Goal: Task Accomplishment & Management: Use online tool/utility

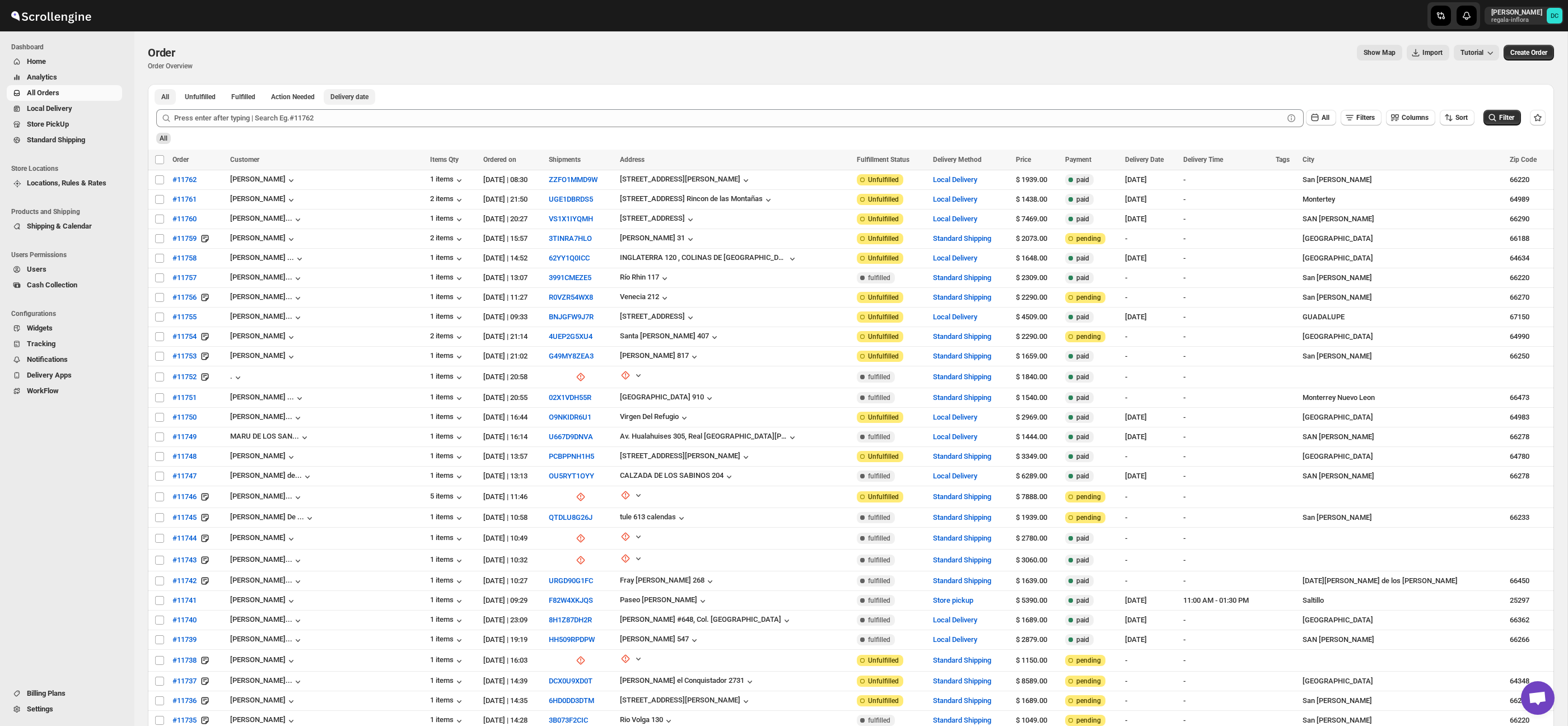
click at [376, 95] on button "Delivery date" at bounding box center [350, 97] width 52 height 16
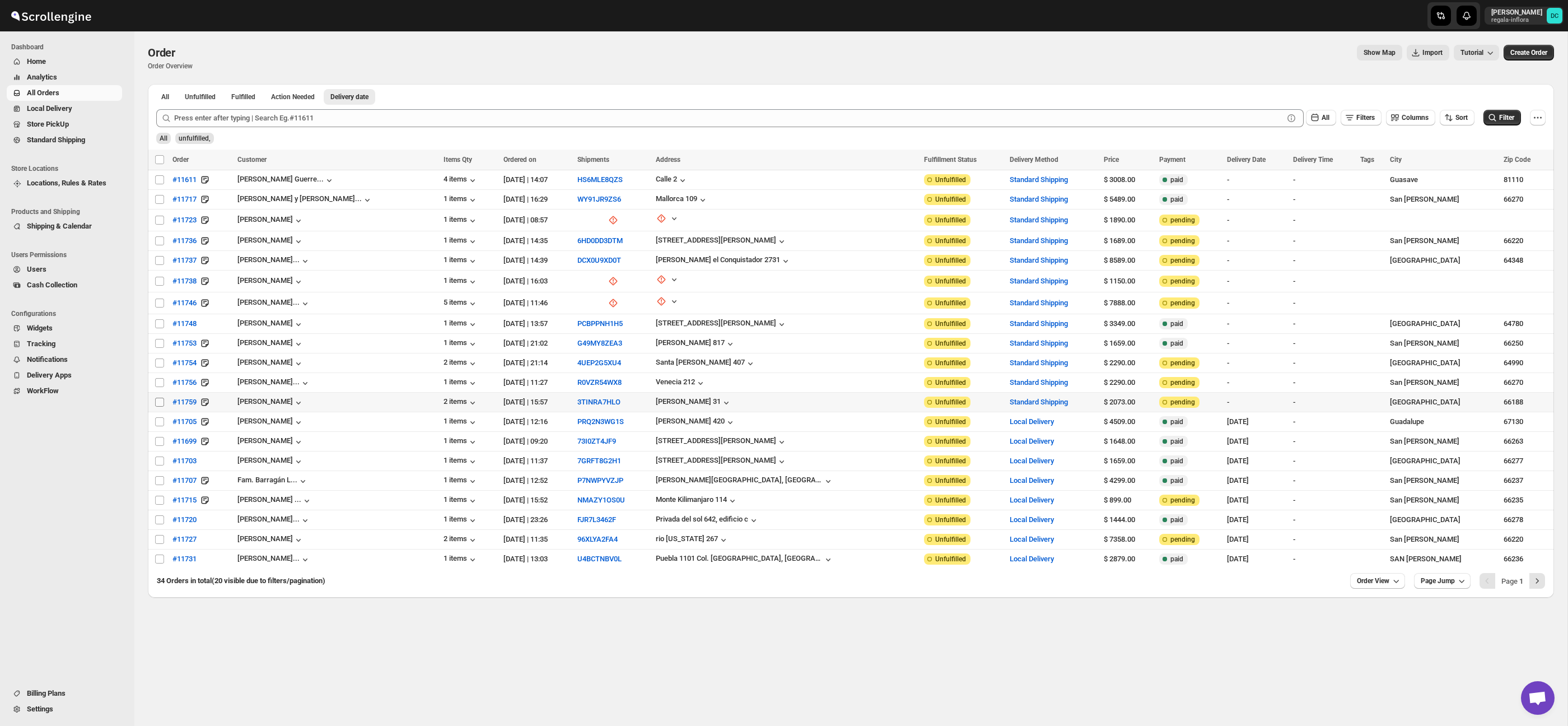
click at [159, 400] on input "Select order" at bounding box center [159, 402] width 9 height 9
checkbox input "true"
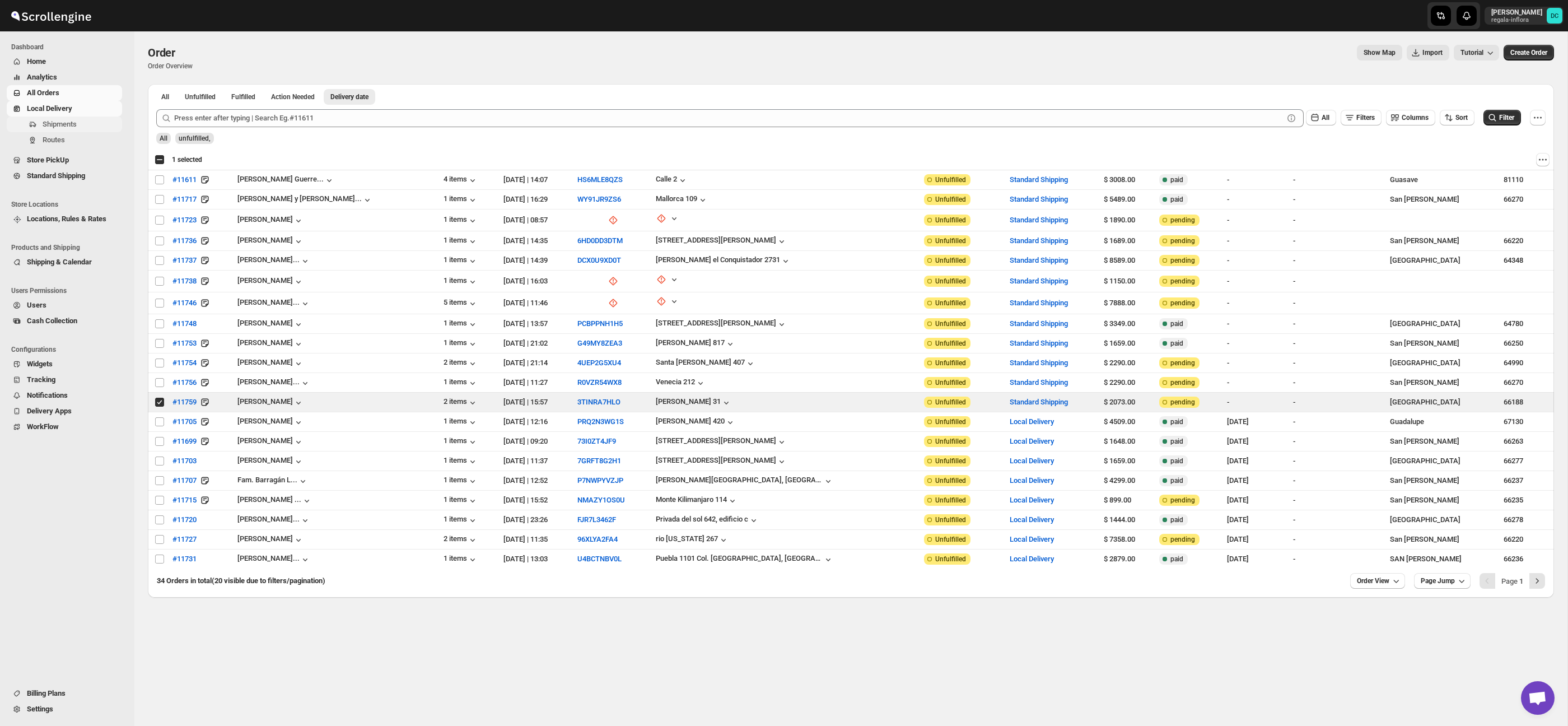
click at [67, 124] on span "Shipments" at bounding box center [60, 124] width 34 height 8
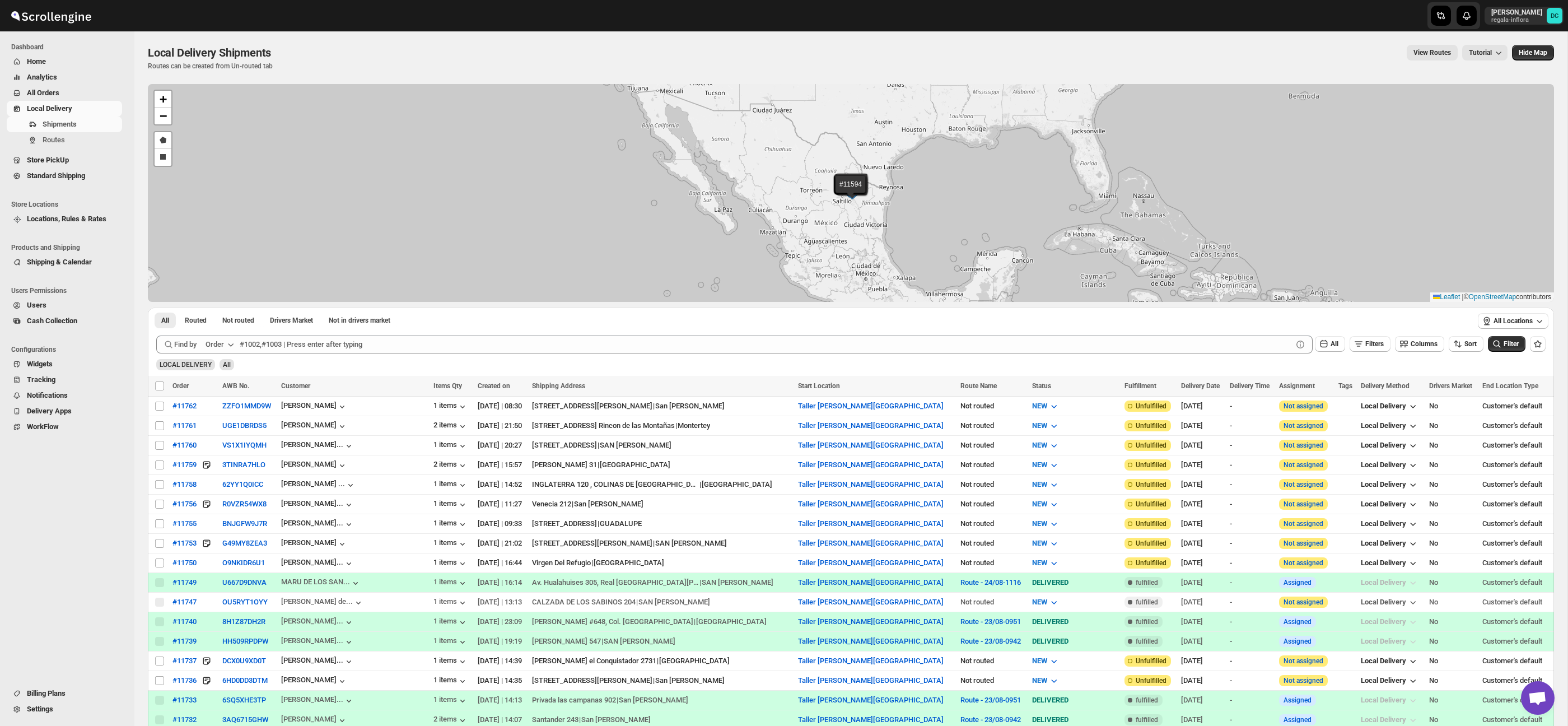
click at [68, 94] on span "All Orders" at bounding box center [73, 92] width 93 height 11
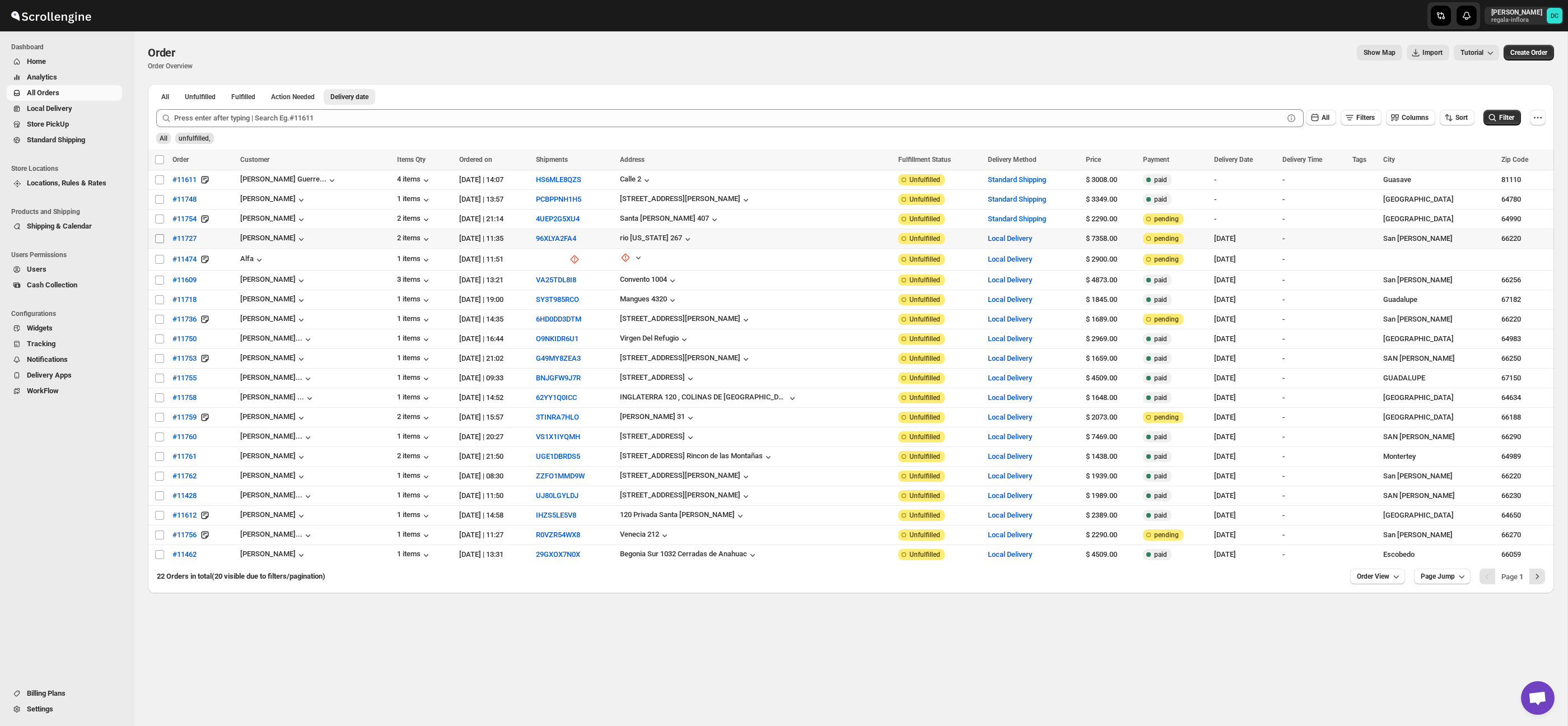
click at [159, 239] on input "Select order" at bounding box center [159, 238] width 9 height 9
checkbox input "true"
click at [1539, 161] on icon "Actions" at bounding box center [1542, 159] width 11 height 11
click at [1505, 186] on span "Archive Selected Order(s)" at bounding box center [1501, 182] width 84 height 11
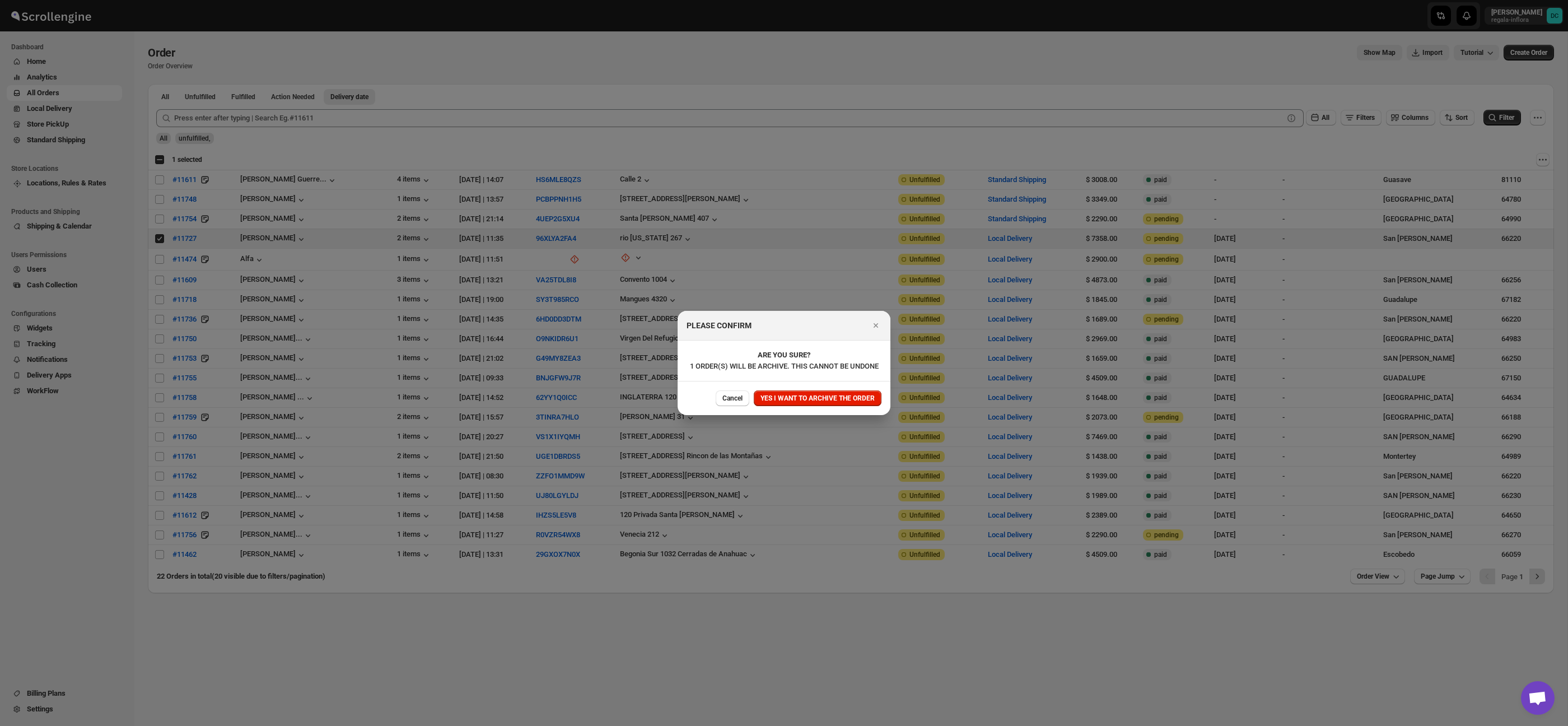
click at [812, 402] on span "YES I WANT TO ARCHIVE THE ORDER" at bounding box center [817, 398] width 114 height 9
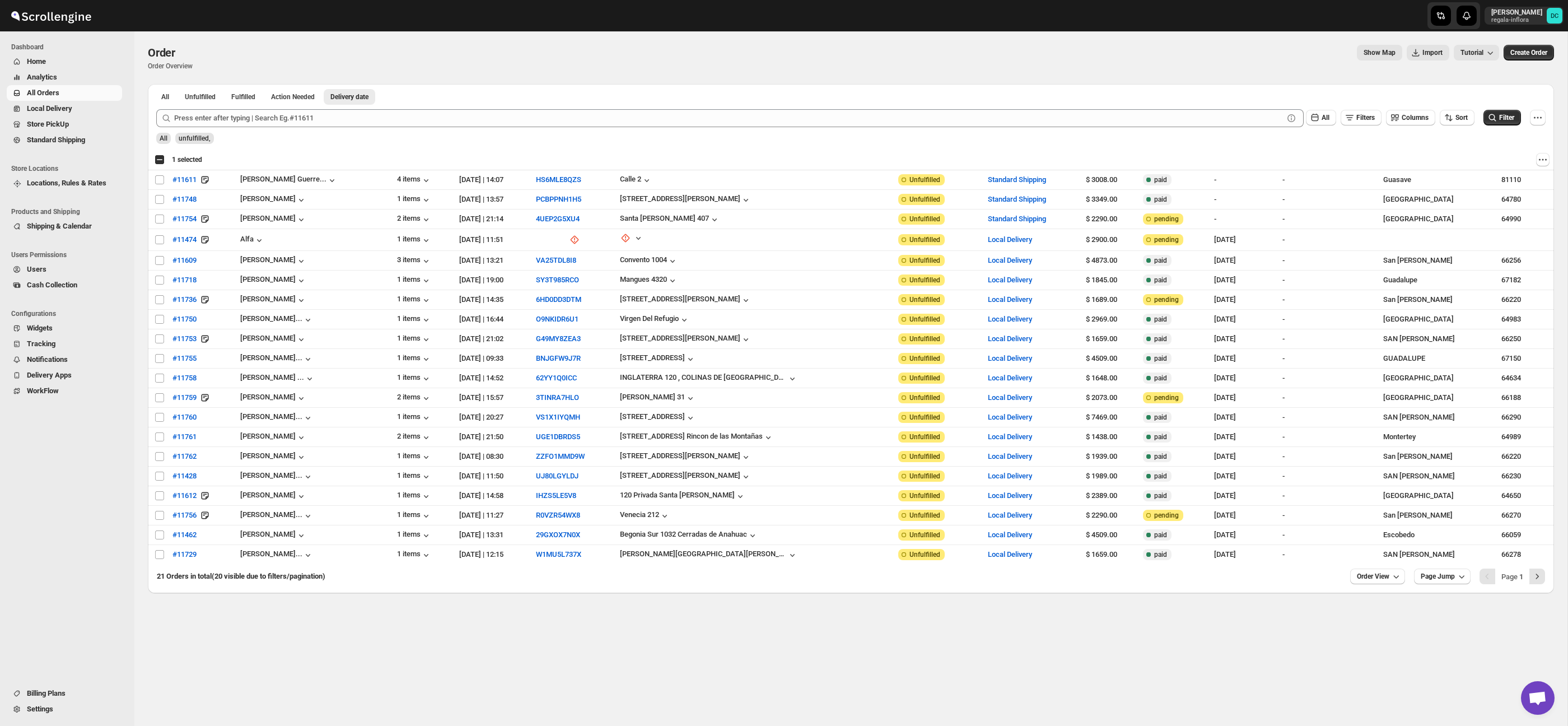
click at [160, 160] on div "Select all 20 orders 1 selected" at bounding box center [179, 160] width 48 height 10
checkbox input "true"
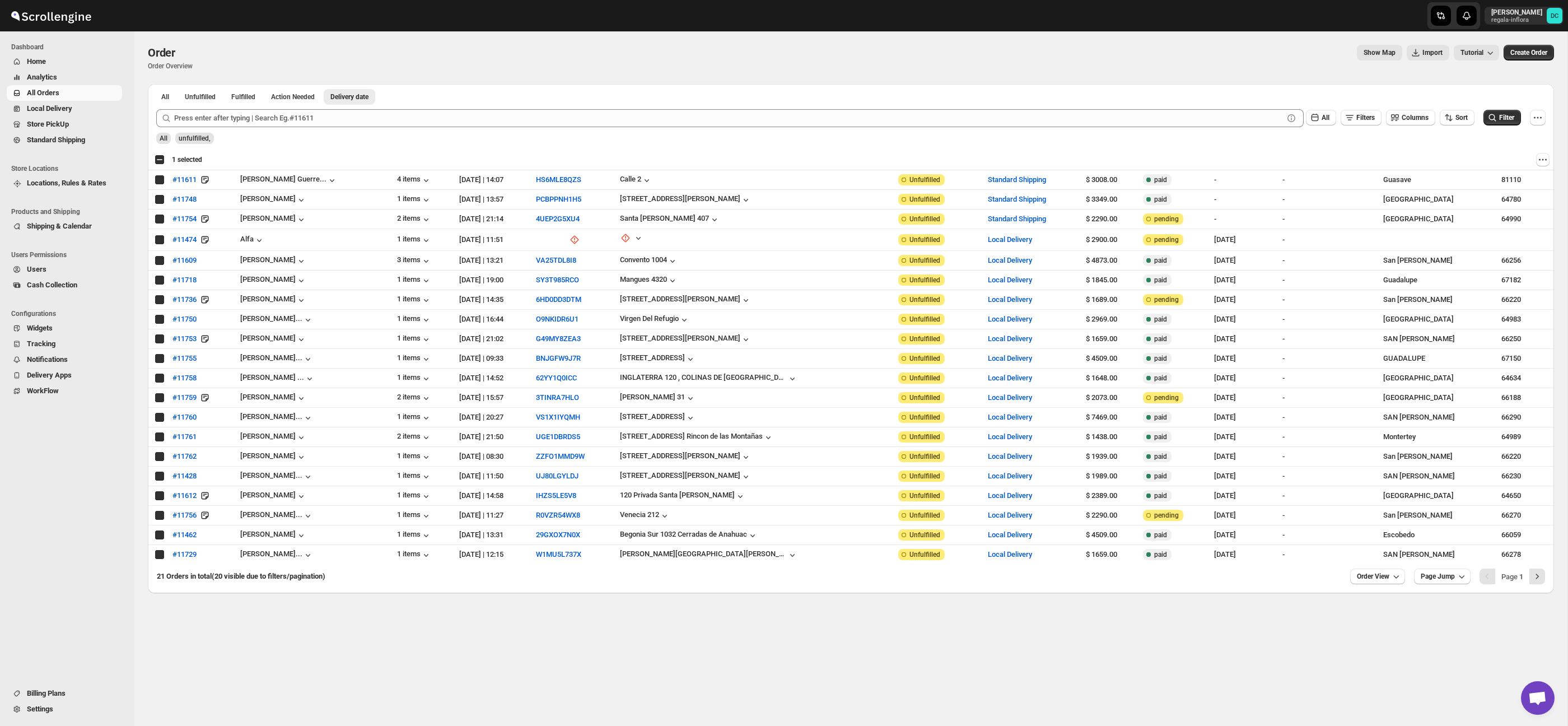
checkbox input "true"
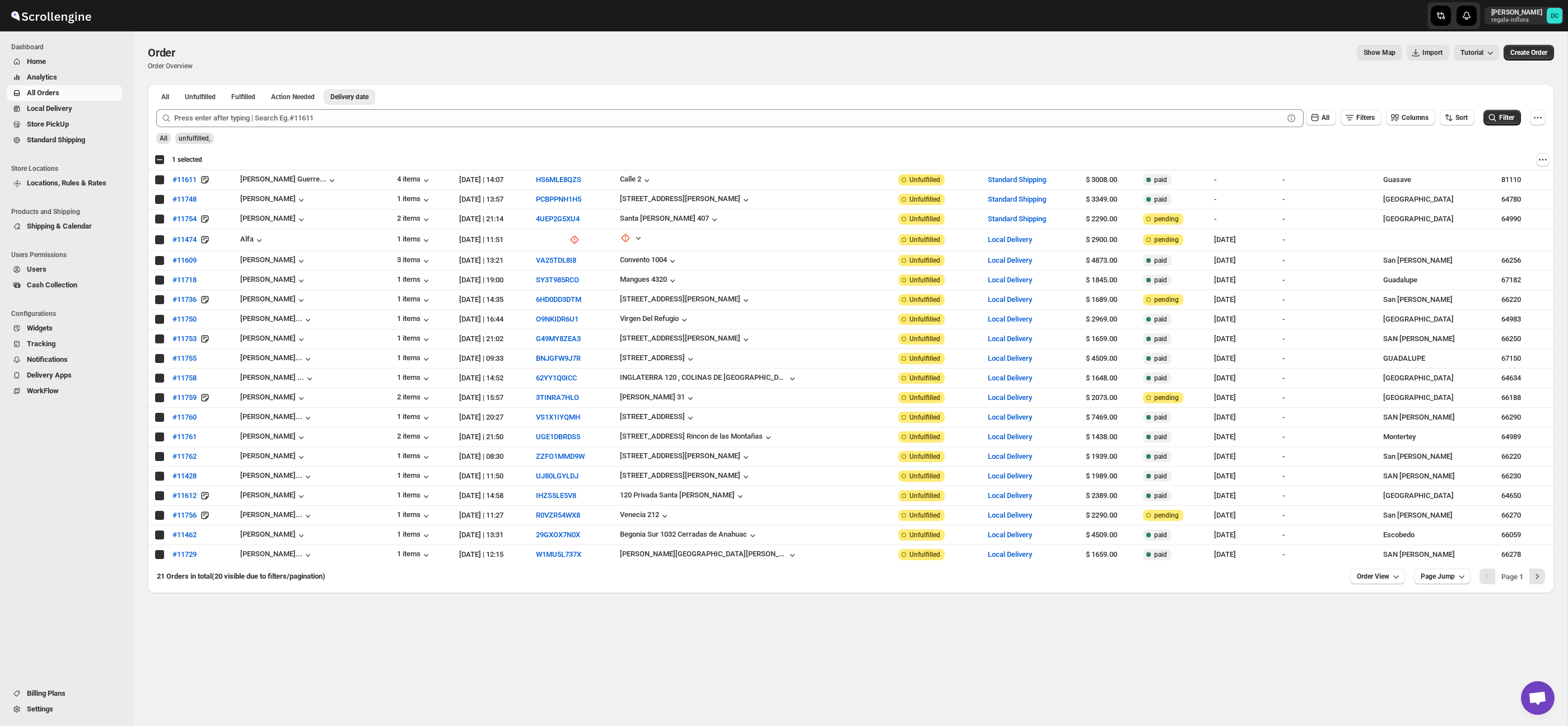
checkbox input "true"
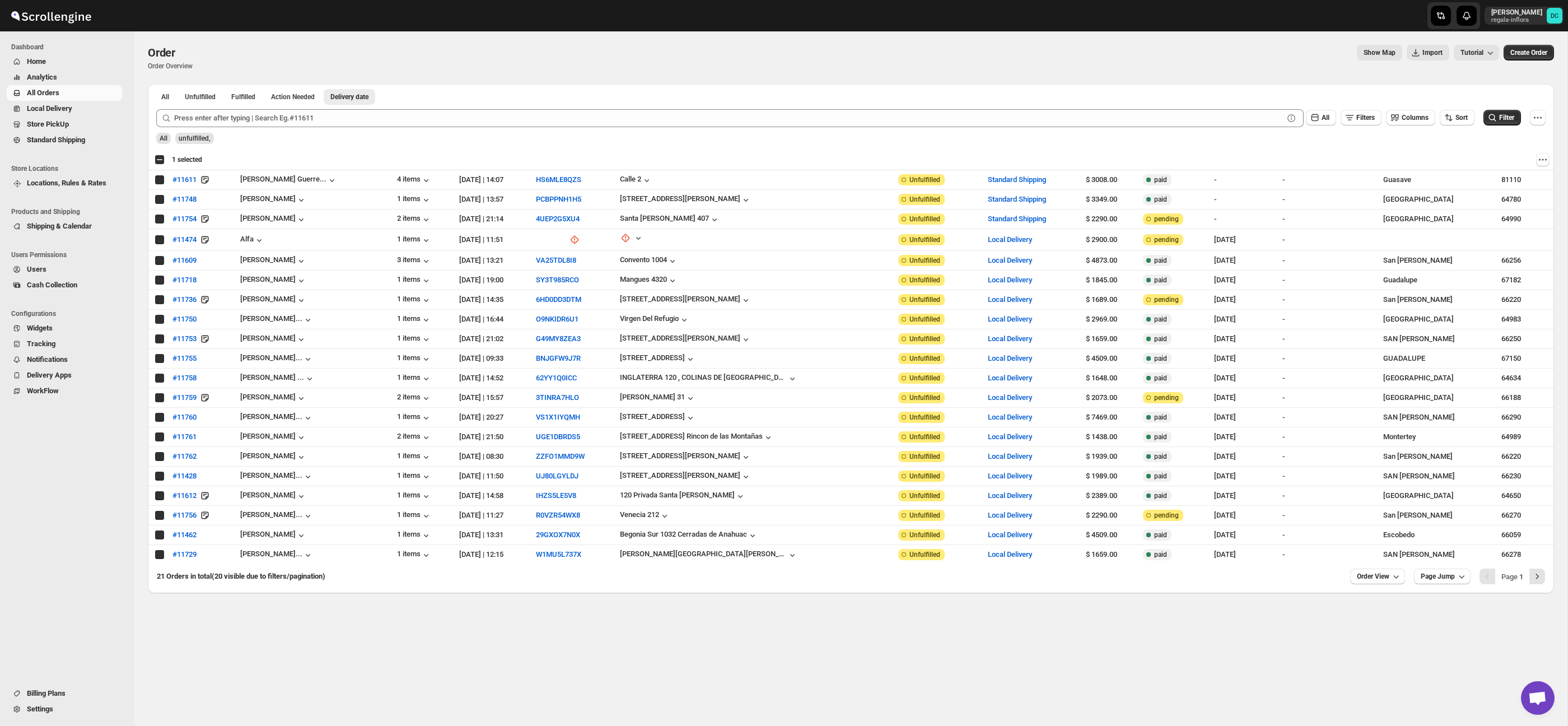
checkbox input "true"
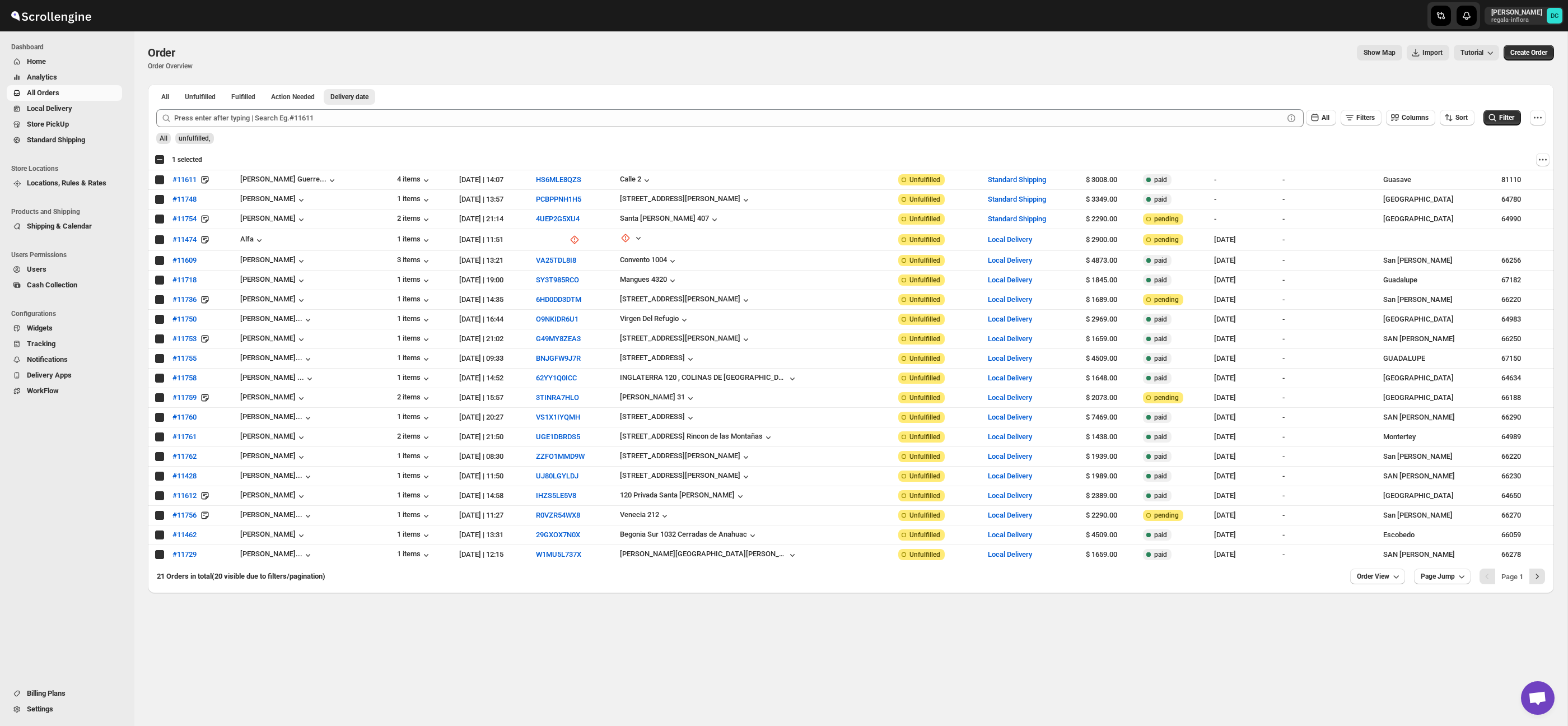
checkbox input "true"
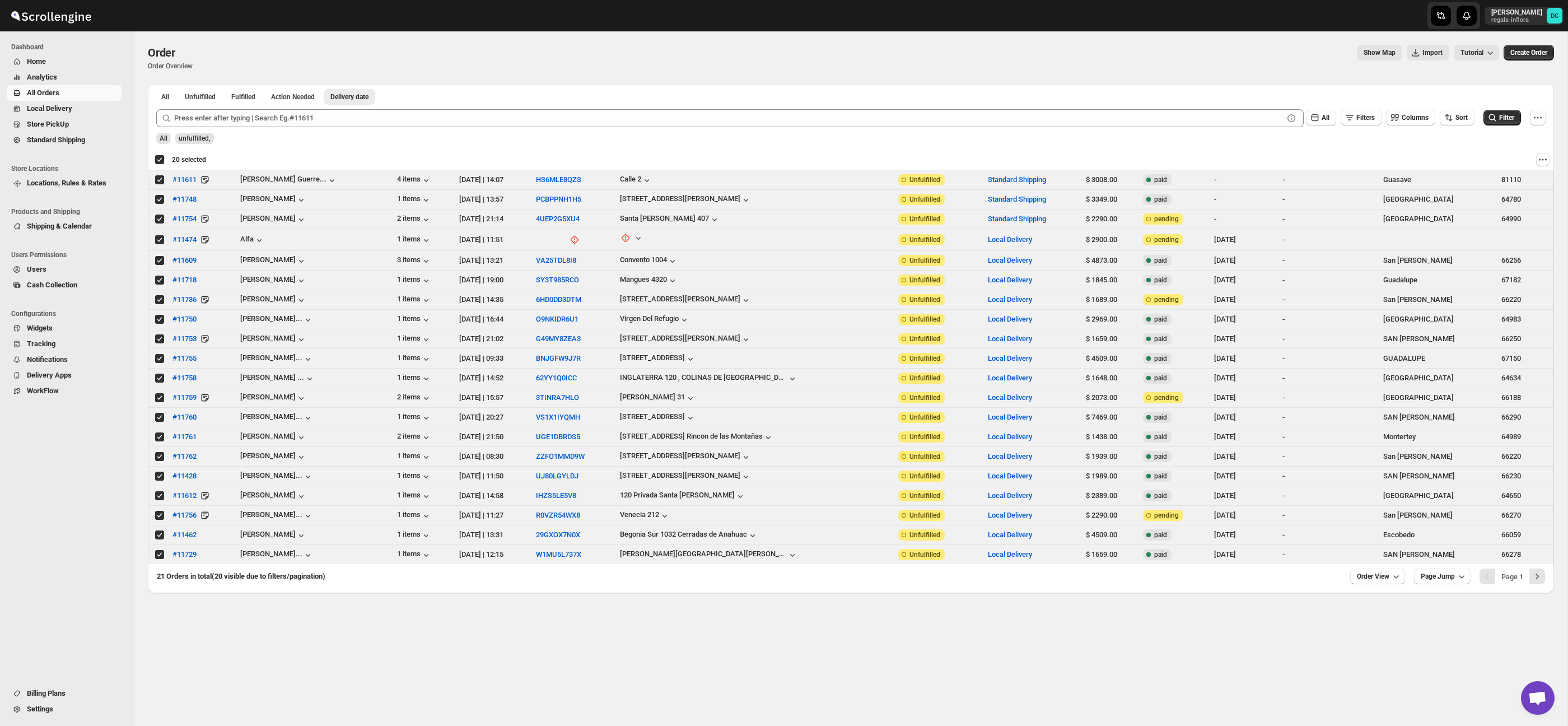
click at [160, 160] on div "Deselect all 20 orders 20 selected" at bounding box center [181, 160] width 52 height 10
checkbox input "false"
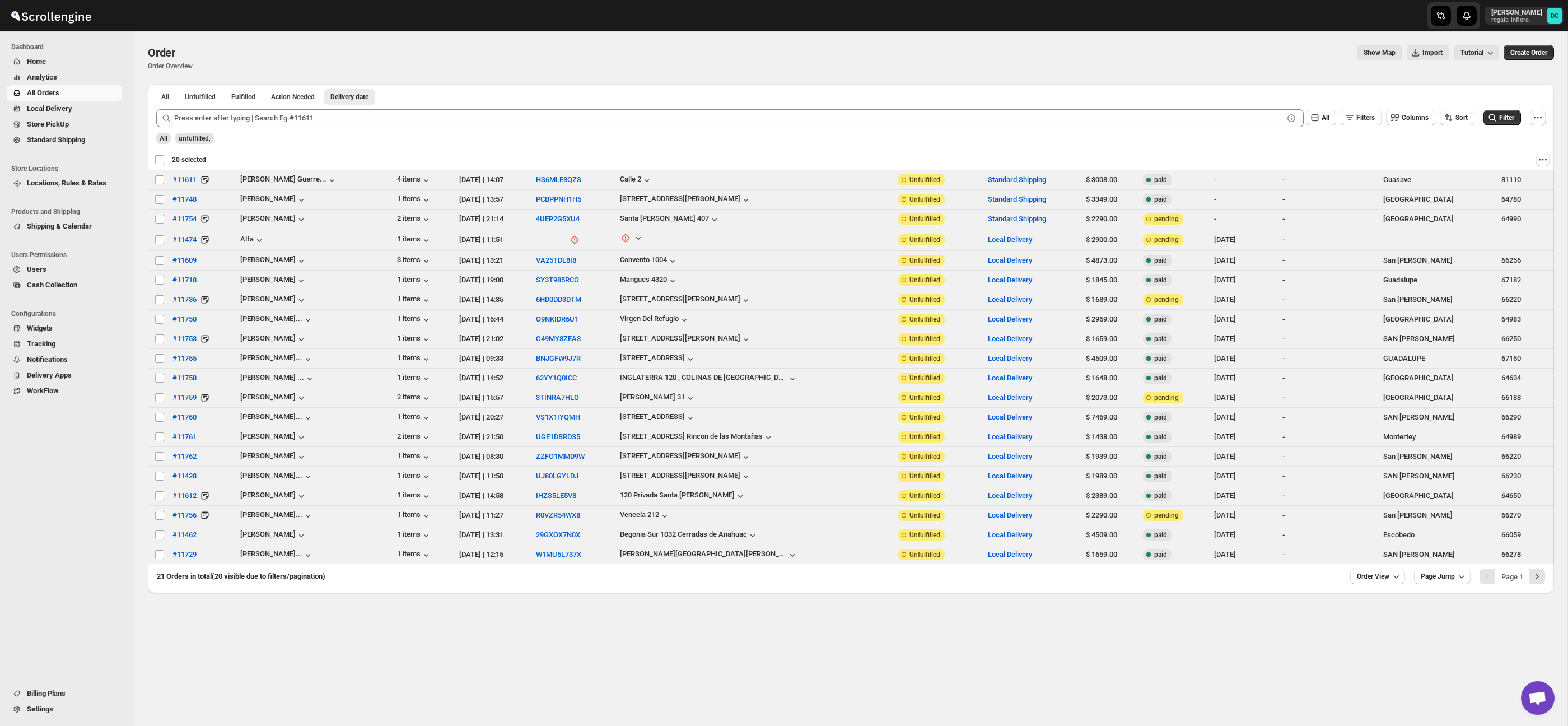
checkbox input "false"
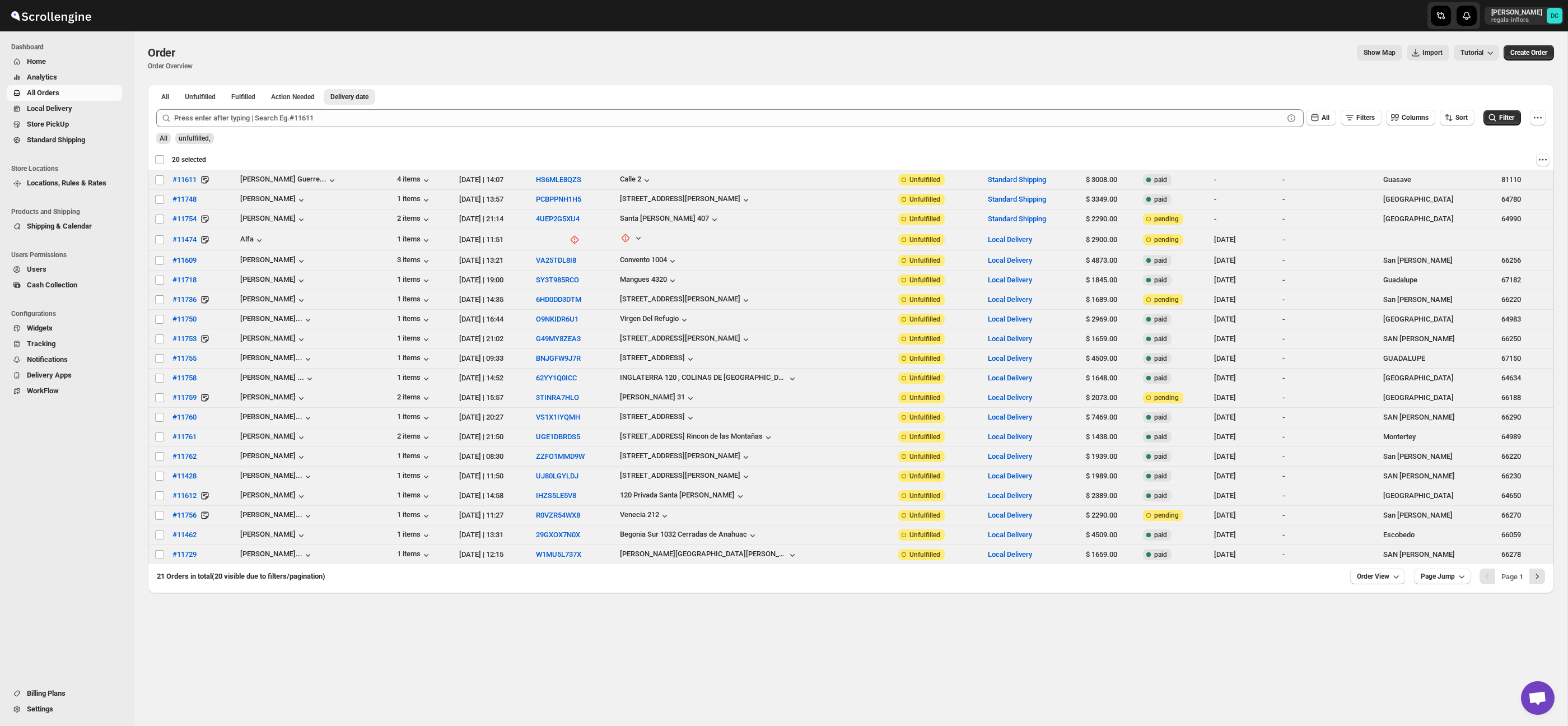
checkbox input "false"
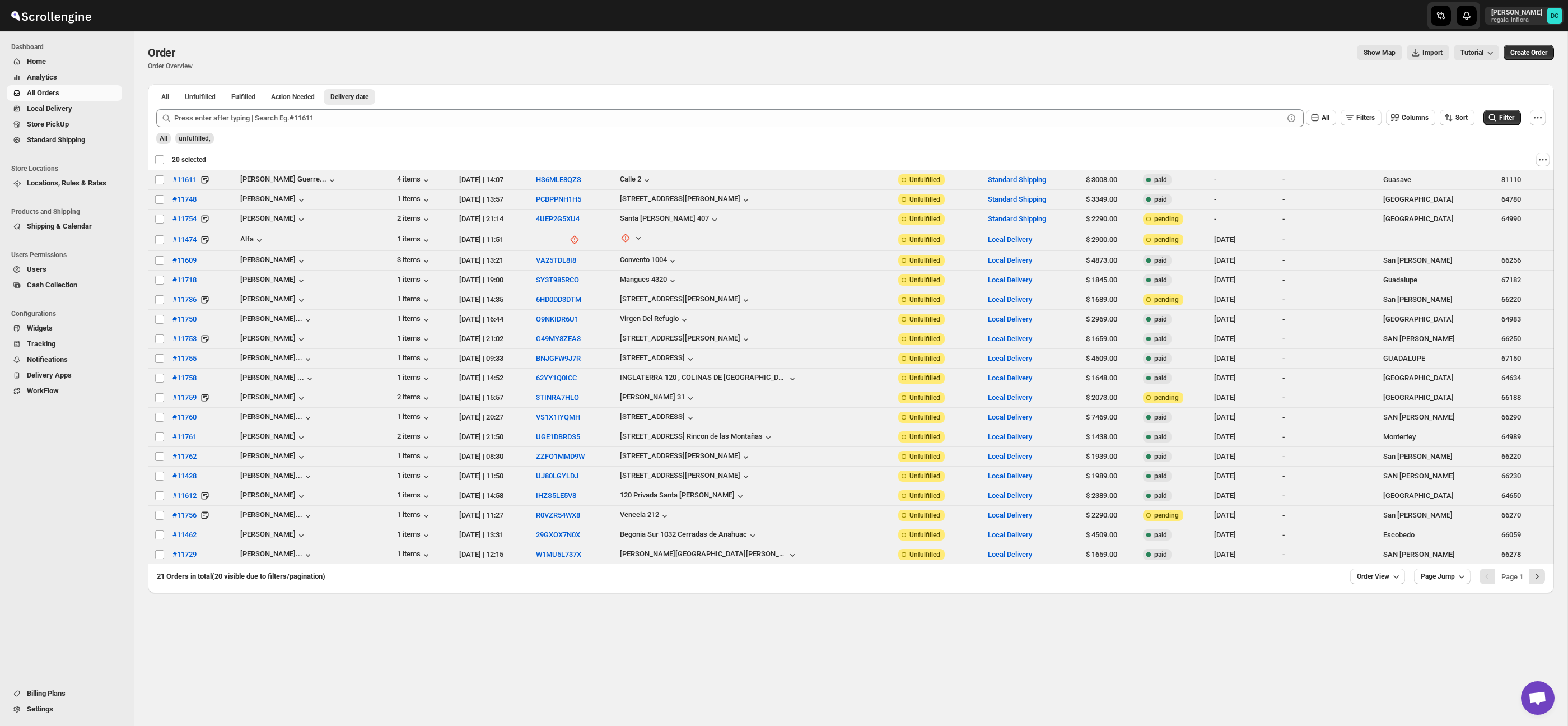
checkbox input "false"
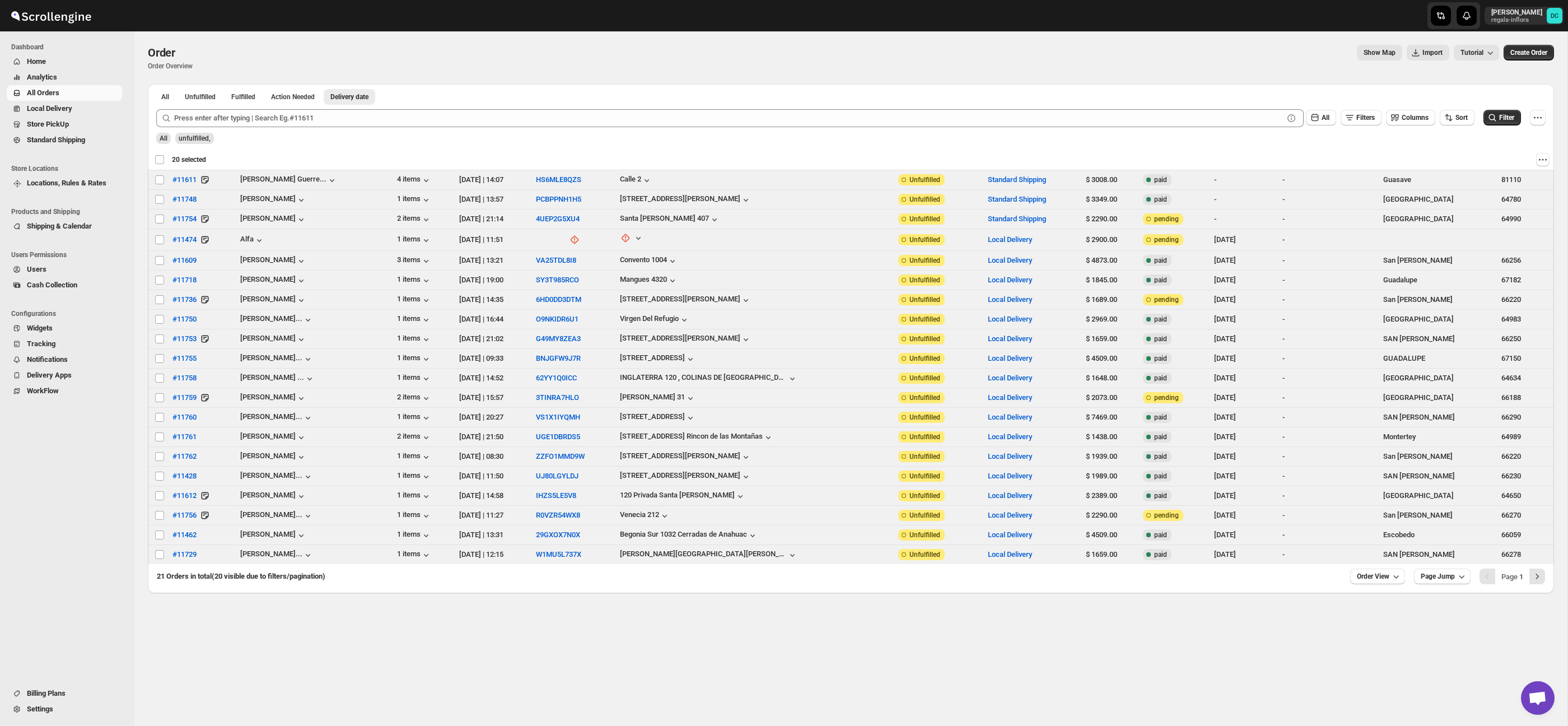
checkbox input "false"
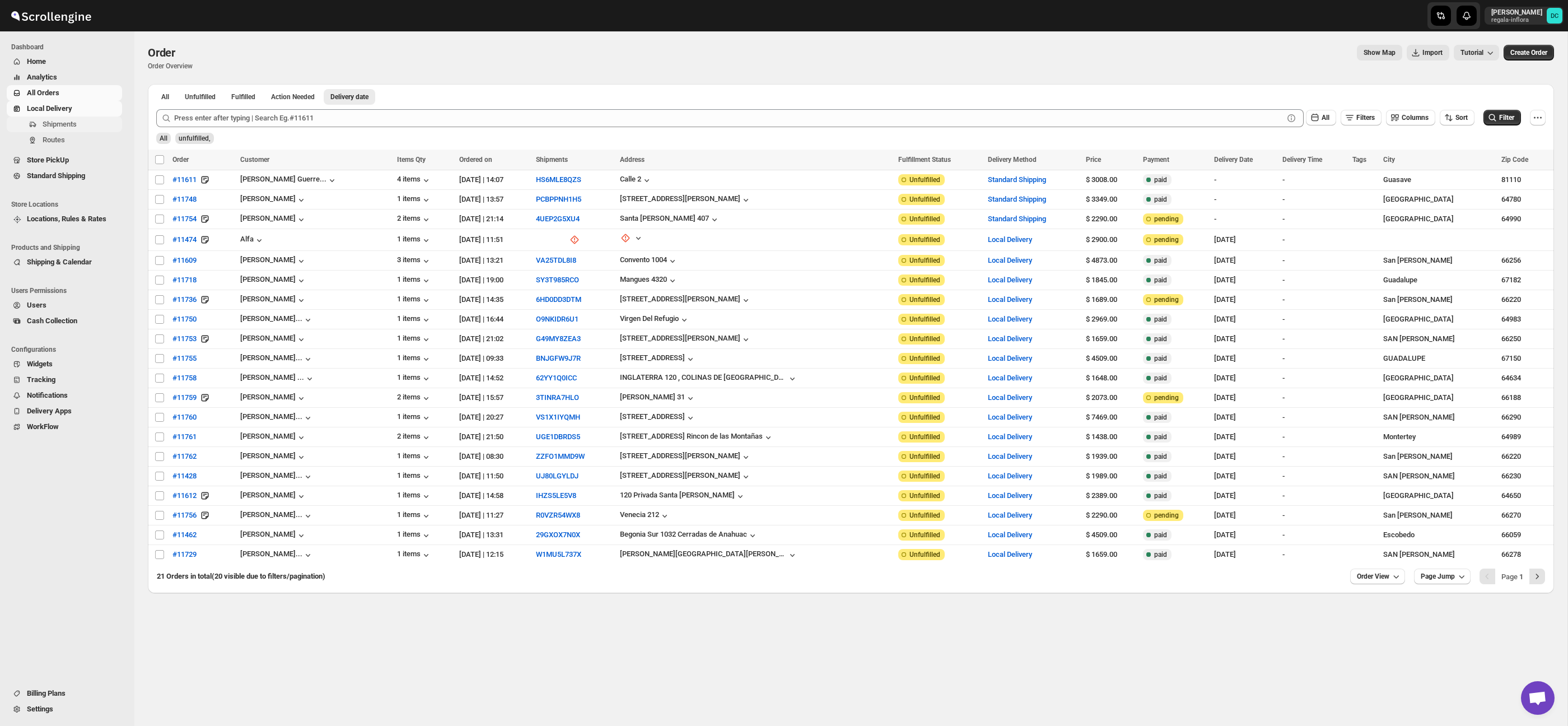
click at [90, 122] on span "Shipments" at bounding box center [81, 124] width 77 height 11
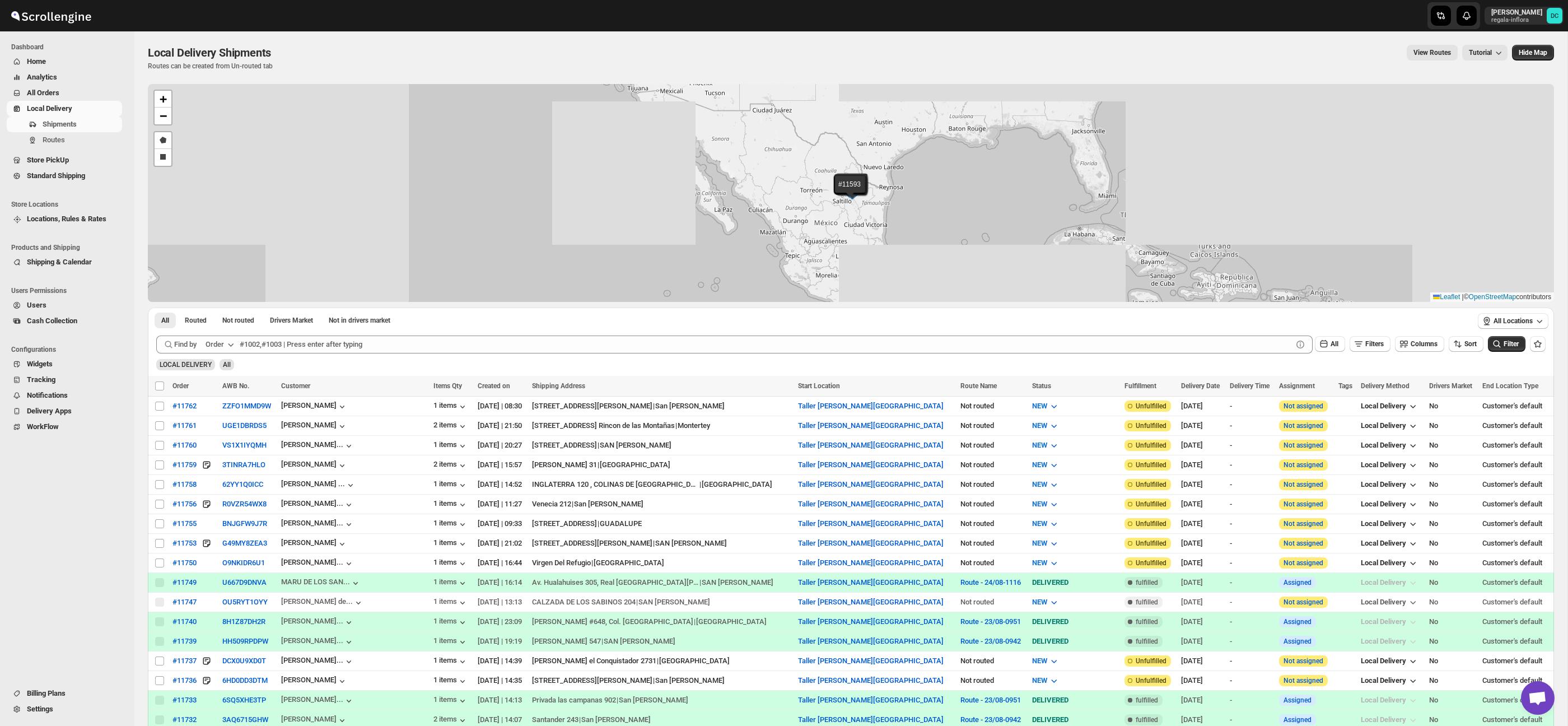
click at [58, 88] on span "All Orders" at bounding box center [73, 92] width 93 height 11
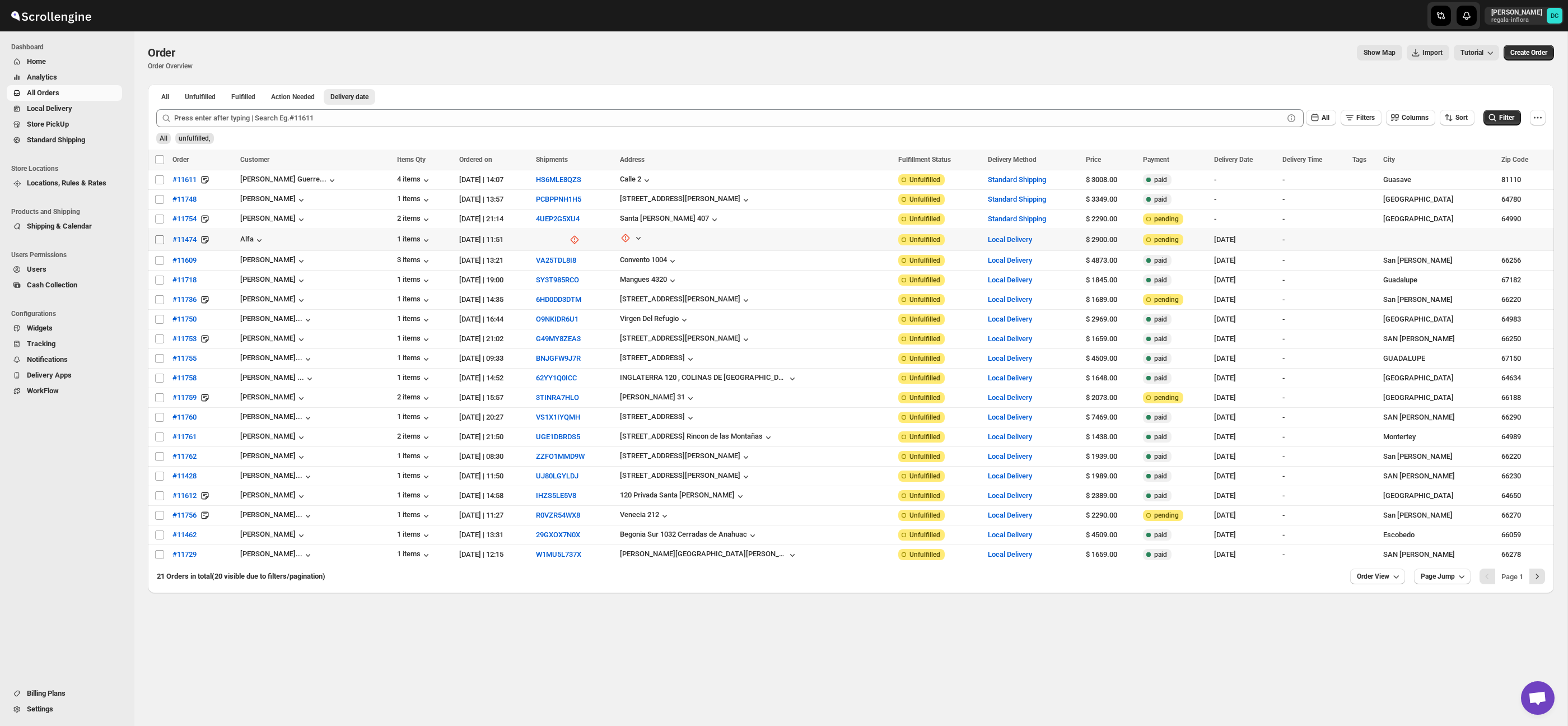
drag, startPoint x: 160, startPoint y: 240, endPoint x: 158, endPoint y: 255, distance: 15.1
click at [159, 240] on input "Select order" at bounding box center [159, 239] width 9 height 9
checkbox input "true"
drag, startPoint x: 158, startPoint y: 261, endPoint x: 161, endPoint y: 285, distance: 24.2
click at [158, 261] on input "Select order" at bounding box center [159, 260] width 9 height 9
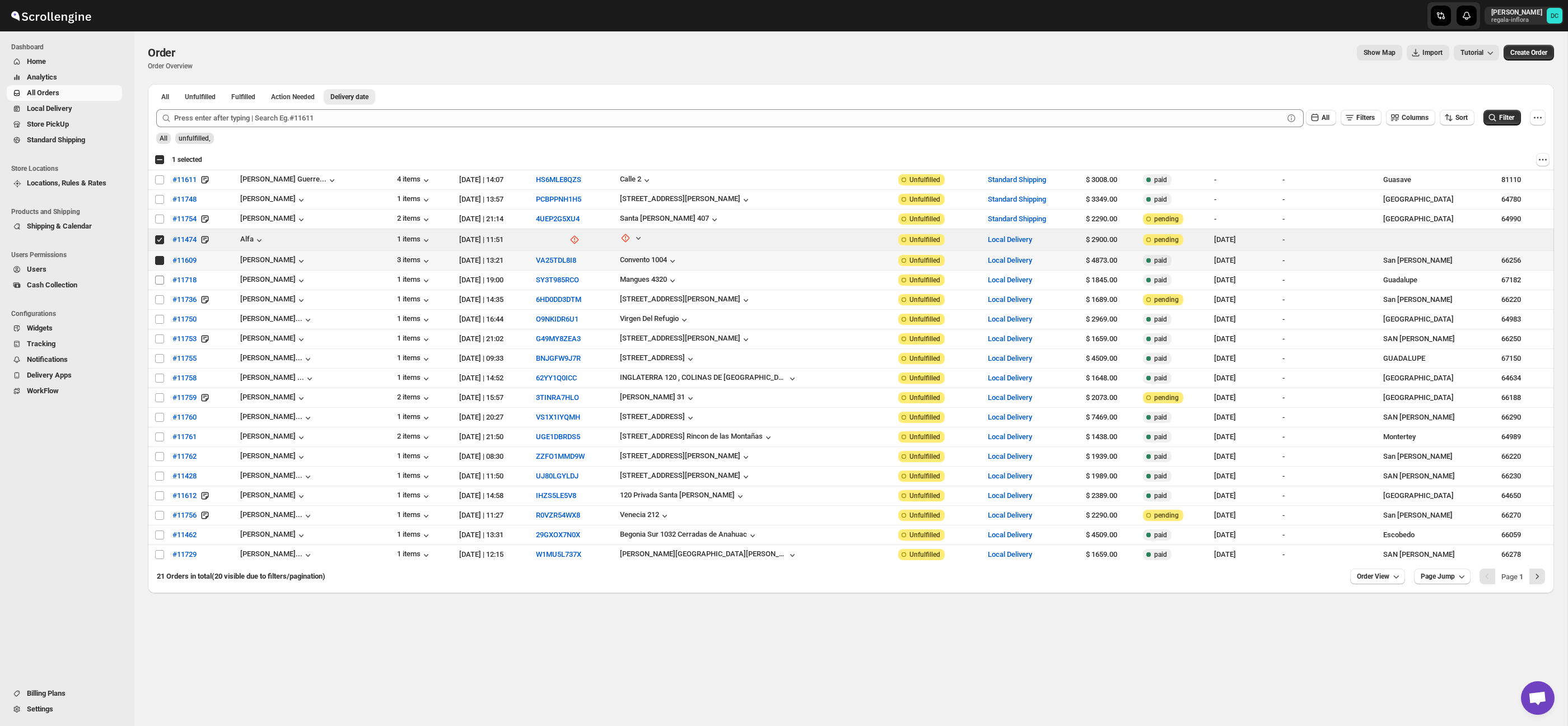
checkbox input "true"
click at [160, 283] on input "Select order" at bounding box center [159, 280] width 9 height 9
checkbox input "true"
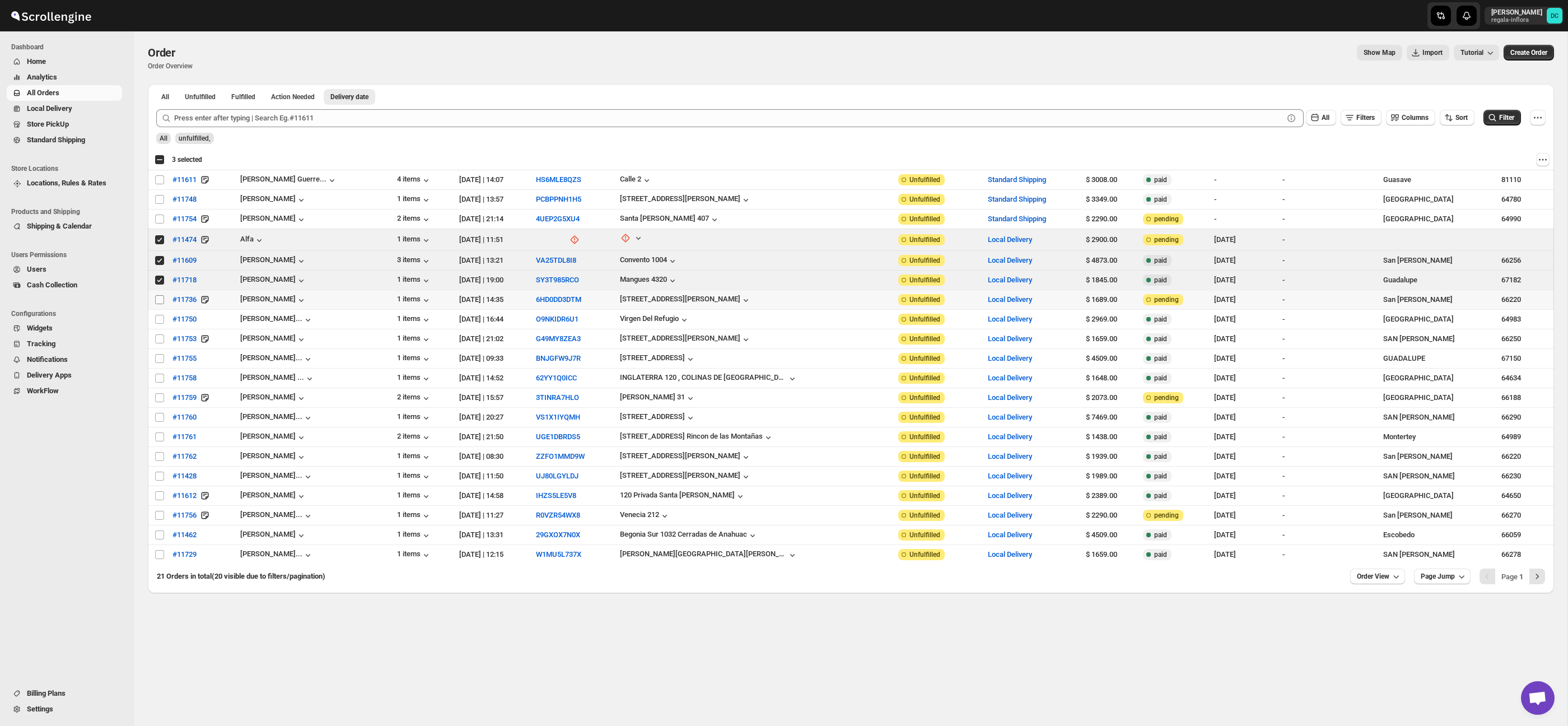
click at [160, 302] on input "Select order" at bounding box center [159, 299] width 9 height 9
checkbox input "true"
click at [160, 318] on input "Select order" at bounding box center [159, 319] width 9 height 9
checkbox input "true"
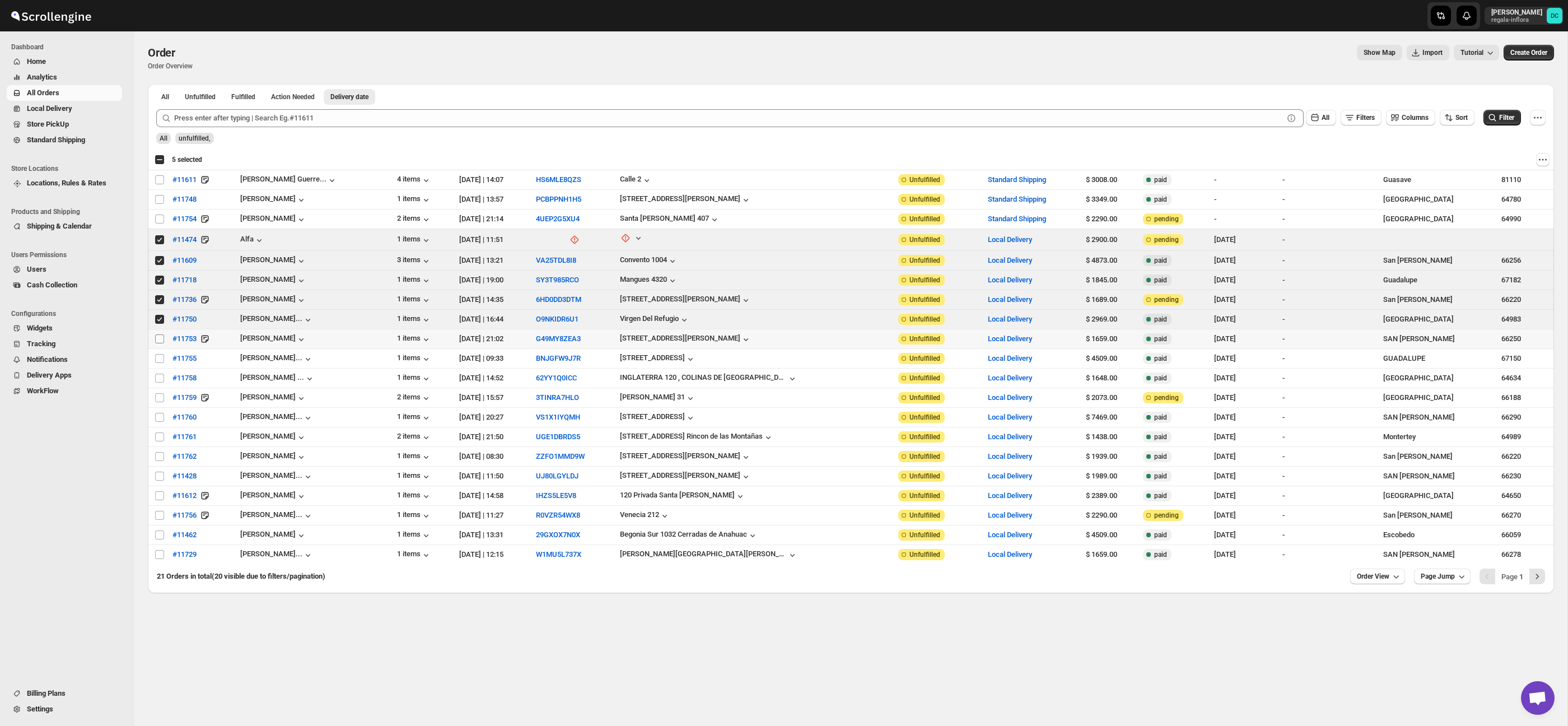
click at [160, 336] on input "Select order" at bounding box center [159, 339] width 9 height 9
checkbox input "true"
drag, startPoint x: 161, startPoint y: 358, endPoint x: 161, endPoint y: 373, distance: 15.0
click at [161, 358] on input "Select order" at bounding box center [159, 358] width 9 height 9
checkbox input "true"
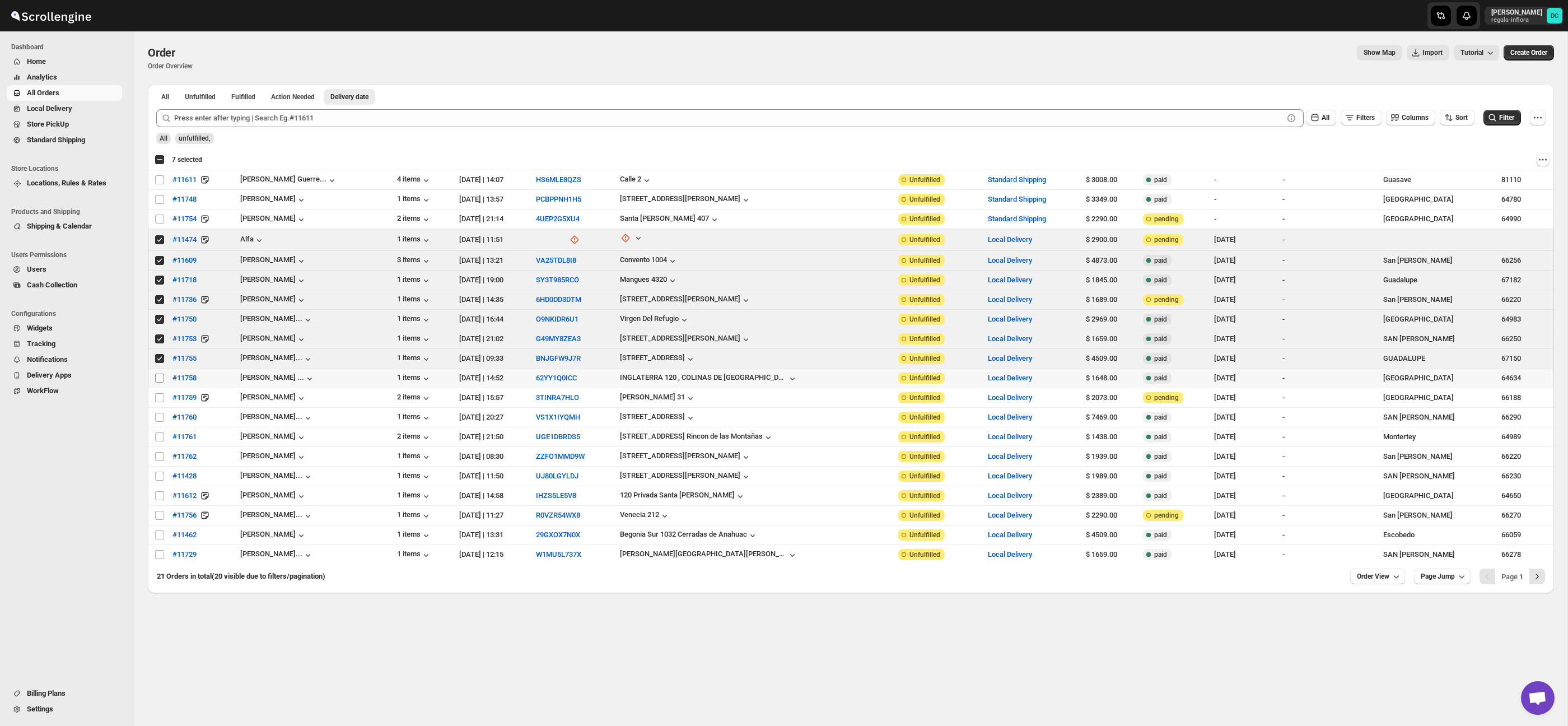
click at [161, 379] on input "Select order" at bounding box center [159, 378] width 9 height 9
checkbox input "true"
click at [161, 397] on input "Select order" at bounding box center [159, 397] width 9 height 9
checkbox input "true"
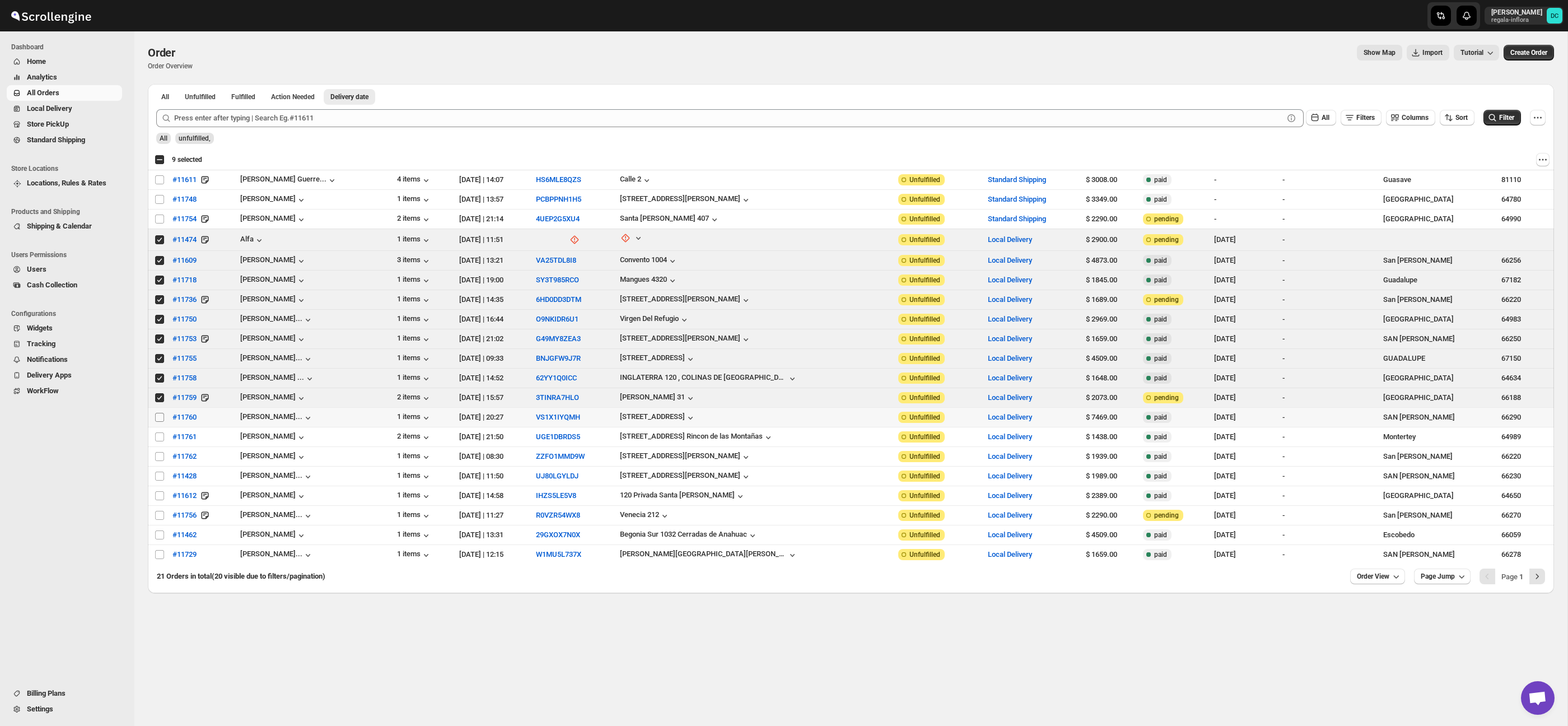
click at [160, 416] on input "Select order" at bounding box center [159, 417] width 9 height 9
checkbox input "true"
drag, startPoint x: 159, startPoint y: 436, endPoint x: 159, endPoint y: 446, distance: 10.0
click at [159, 437] on input "Select order" at bounding box center [159, 437] width 9 height 9
checkbox input "true"
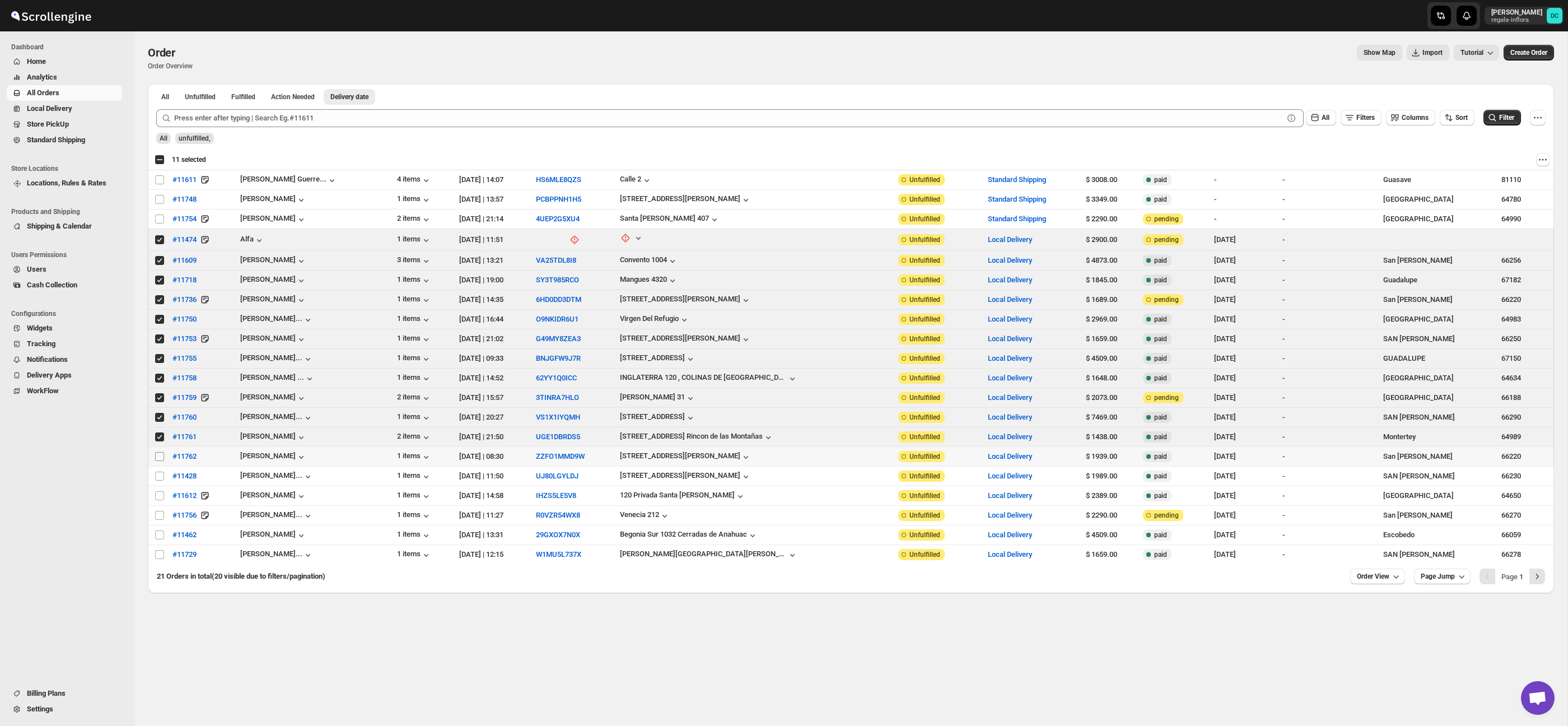
click at [160, 457] on input "Select order" at bounding box center [159, 456] width 9 height 9
drag, startPoint x: 159, startPoint y: 458, endPoint x: 197, endPoint y: 388, distance: 79.6
click at [159, 458] on input "Select order" at bounding box center [159, 456] width 9 height 9
checkbox input "false"
drag, startPoint x: 160, startPoint y: 440, endPoint x: 160, endPoint y: 433, distance: 7.0
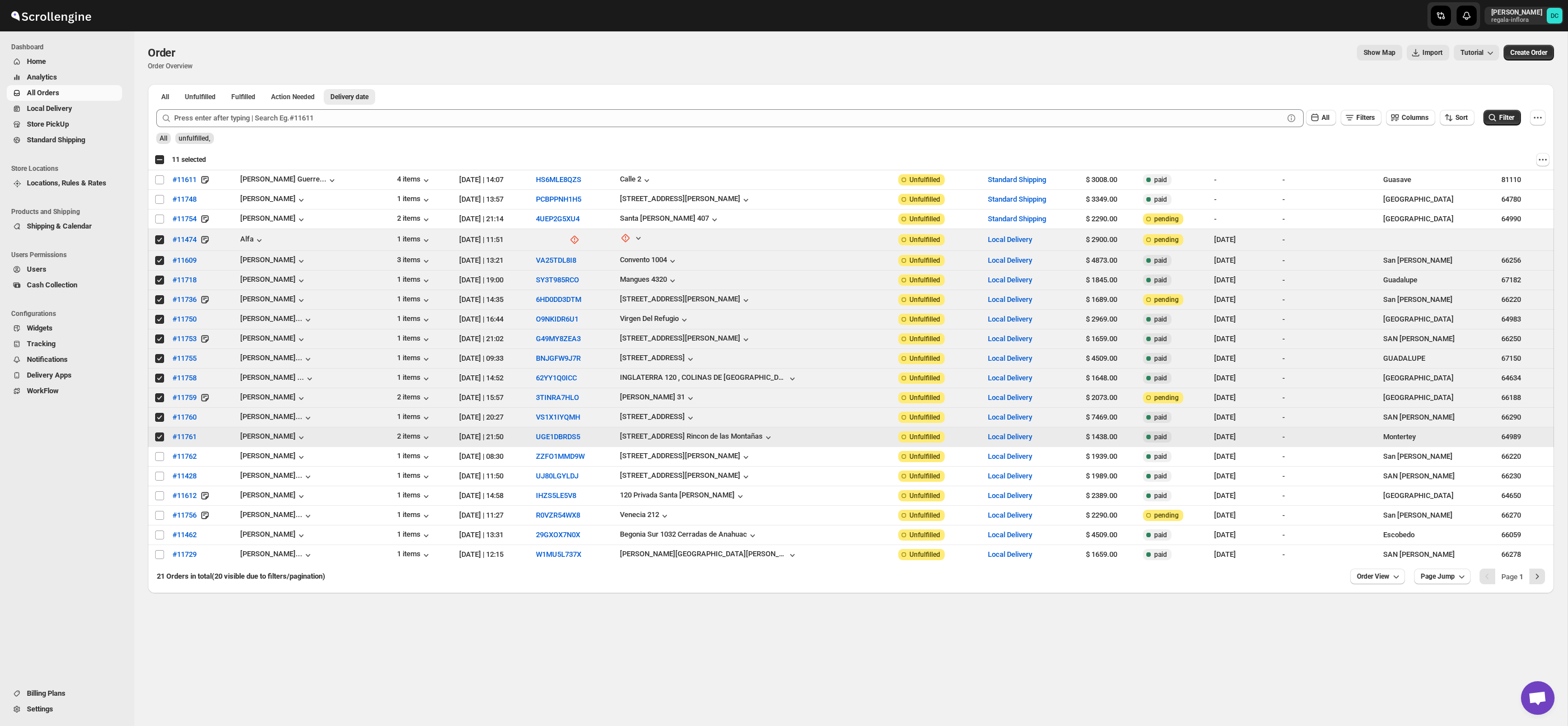
click at [160, 439] on input "Select order" at bounding box center [159, 437] width 9 height 9
checkbox input "false"
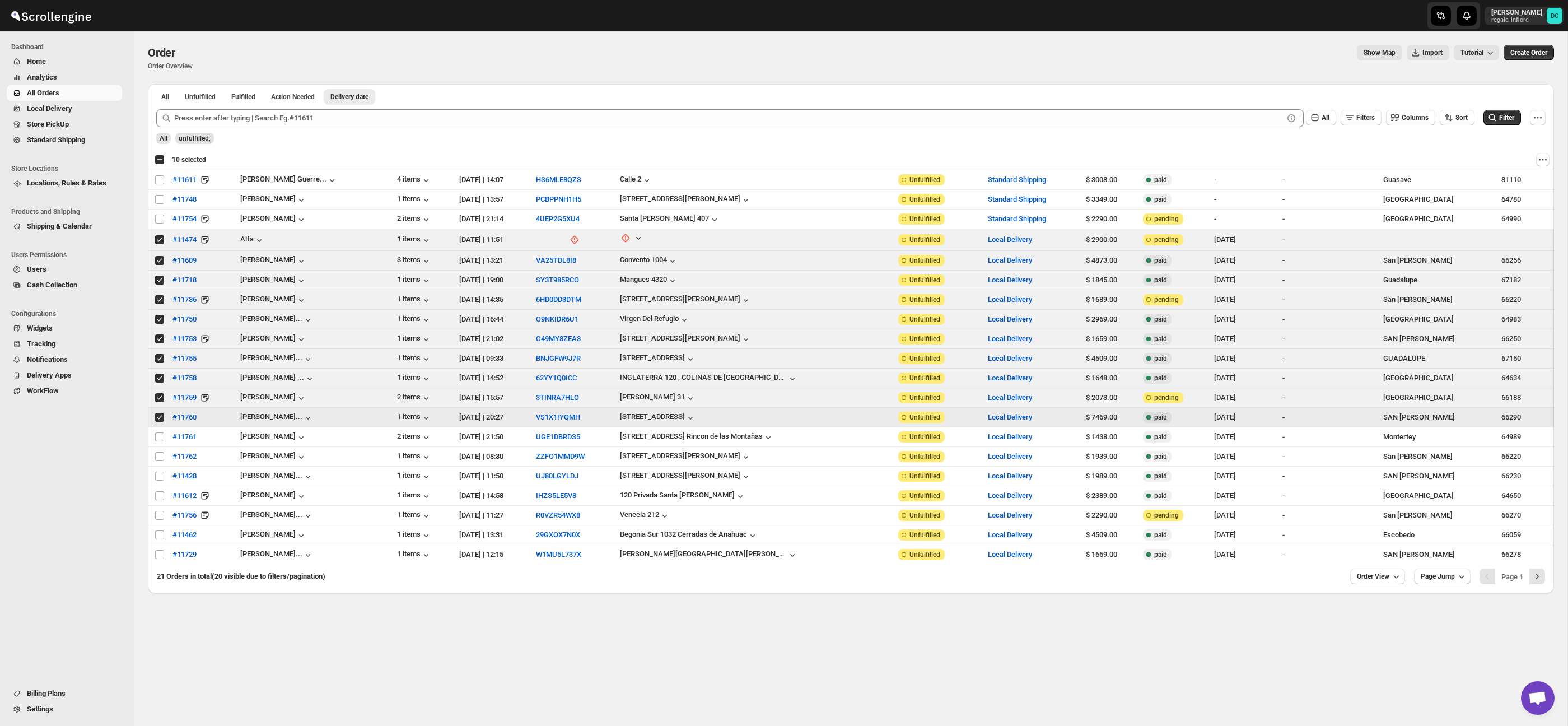
click at [160, 421] on input "Select order" at bounding box center [159, 417] width 9 height 9
checkbox input "false"
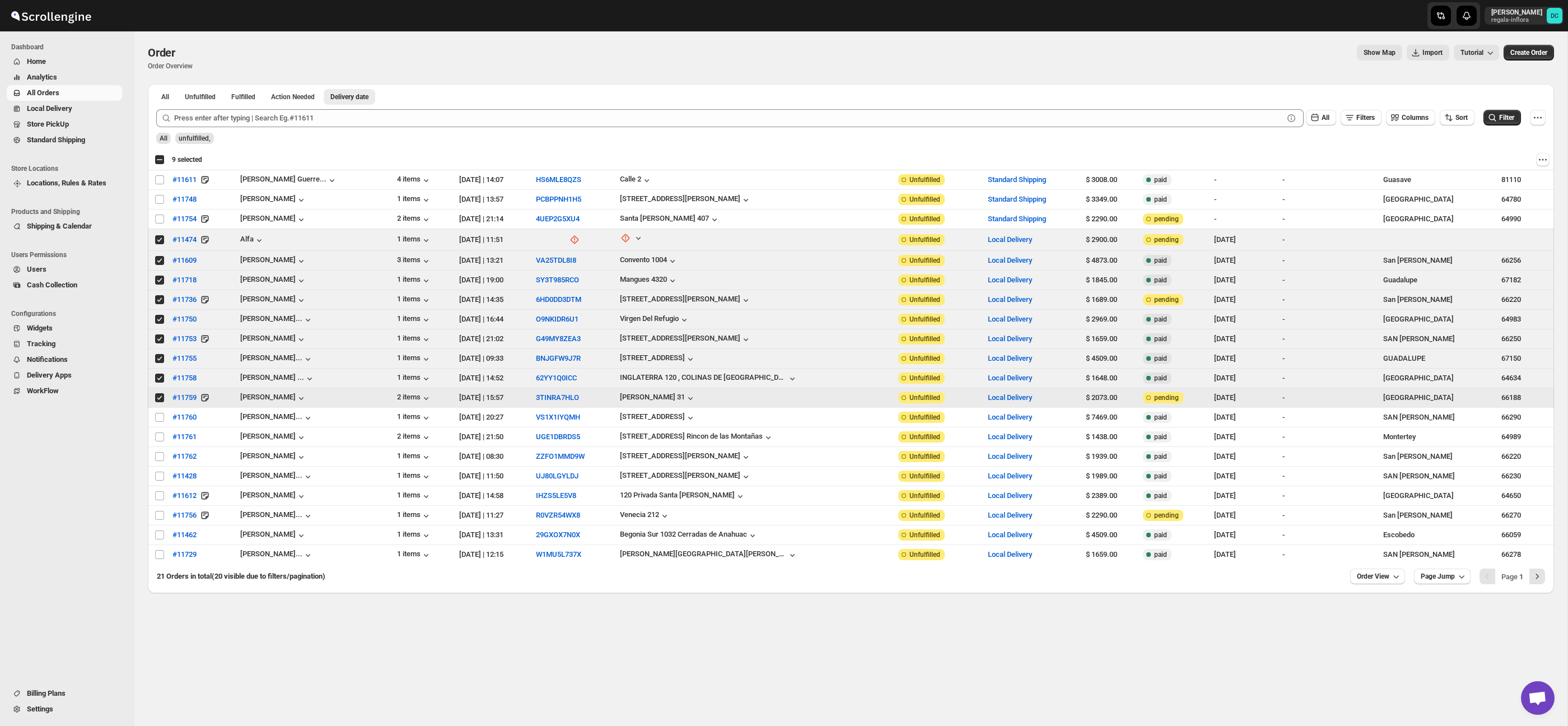
drag, startPoint x: 159, startPoint y: 398, endPoint x: 160, endPoint y: 378, distance: 20.0
click at [159, 398] on input "Select order" at bounding box center [159, 397] width 9 height 9
checkbox input "false"
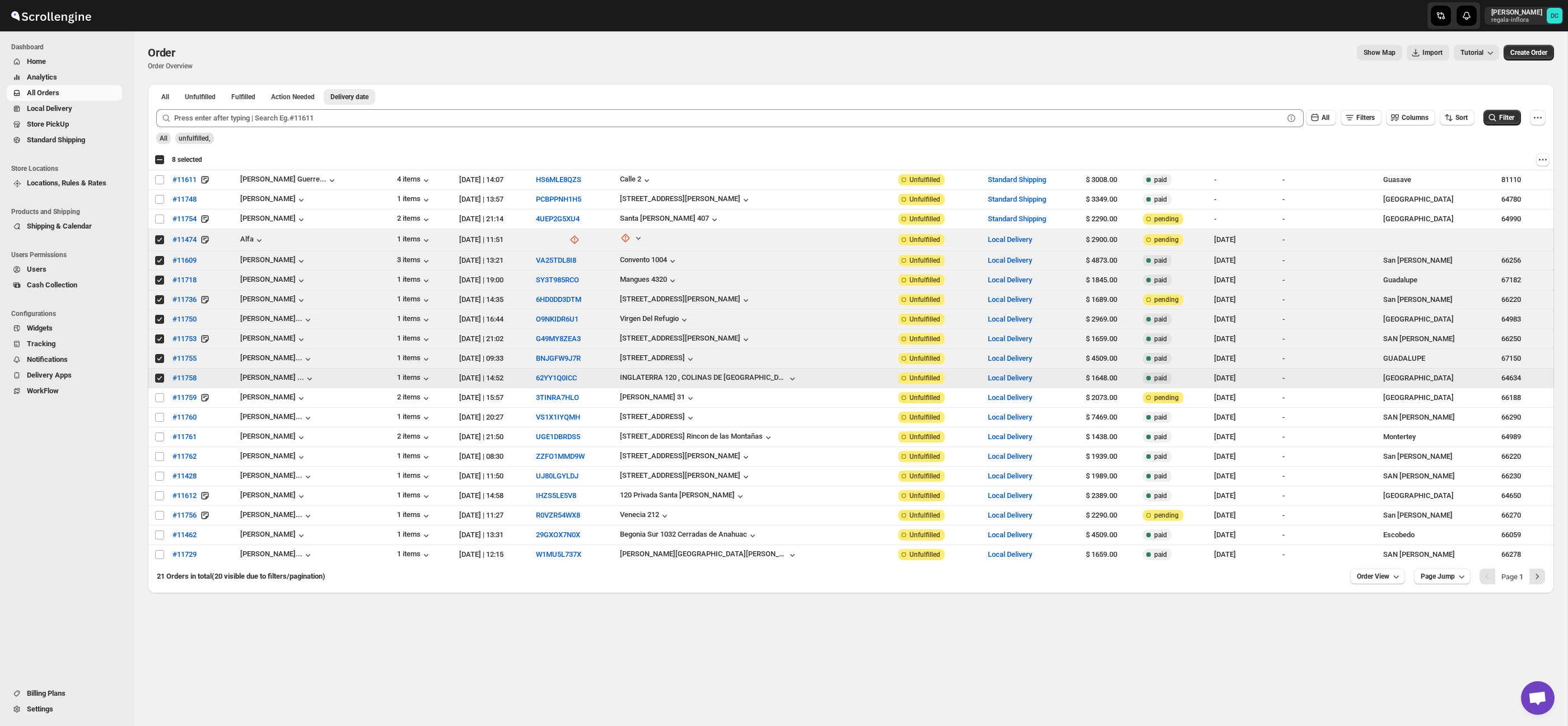
click at [160, 378] on input "Select order" at bounding box center [159, 378] width 9 height 9
checkbox input "false"
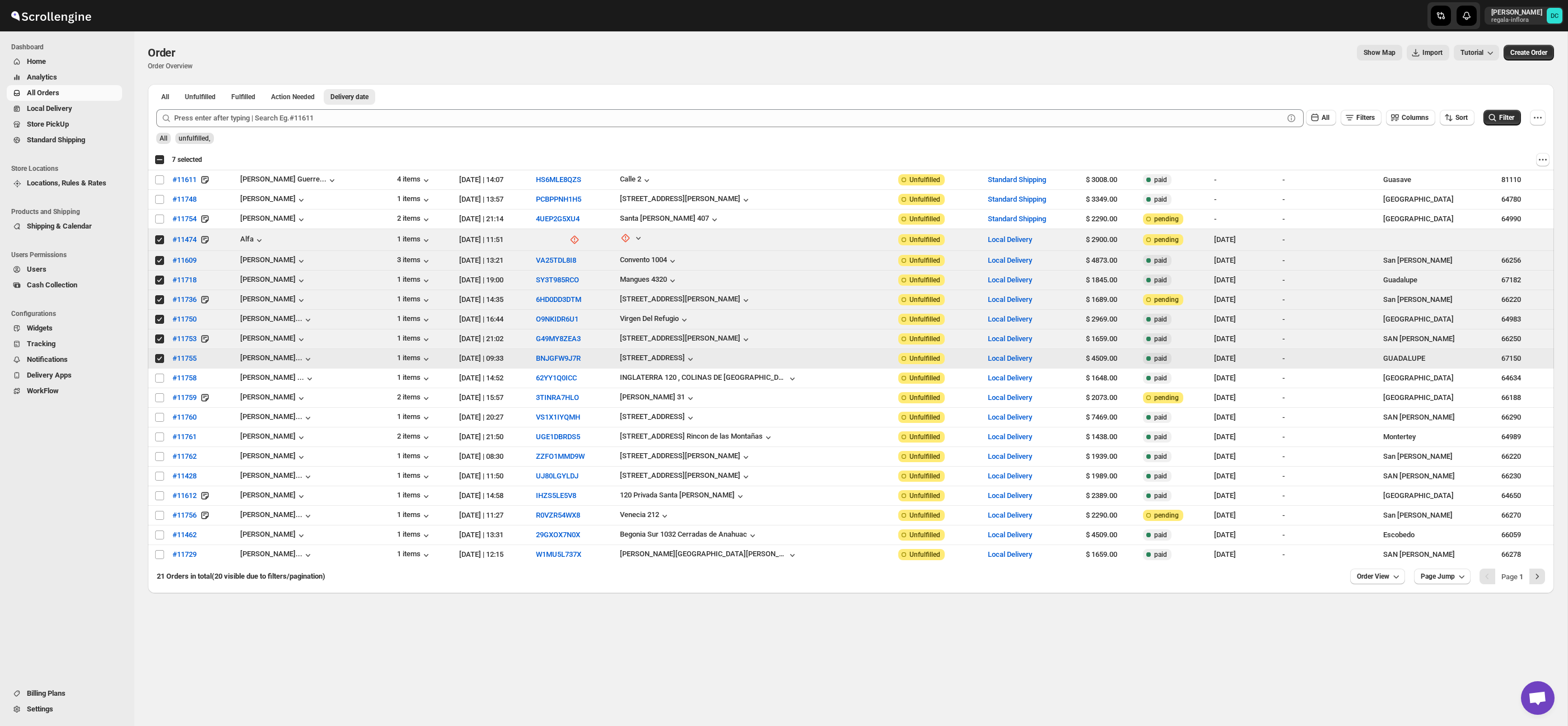
drag, startPoint x: 158, startPoint y: 362, endPoint x: 160, endPoint y: 343, distance: 19.1
click at [158, 362] on input "Select order" at bounding box center [159, 358] width 9 height 9
checkbox input "false"
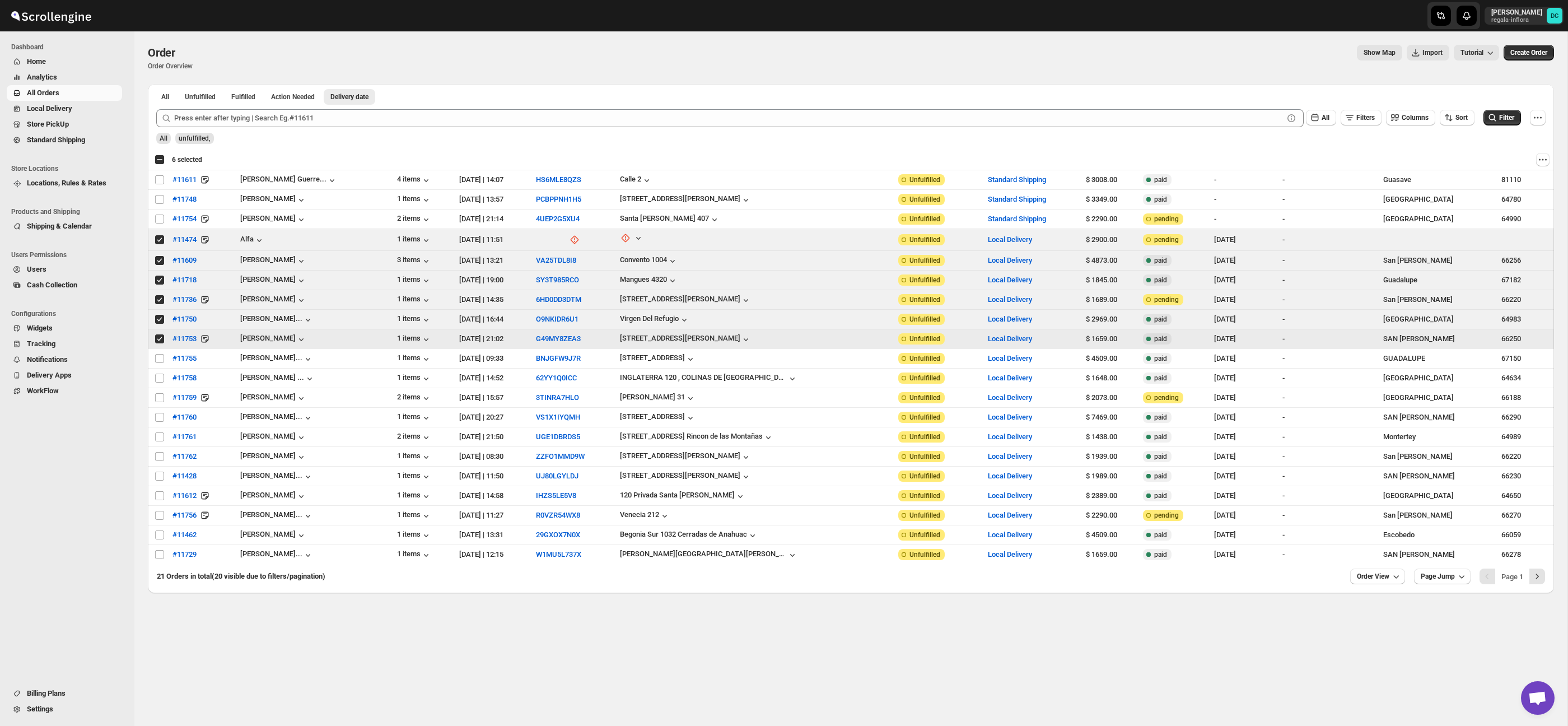
click at [159, 340] on input "Select order" at bounding box center [159, 339] width 9 height 9
checkbox input "false"
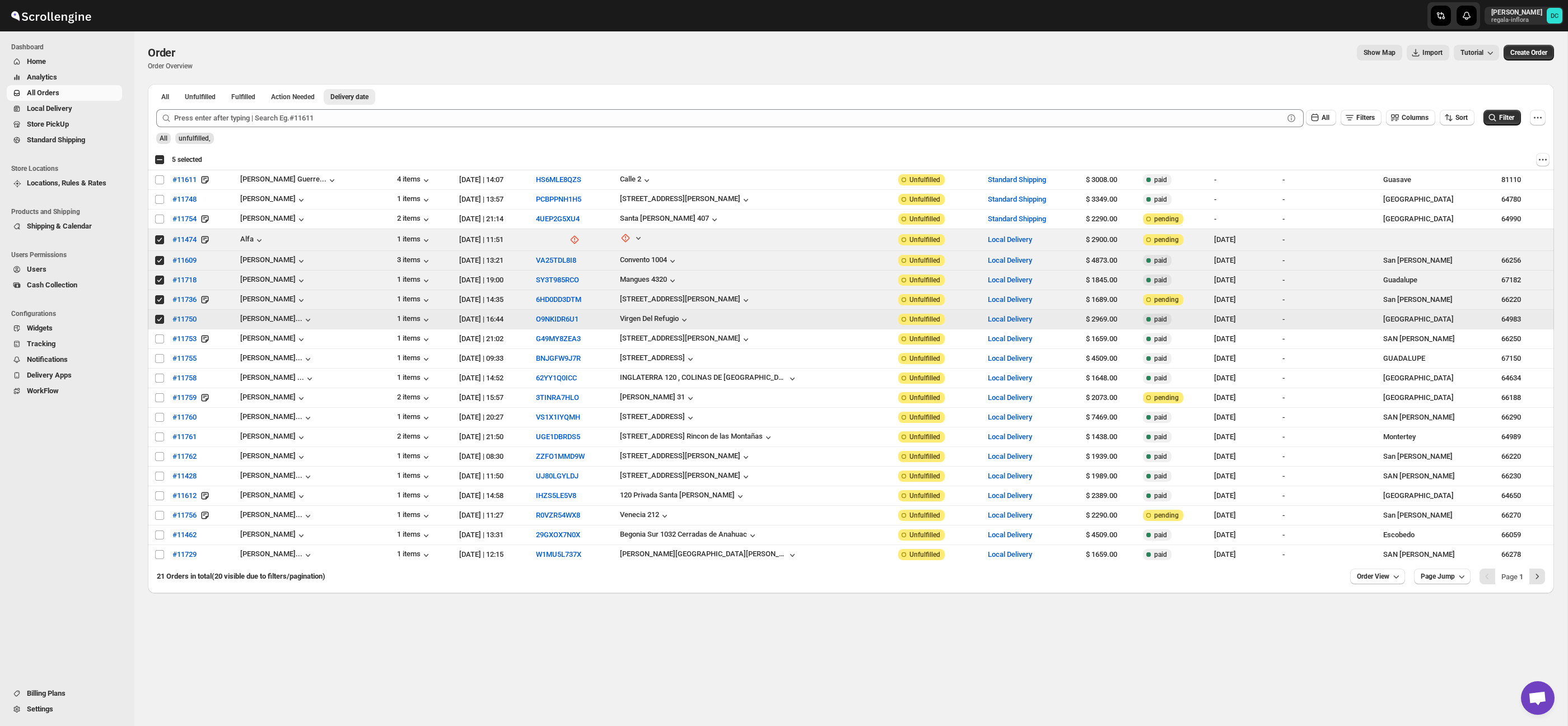
click at [157, 316] on input "Select order" at bounding box center [159, 319] width 9 height 9
checkbox input "false"
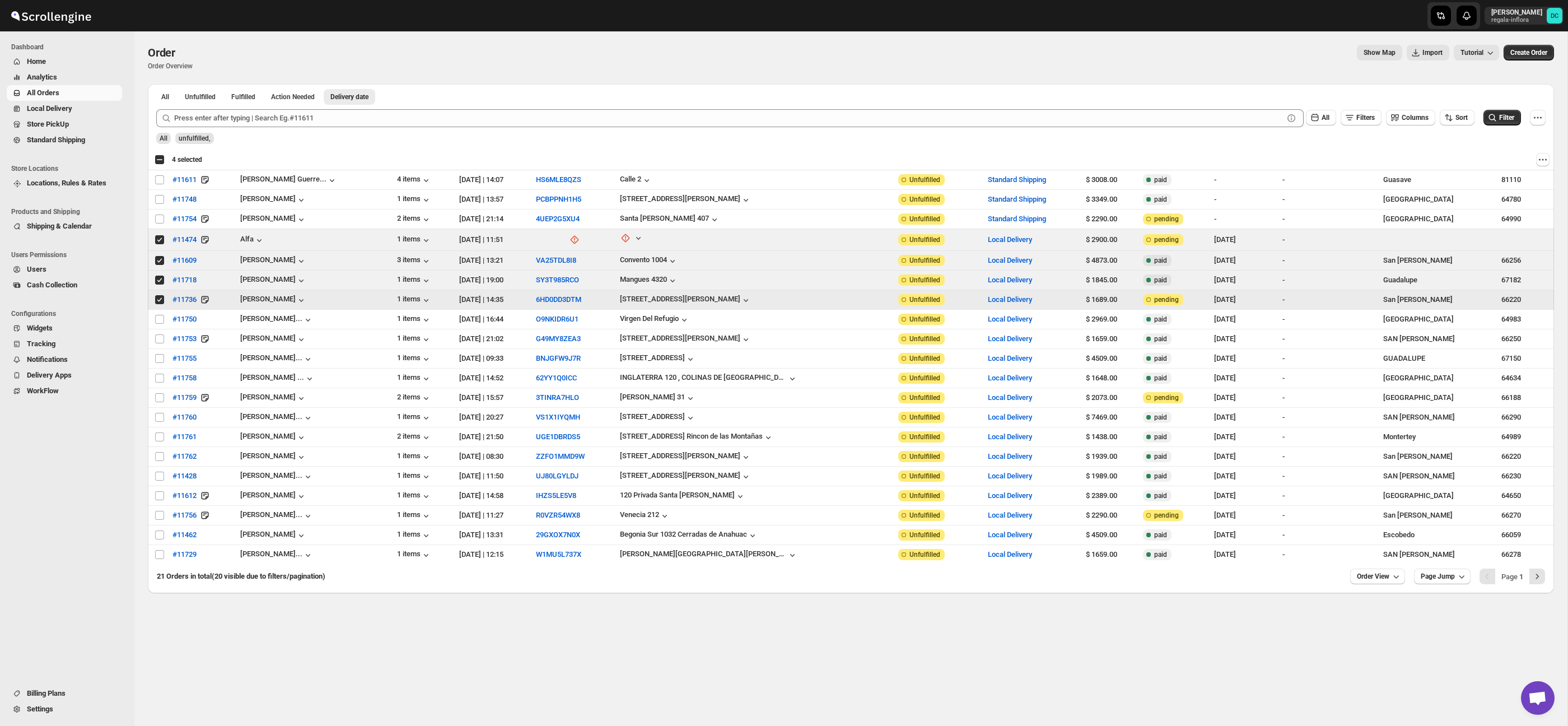
click at [159, 298] on input "Select order" at bounding box center [159, 299] width 9 height 9
checkbox input "false"
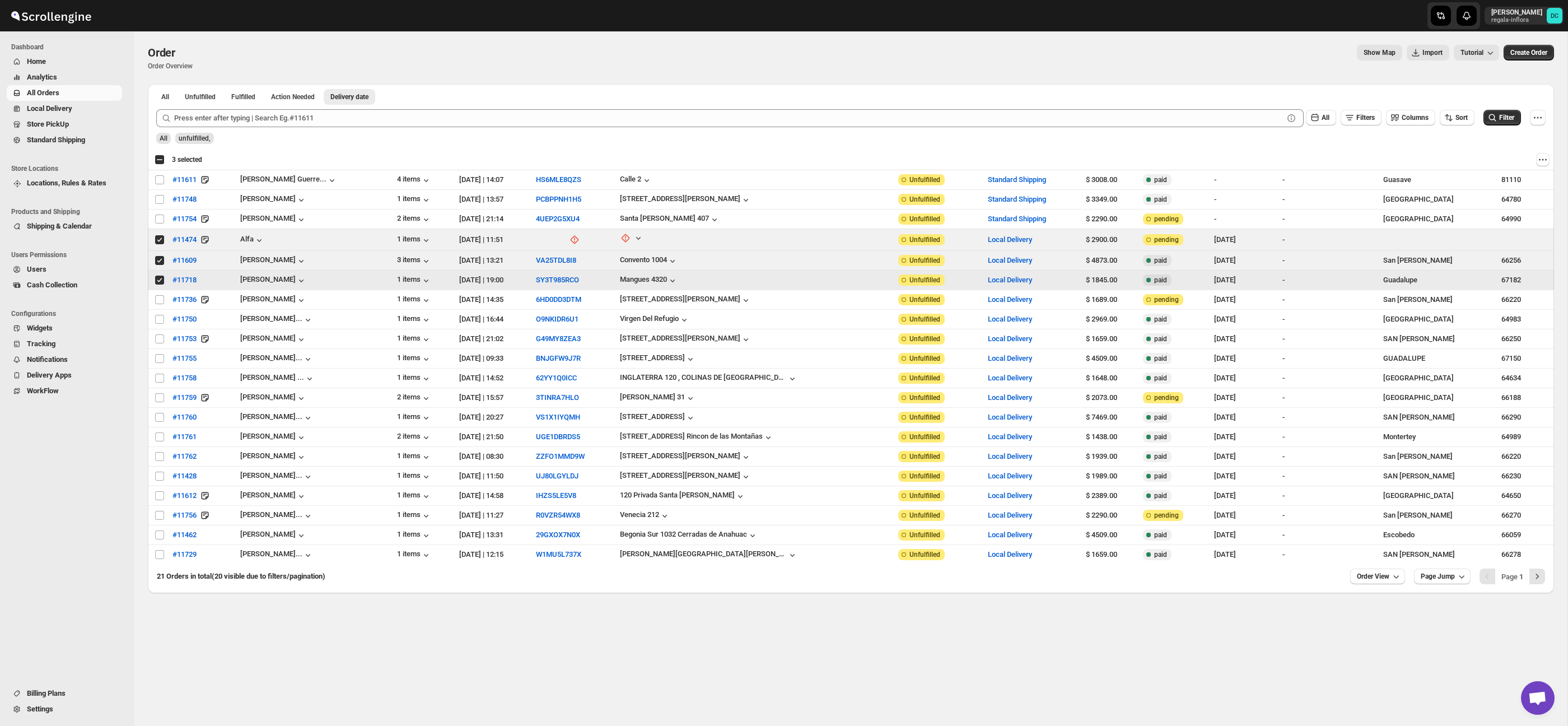
drag, startPoint x: 160, startPoint y: 279, endPoint x: 158, endPoint y: 268, distance: 11.2
click at [160, 278] on input "Select order" at bounding box center [159, 280] width 9 height 9
checkbox input "false"
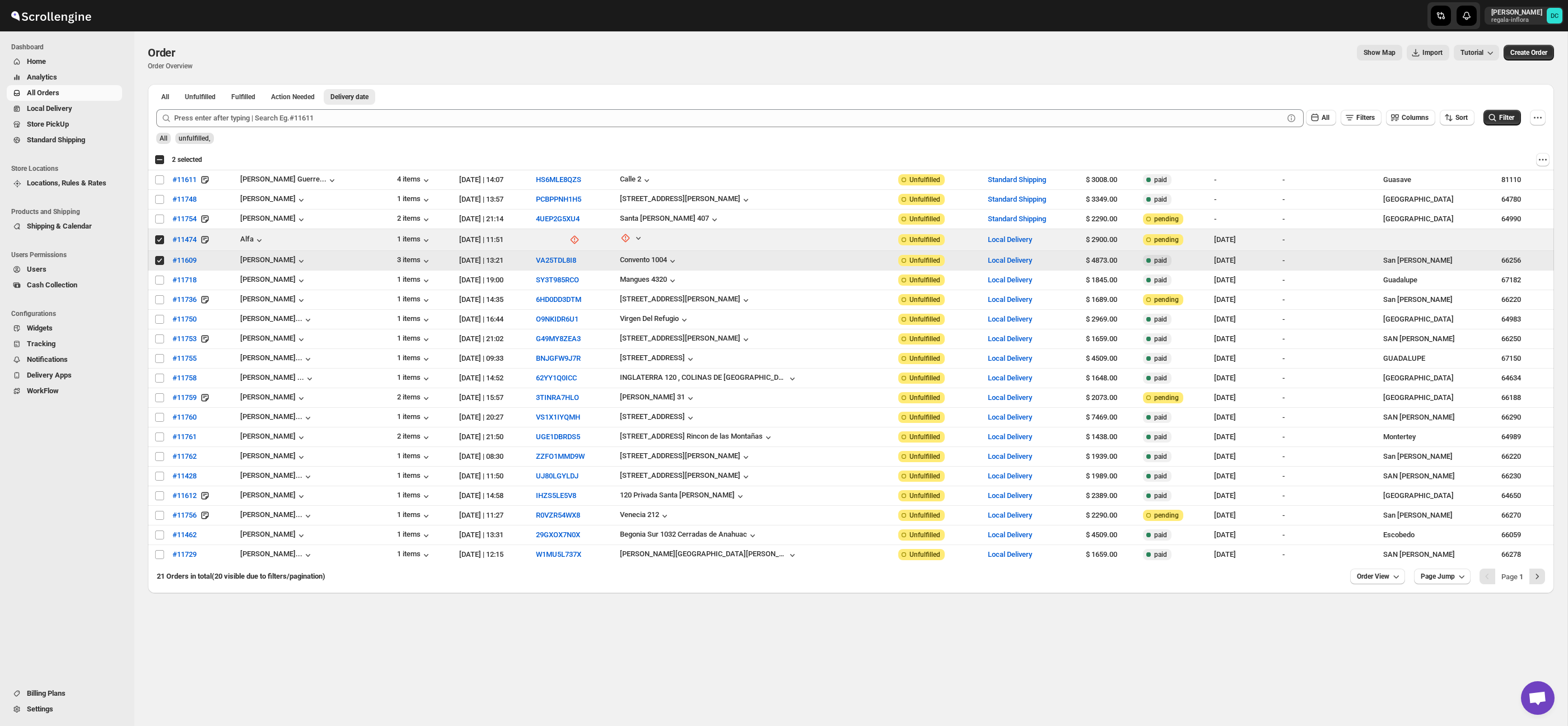
click at [157, 262] on input "Select order" at bounding box center [159, 260] width 9 height 9
checkbox input "false"
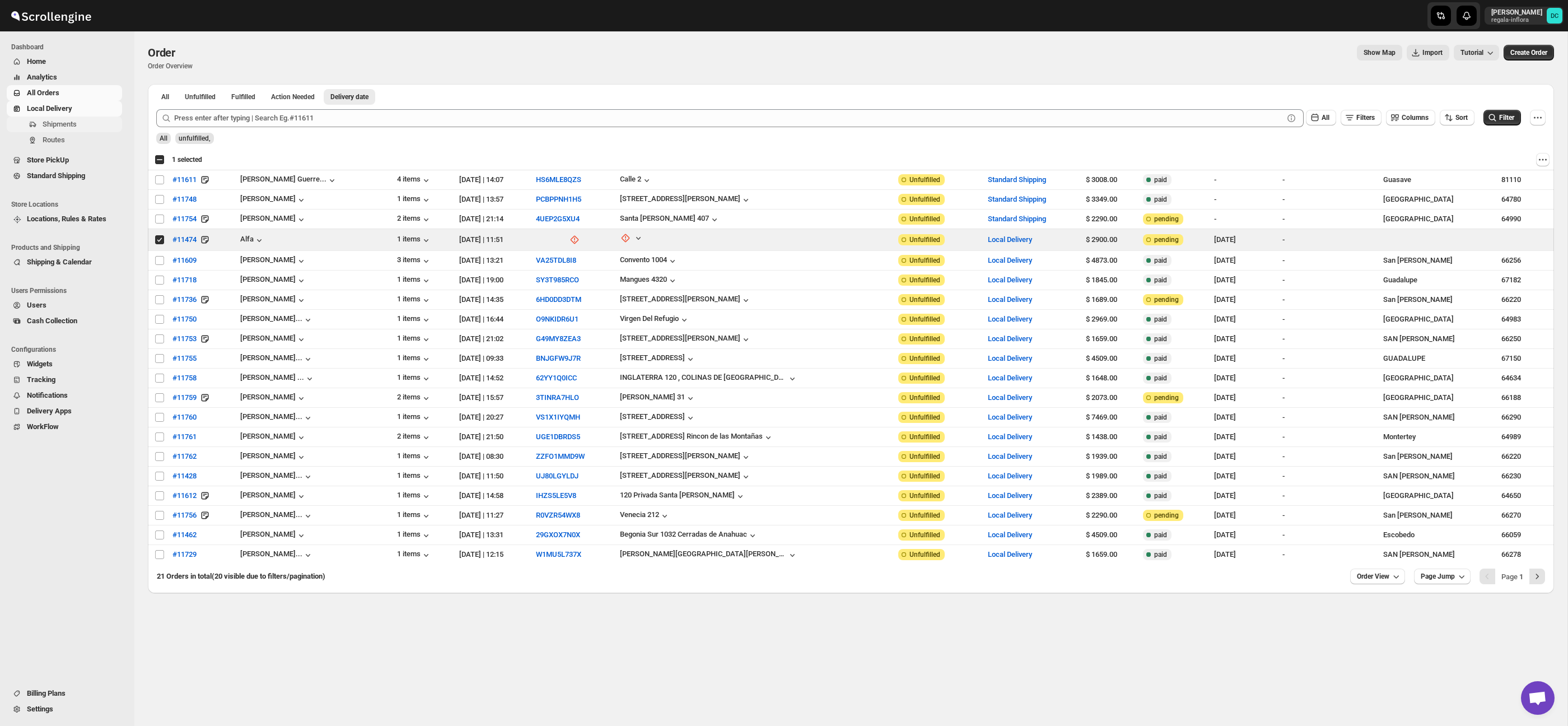
click at [80, 125] on span "Shipments" at bounding box center [81, 124] width 77 height 11
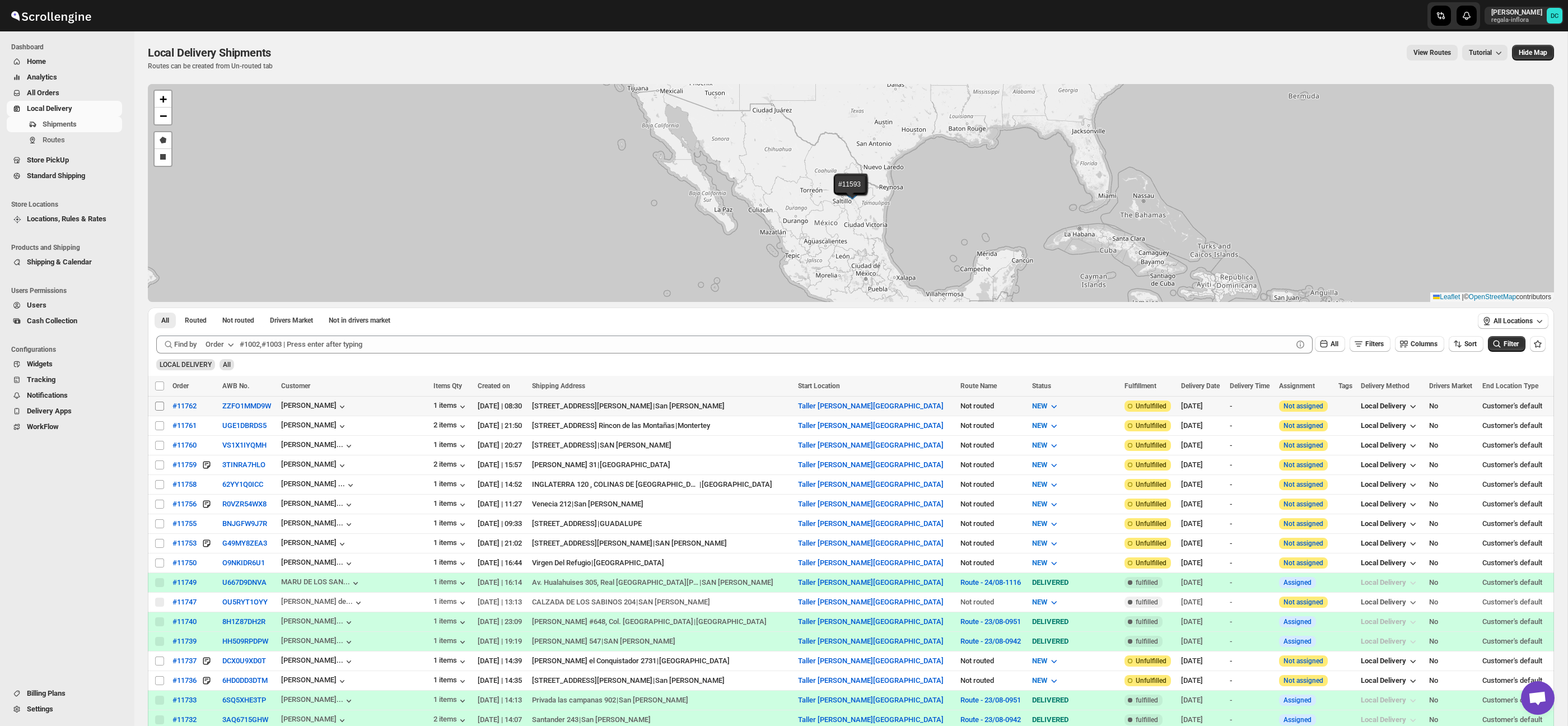
click at [162, 405] on input "Select shipment" at bounding box center [159, 406] width 9 height 9
checkbox input "true"
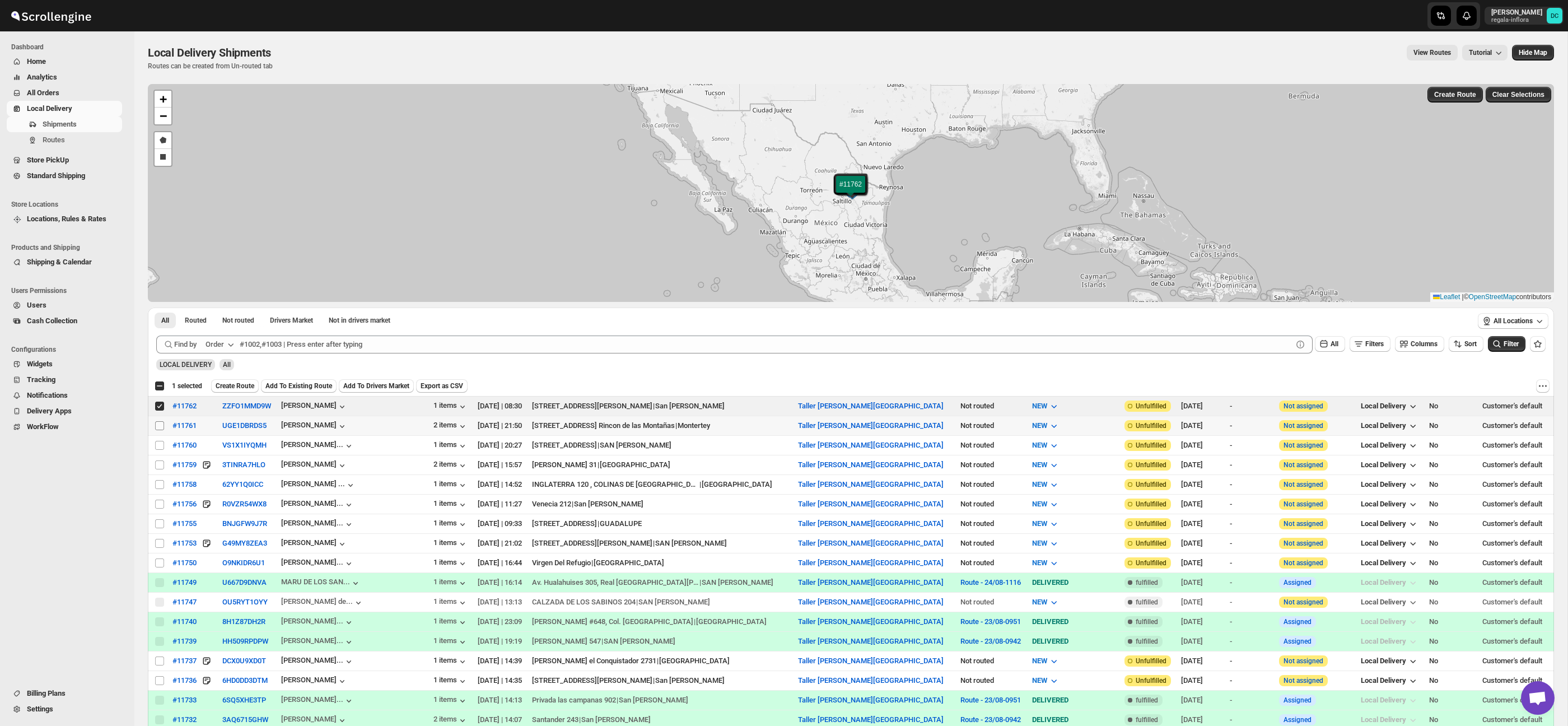
click at [157, 423] on input "Select shipment" at bounding box center [159, 425] width 9 height 9
checkbox input "true"
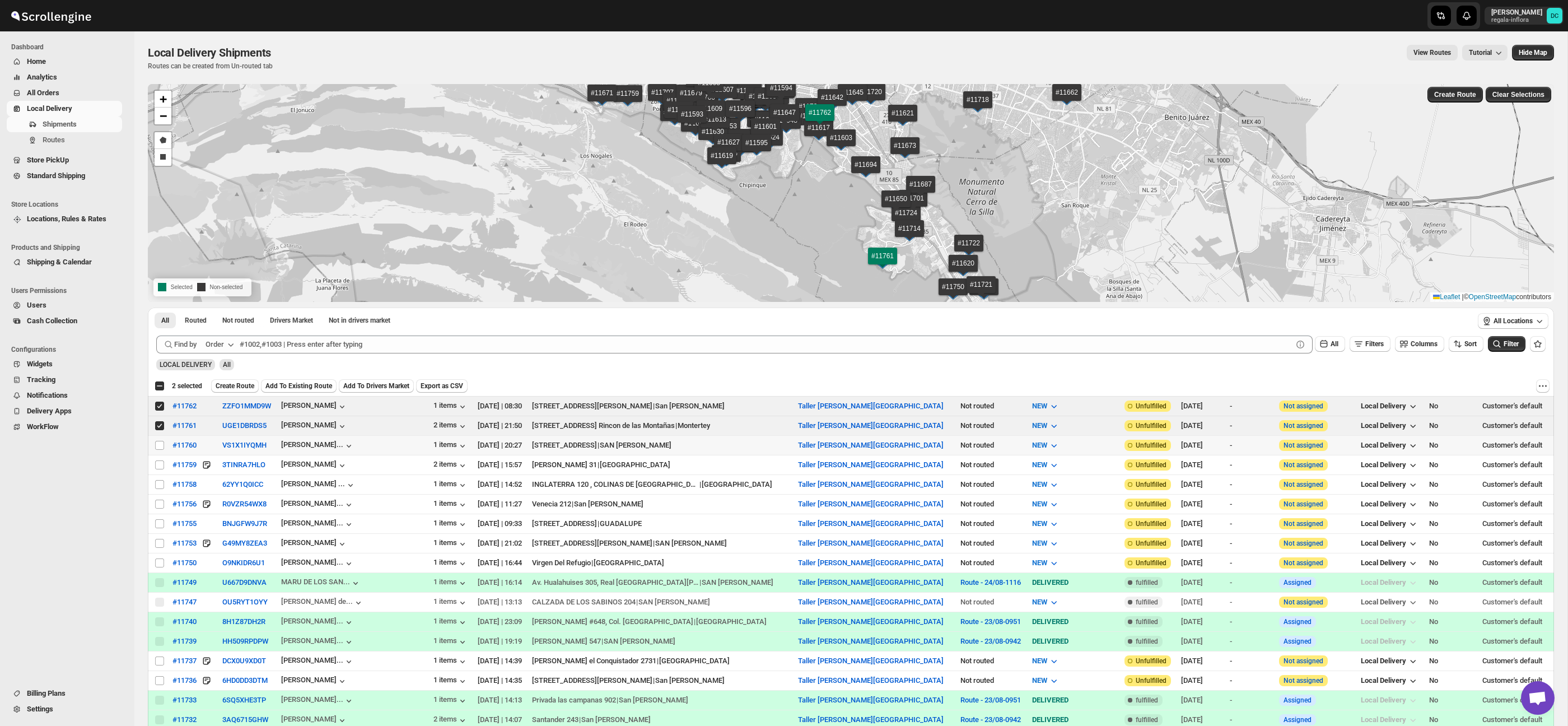
drag, startPoint x: 159, startPoint y: 444, endPoint x: 158, endPoint y: 459, distance: 15.0
click at [159, 444] on input "Select shipment" at bounding box center [159, 445] width 9 height 9
checkbox input "true"
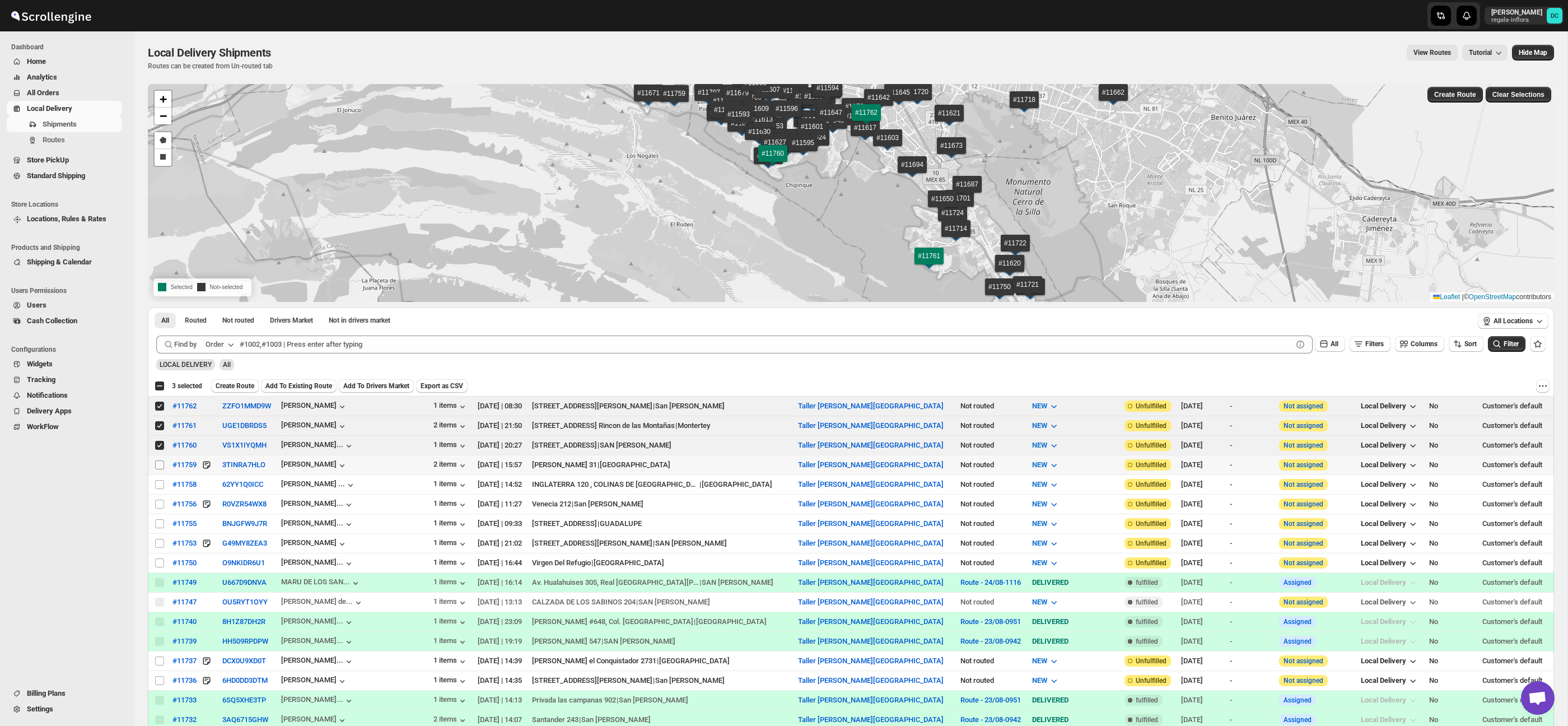
click at [159, 468] on input "Select shipment" at bounding box center [159, 465] width 9 height 9
checkbox input "true"
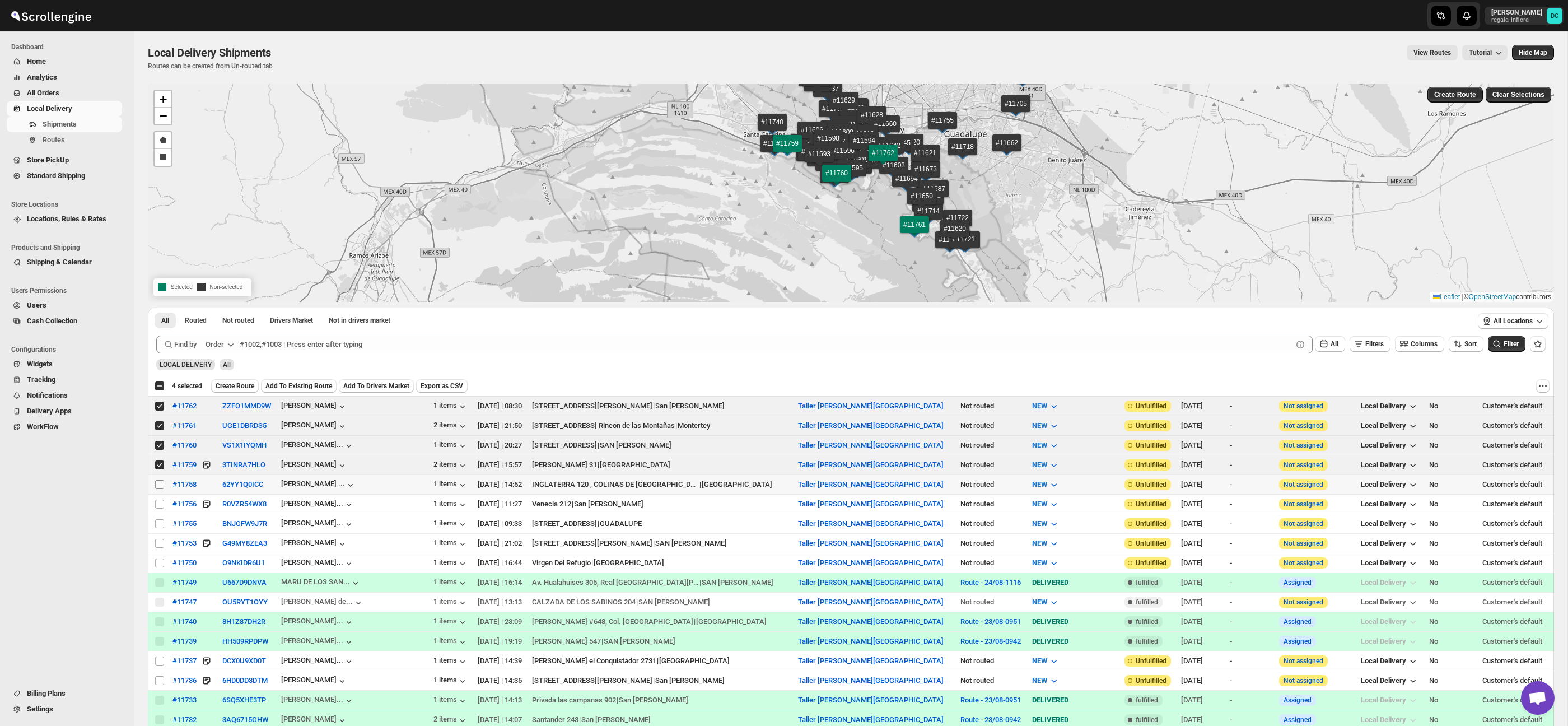
click at [159, 483] on input "Select shipment" at bounding box center [159, 484] width 9 height 9
checkbox input "true"
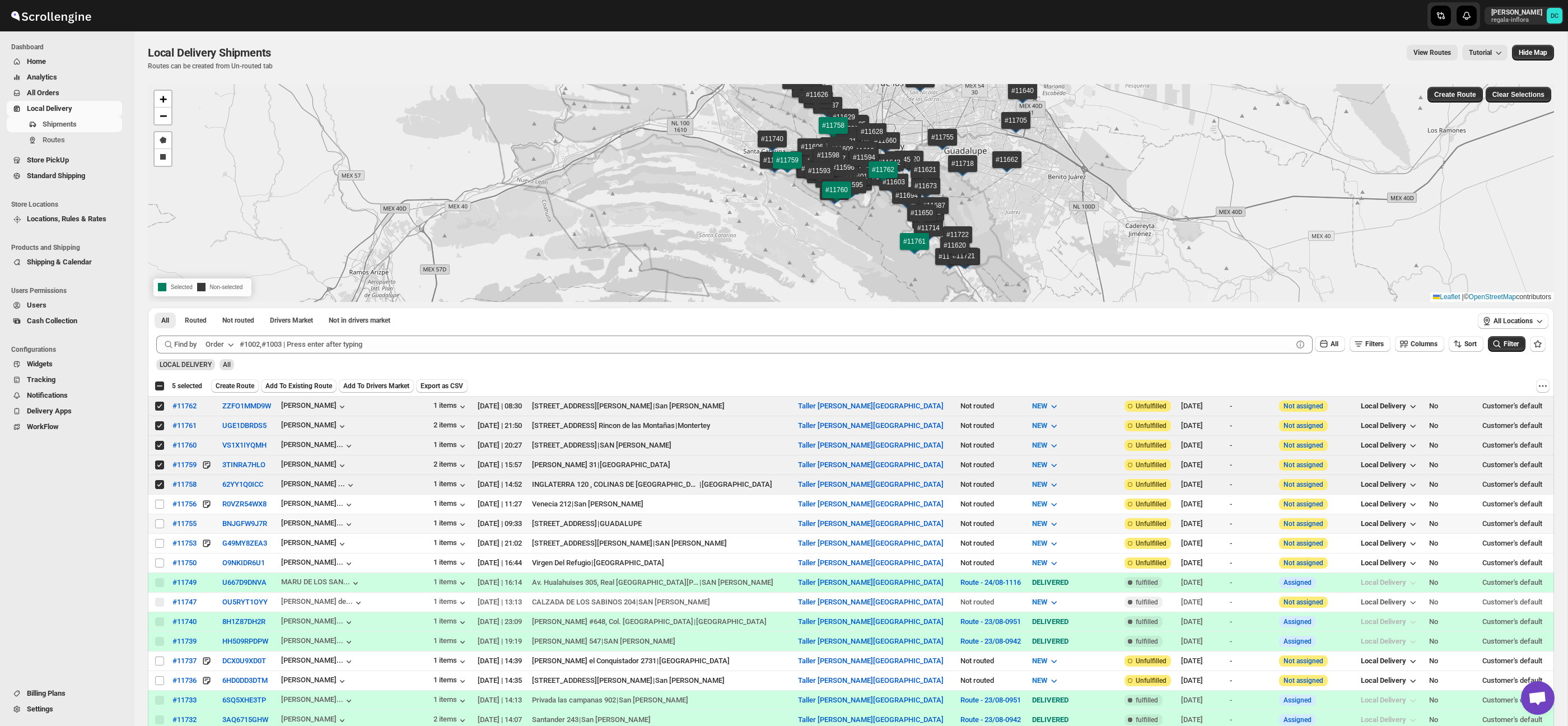
click at [159, 529] on td "Select shipment" at bounding box center [158, 524] width 21 height 20
checkbox input "true"
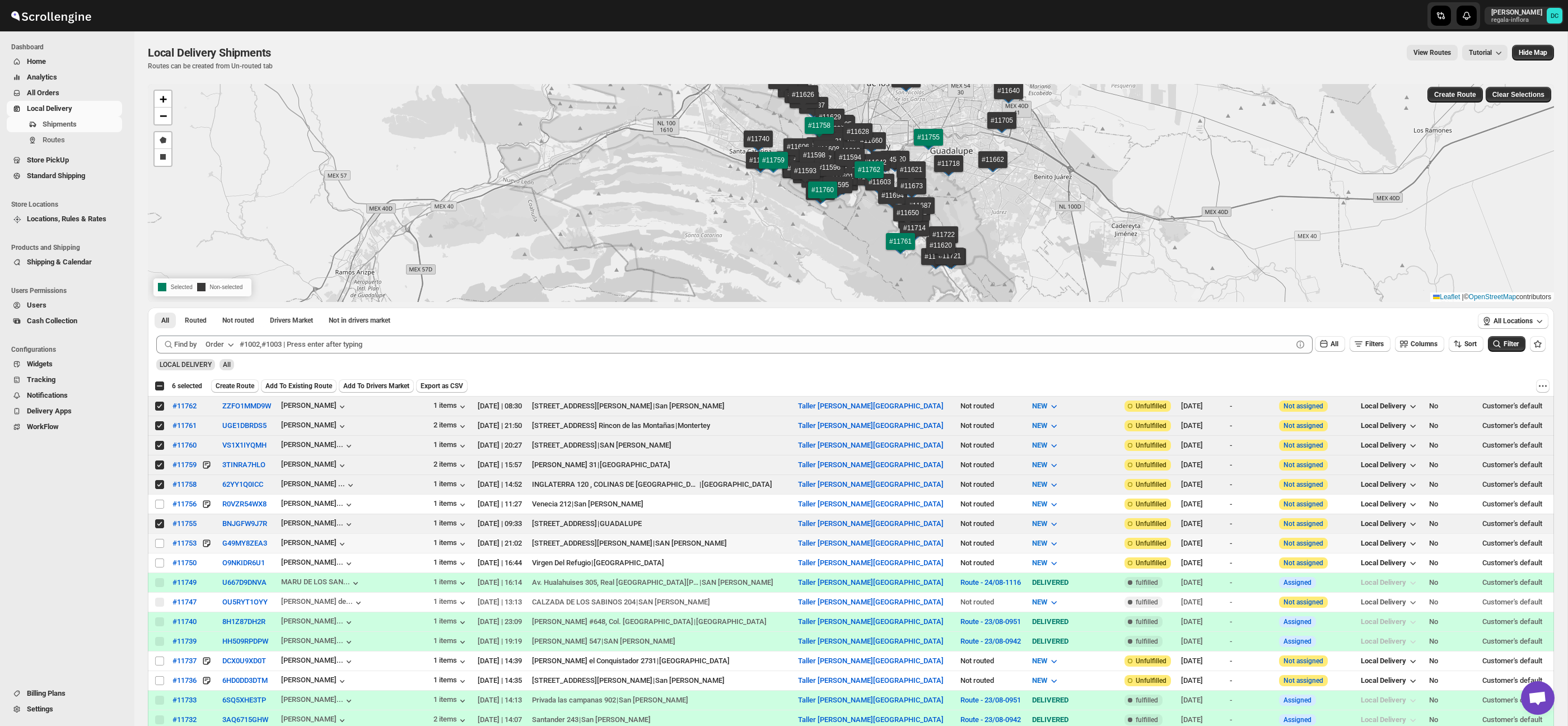
click at [159, 543] on input "Select shipment" at bounding box center [159, 543] width 9 height 9
checkbox input "true"
drag, startPoint x: 162, startPoint y: 563, endPoint x: 263, endPoint y: 511, distance: 113.6
click at [162, 563] on input "Select shipment" at bounding box center [159, 563] width 9 height 9
checkbox input "true"
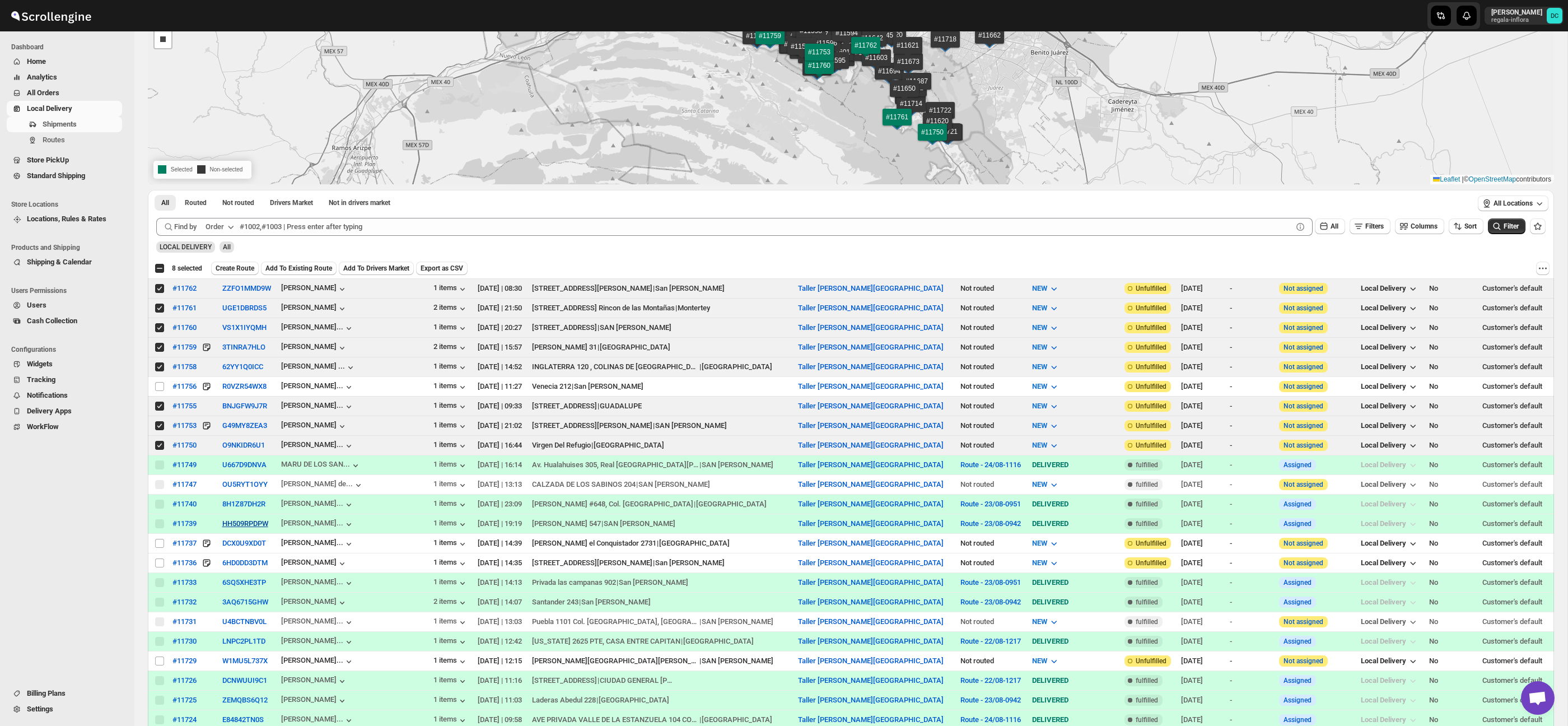
scroll to position [118, 0]
click at [159, 564] on input "Select shipment" at bounding box center [159, 562] width 9 height 9
checkbox input "true"
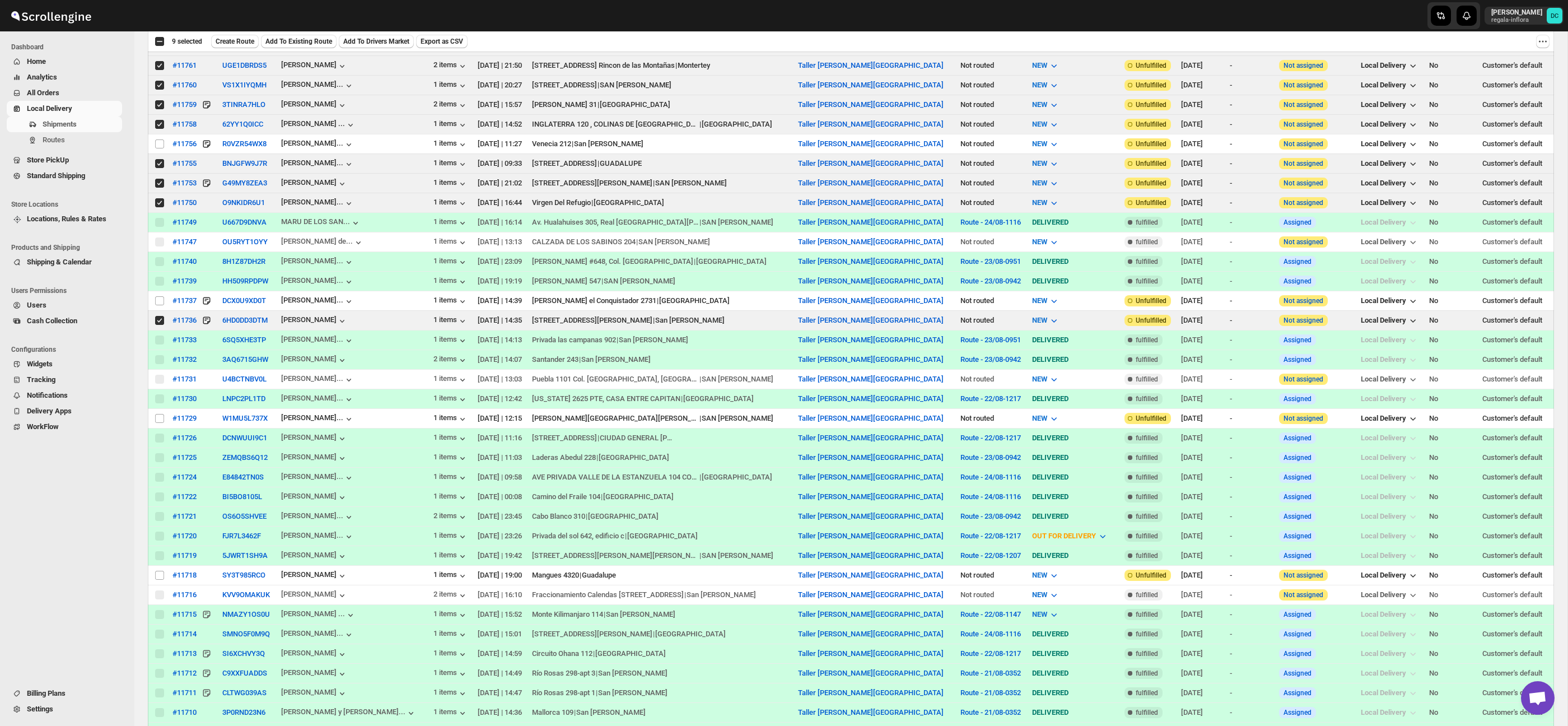
scroll to position [393, 0]
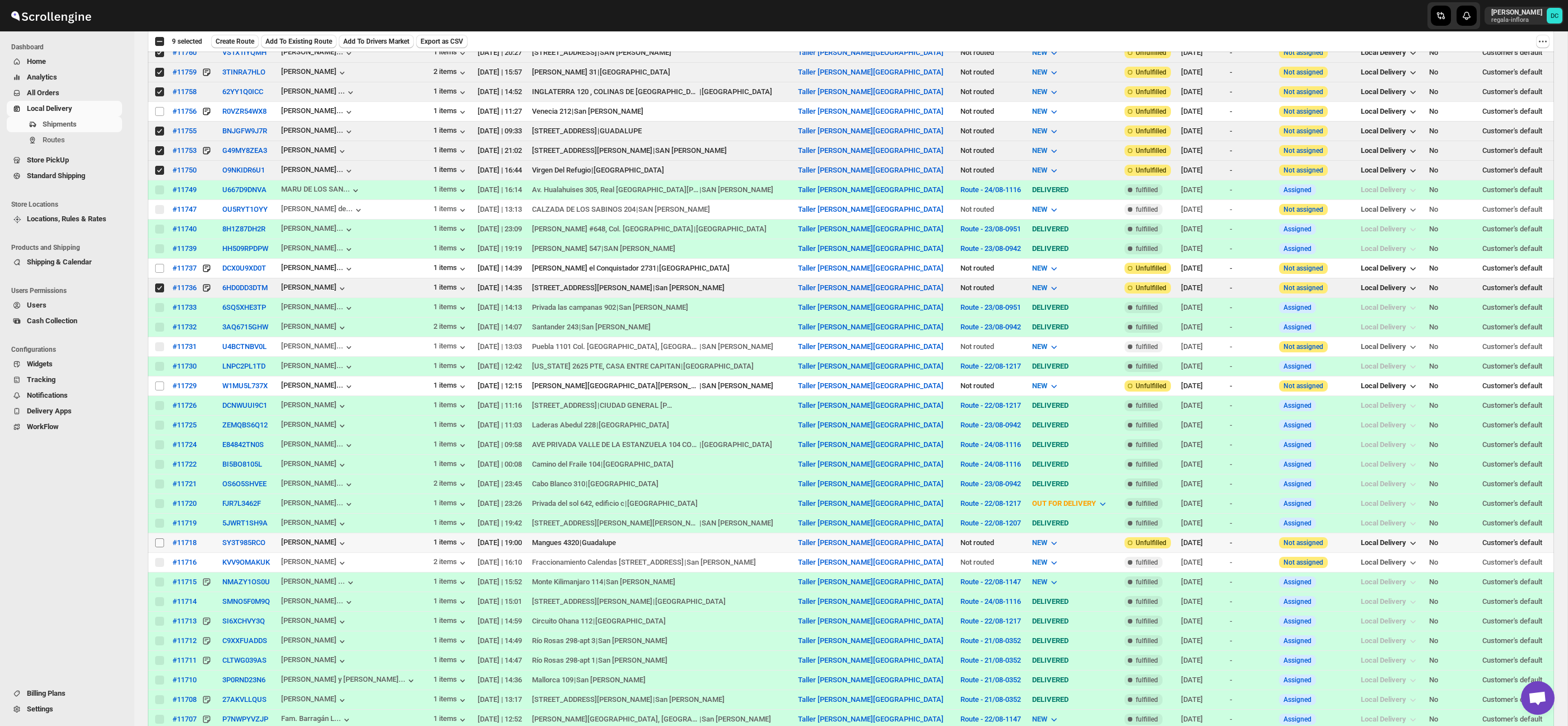
click at [155, 543] on input "Select shipment" at bounding box center [159, 543] width 9 height 9
checkbox input "true"
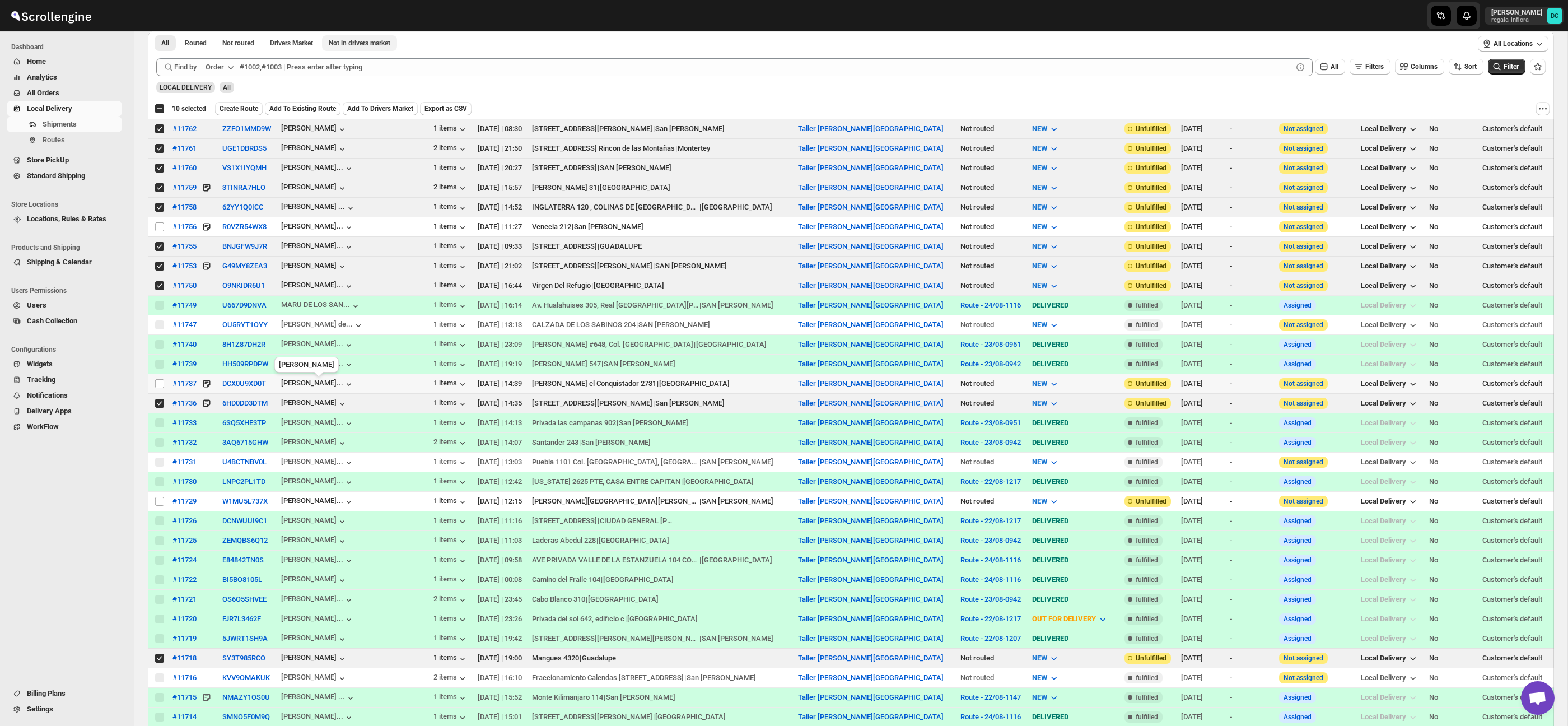
scroll to position [0, 0]
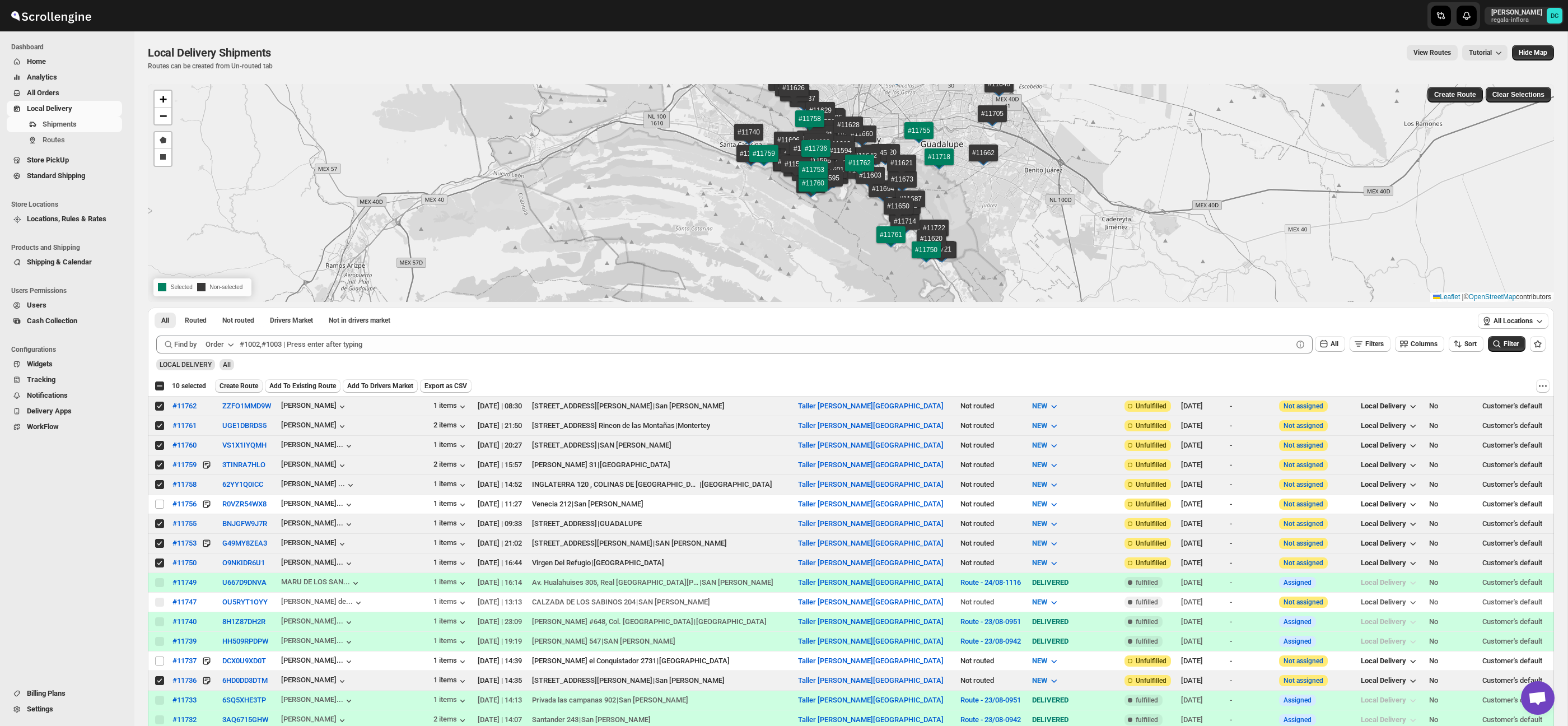
click at [245, 386] on span "Create Route" at bounding box center [239, 386] width 39 height 9
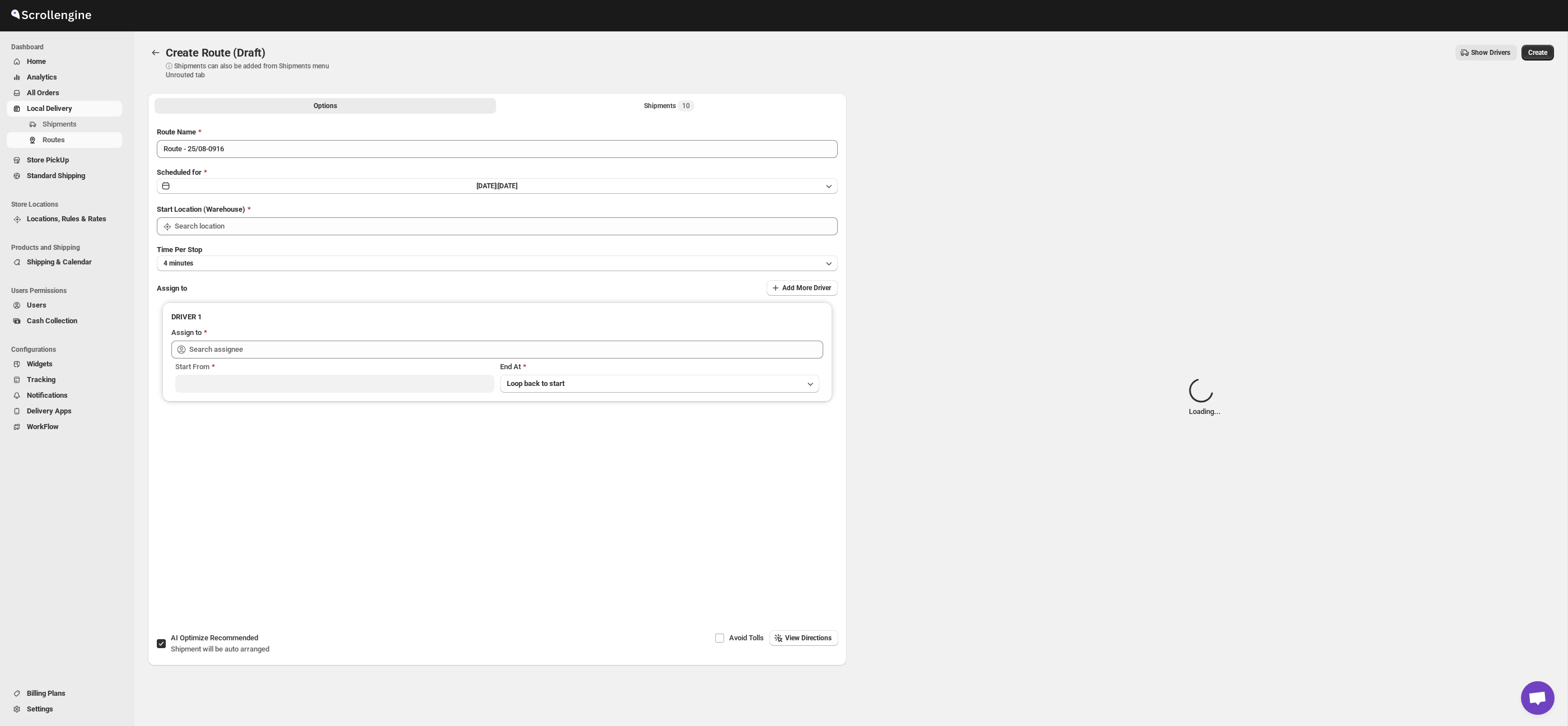
type input "Taller [PERSON_NAME][GEOGRAPHIC_DATA]"
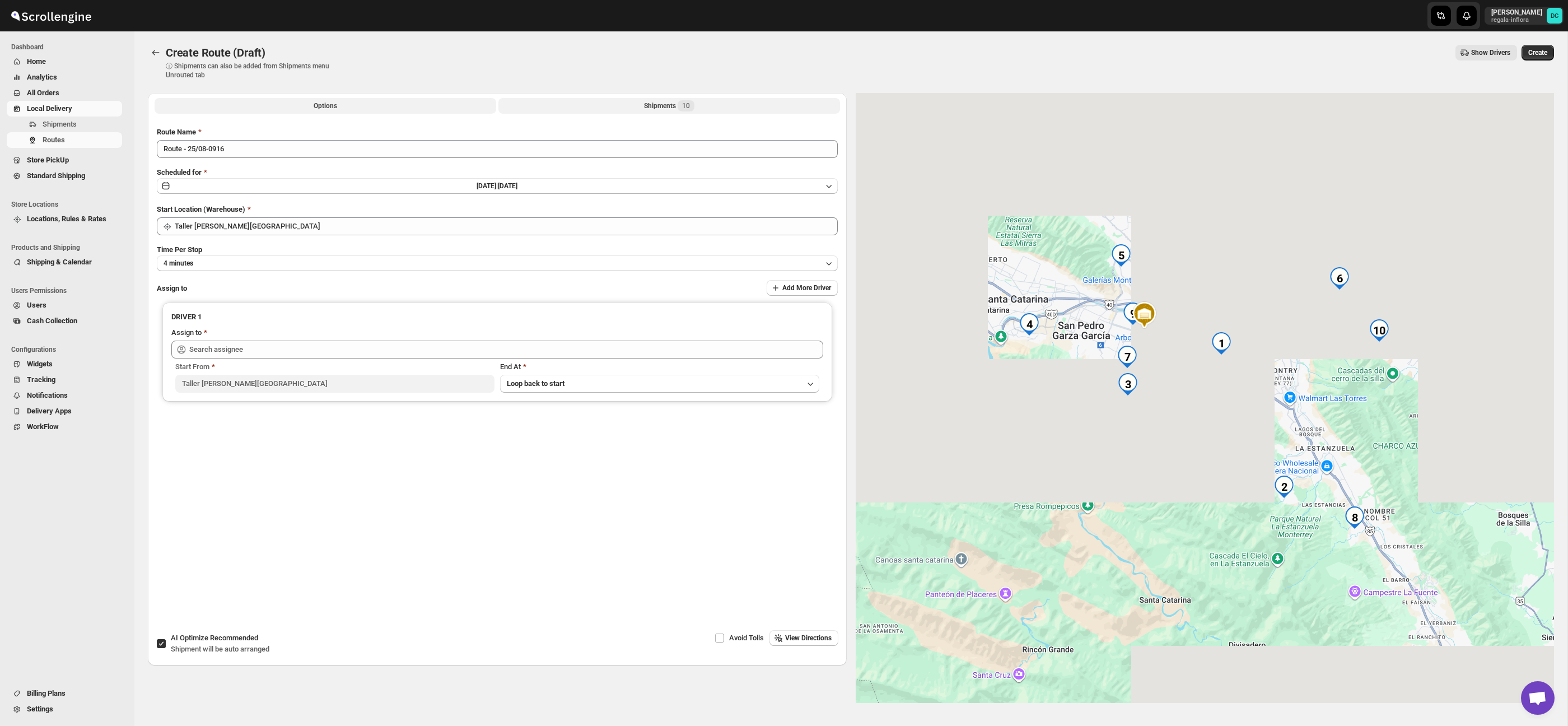
click at [599, 112] on button "Shipments 10" at bounding box center [670, 106] width 342 height 16
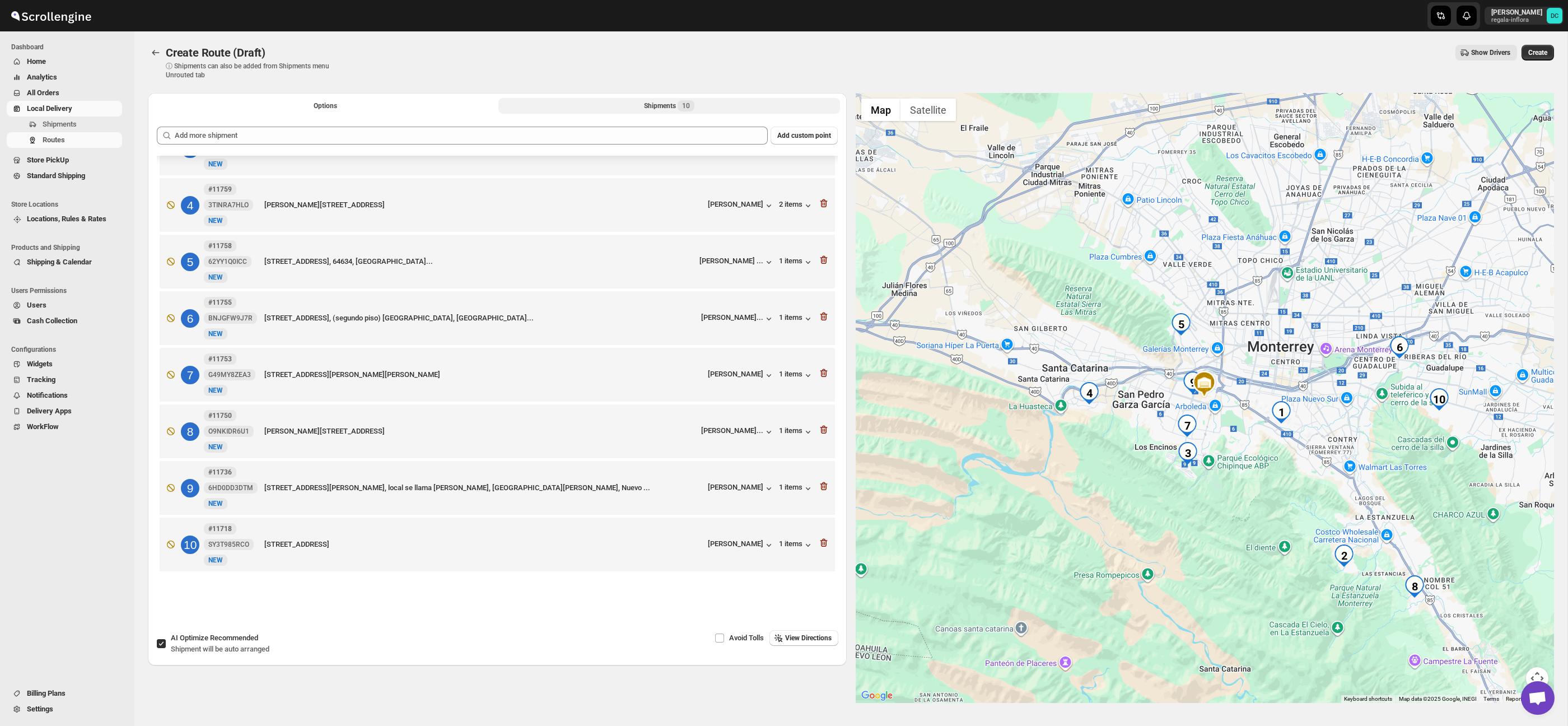
scroll to position [158, 0]
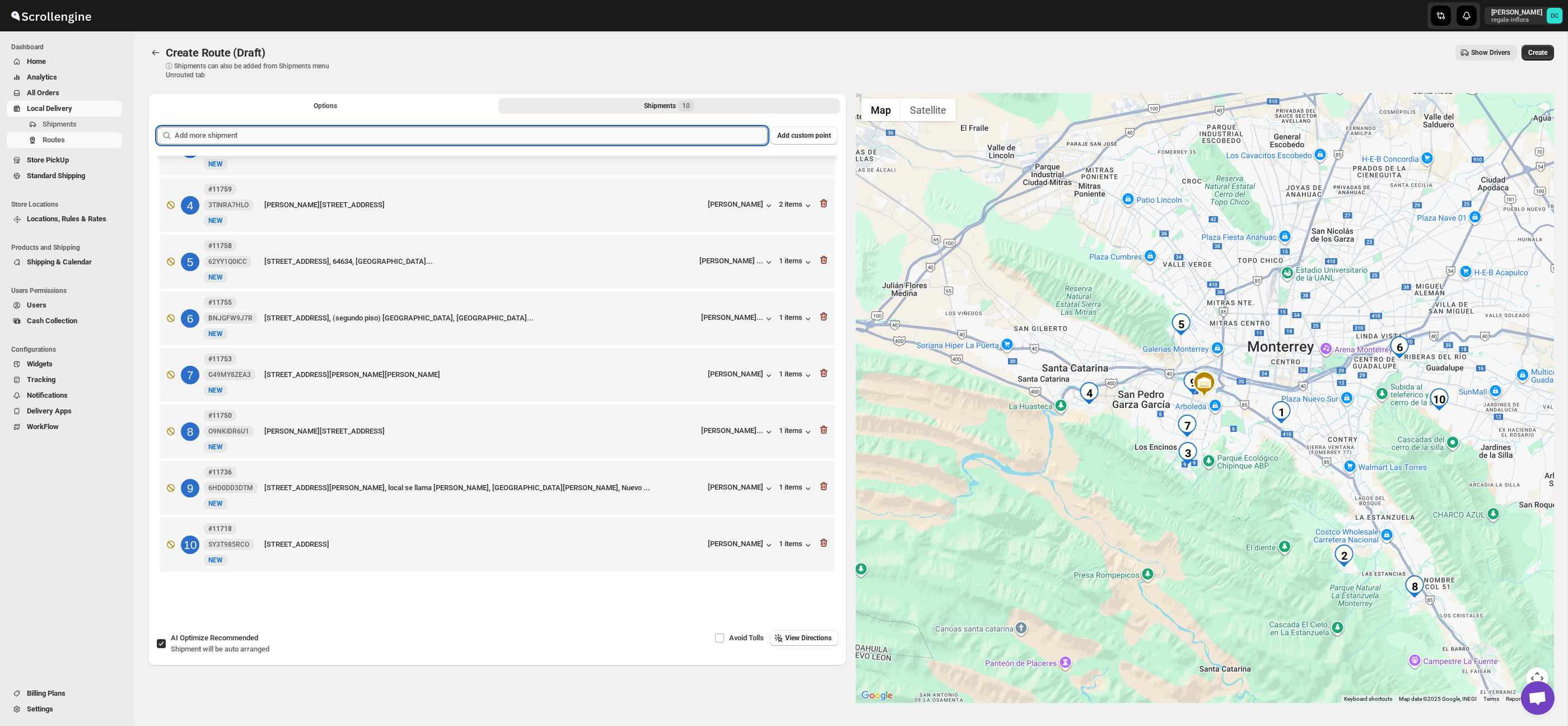
click at [406, 133] on input "text" at bounding box center [472, 136] width 594 height 18
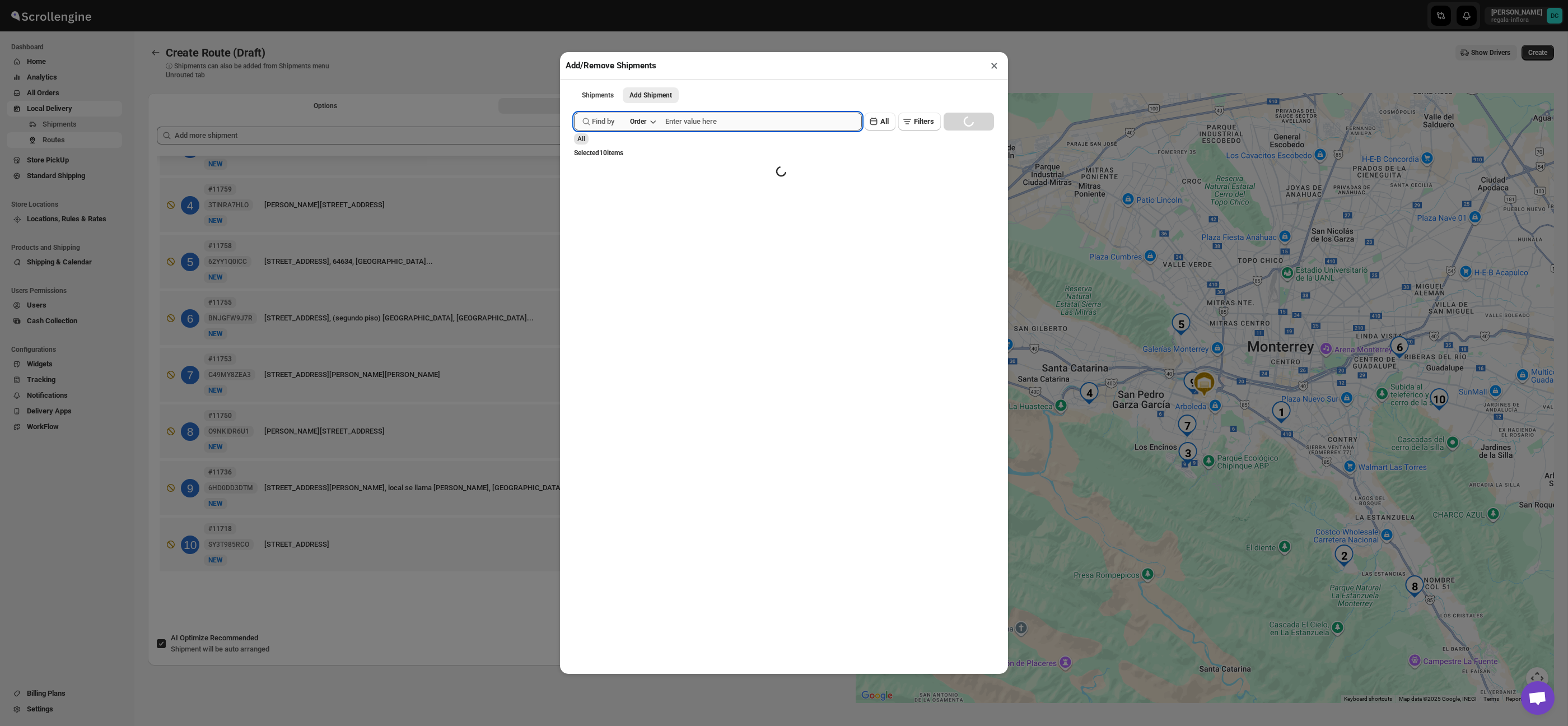
click at [735, 119] on input "text" at bounding box center [764, 122] width 197 height 18
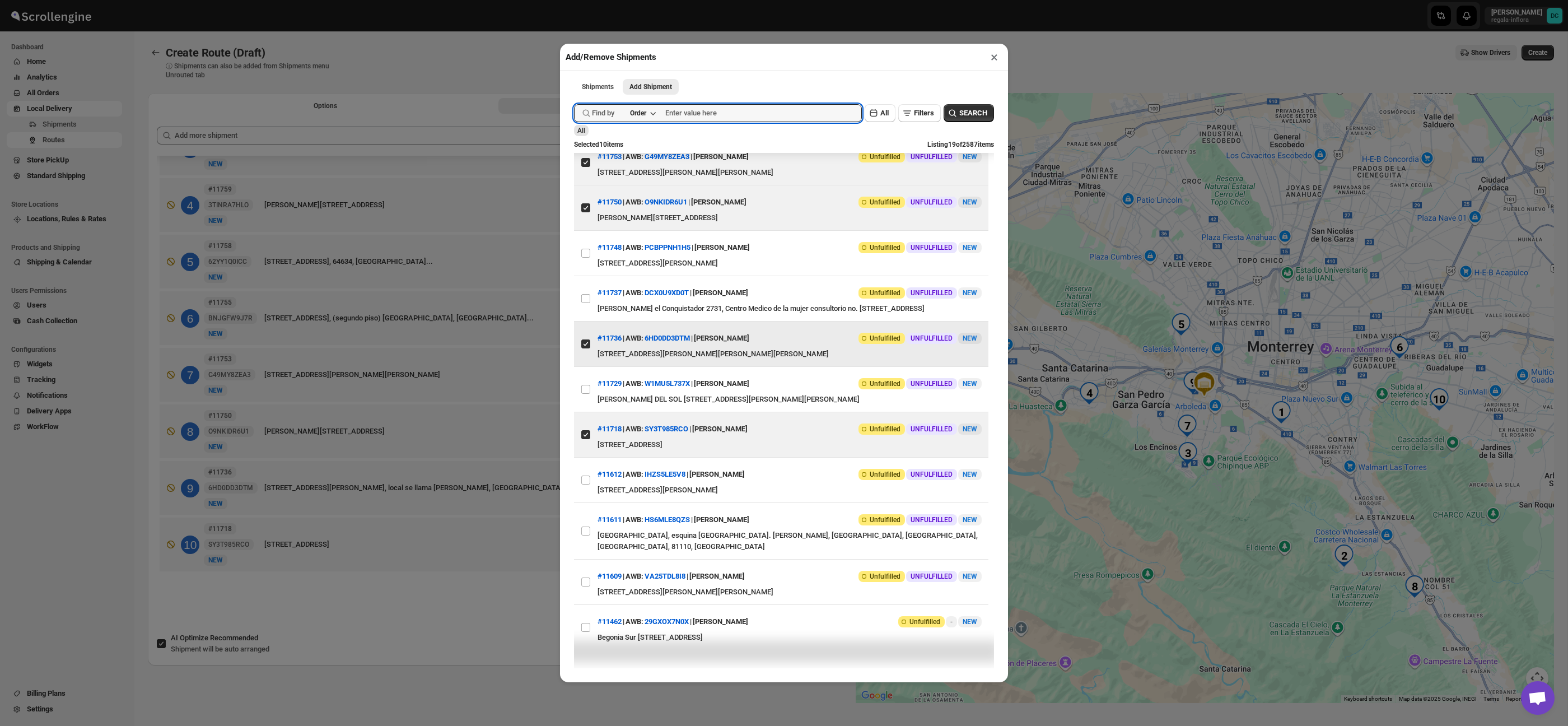
scroll to position [415, 0]
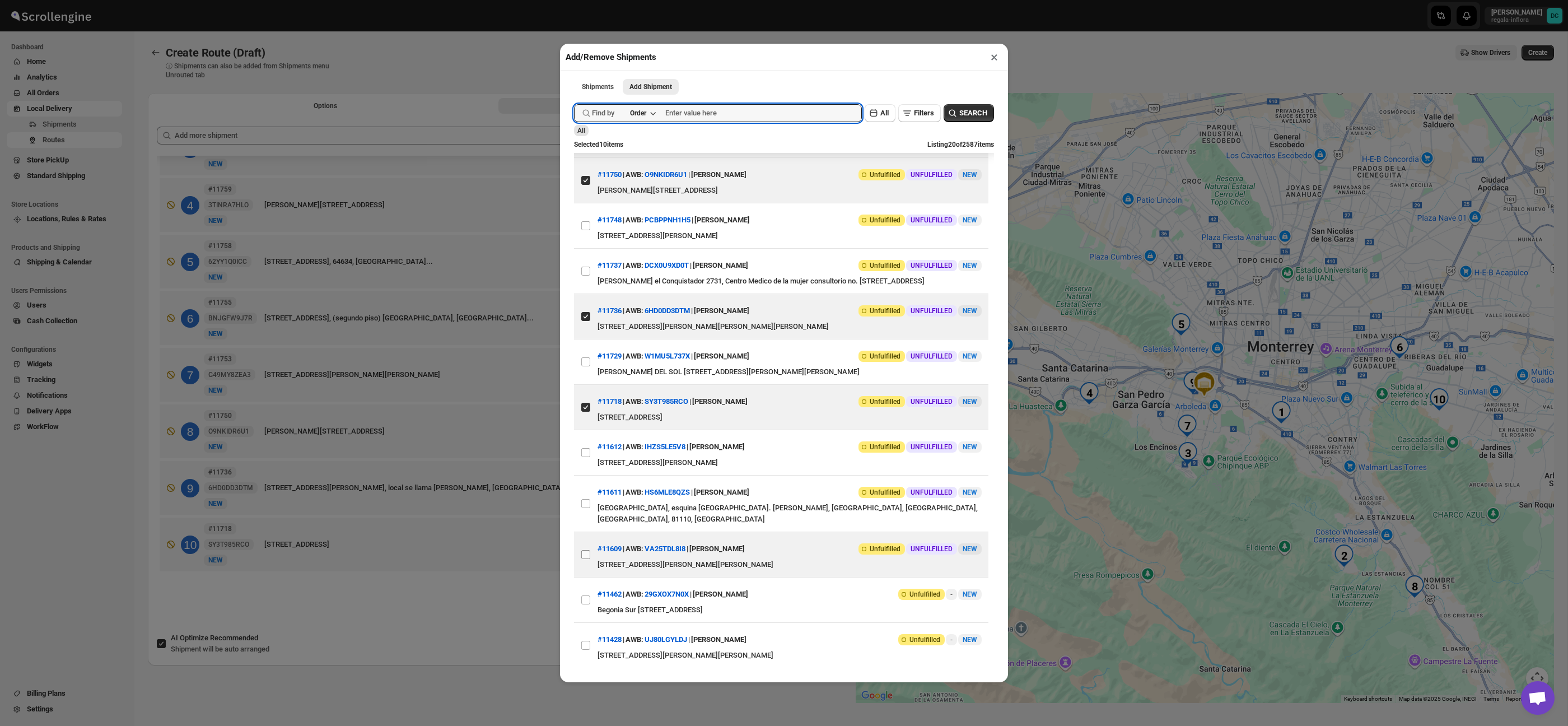
click at [588, 559] on input "View details for 689e373deb510359434f2151" at bounding box center [586, 554] width 9 height 9
checkbox input "true"
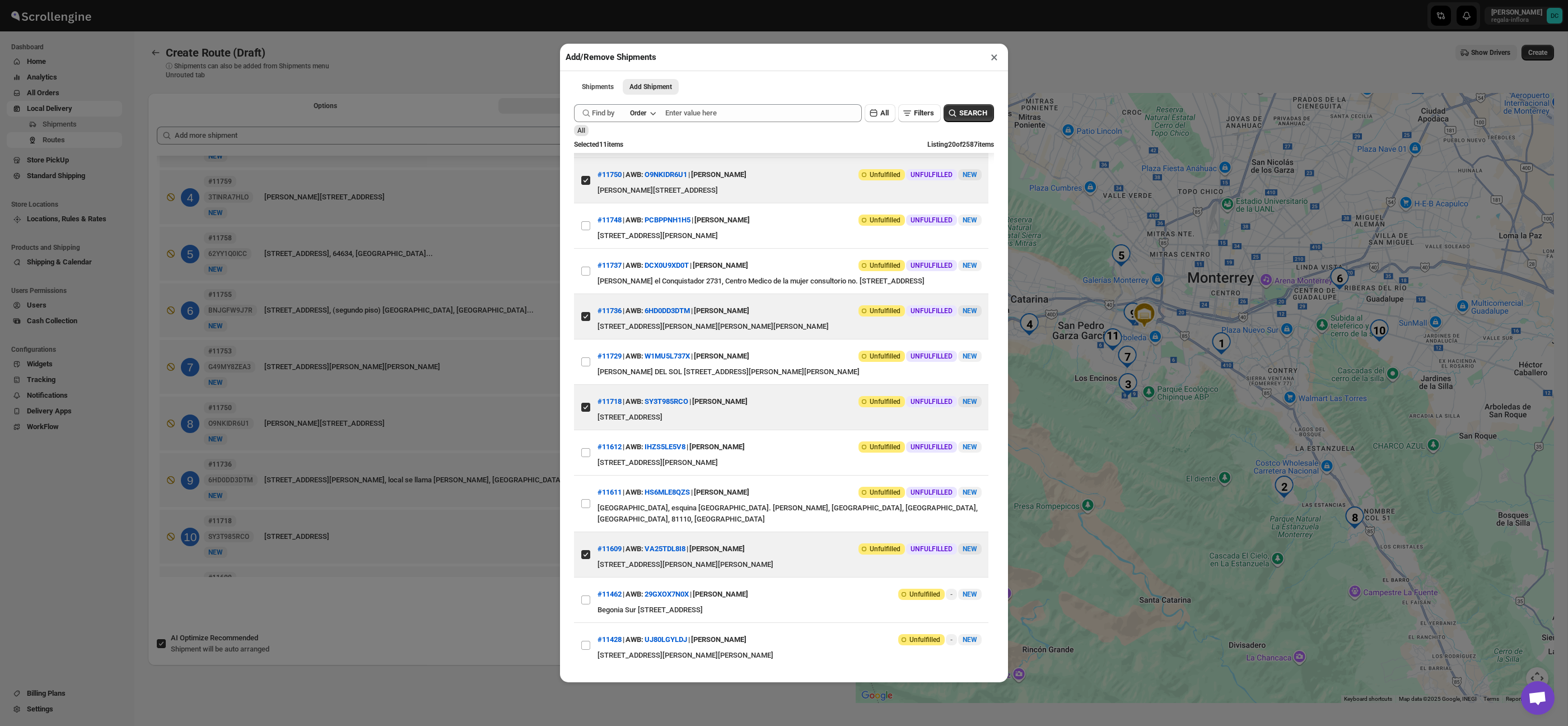
click at [498, 611] on div "Add/Remove Shipments × Shipments Add Shipment More views Shipments Add Shipment…" at bounding box center [784, 363] width 1568 height 726
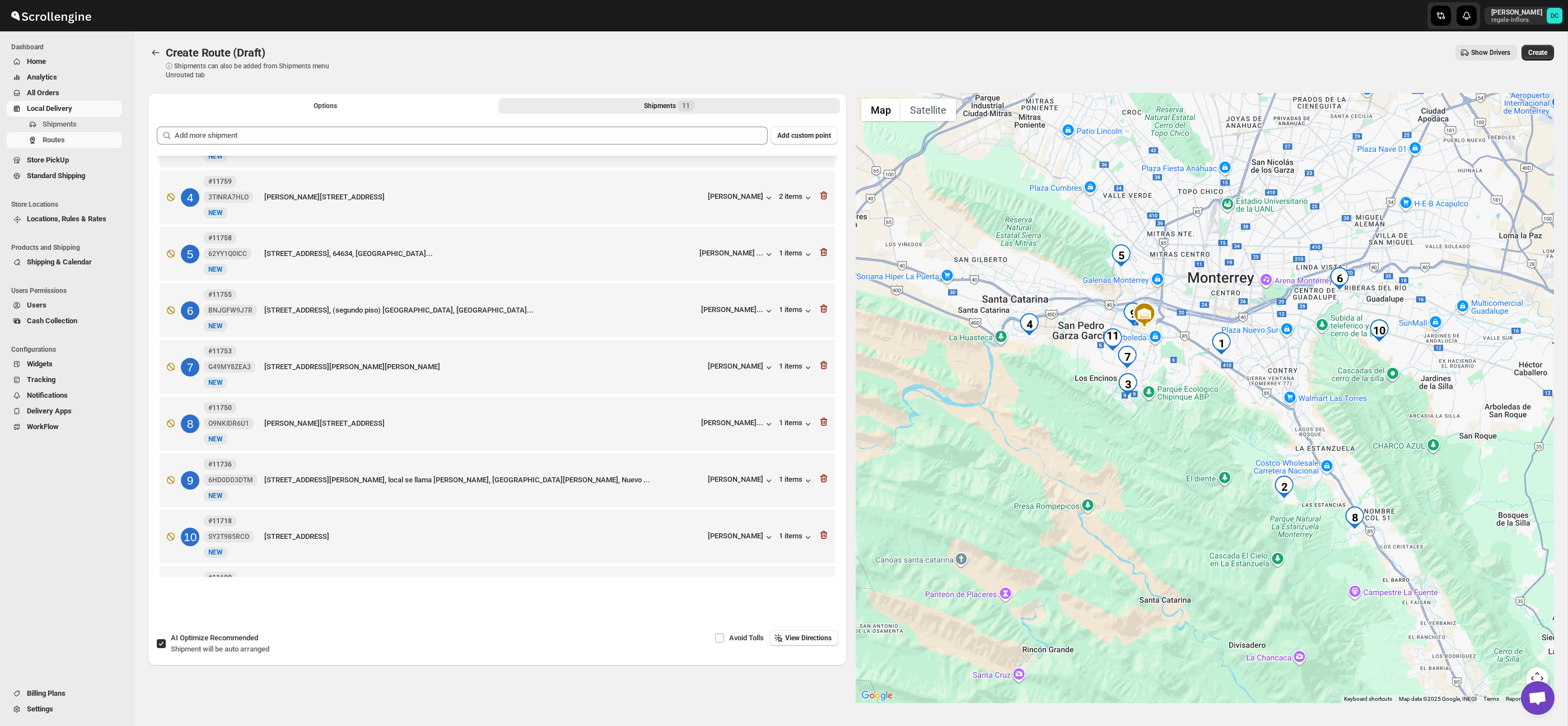
scroll to position [216, 0]
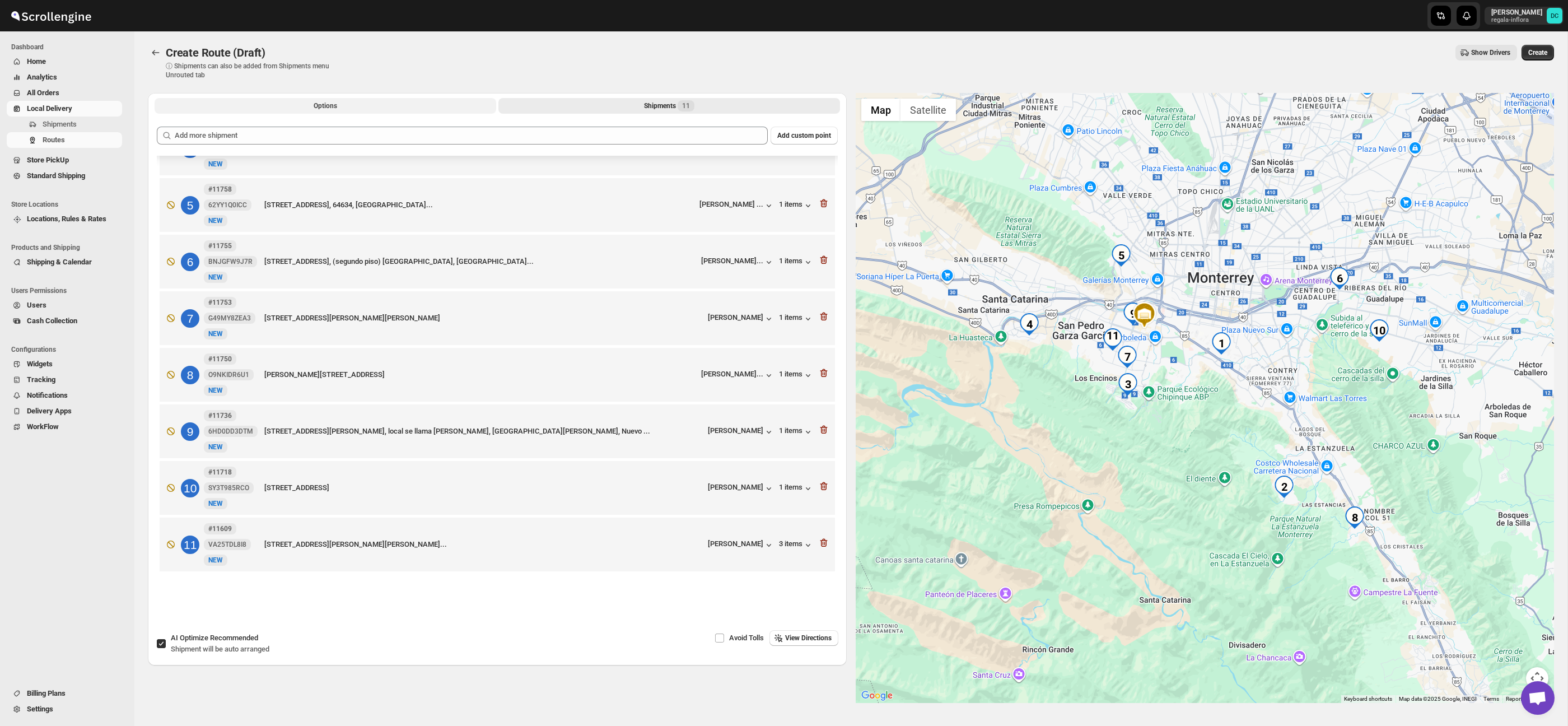
click at [323, 106] on span "Options" at bounding box center [326, 105] width 24 height 9
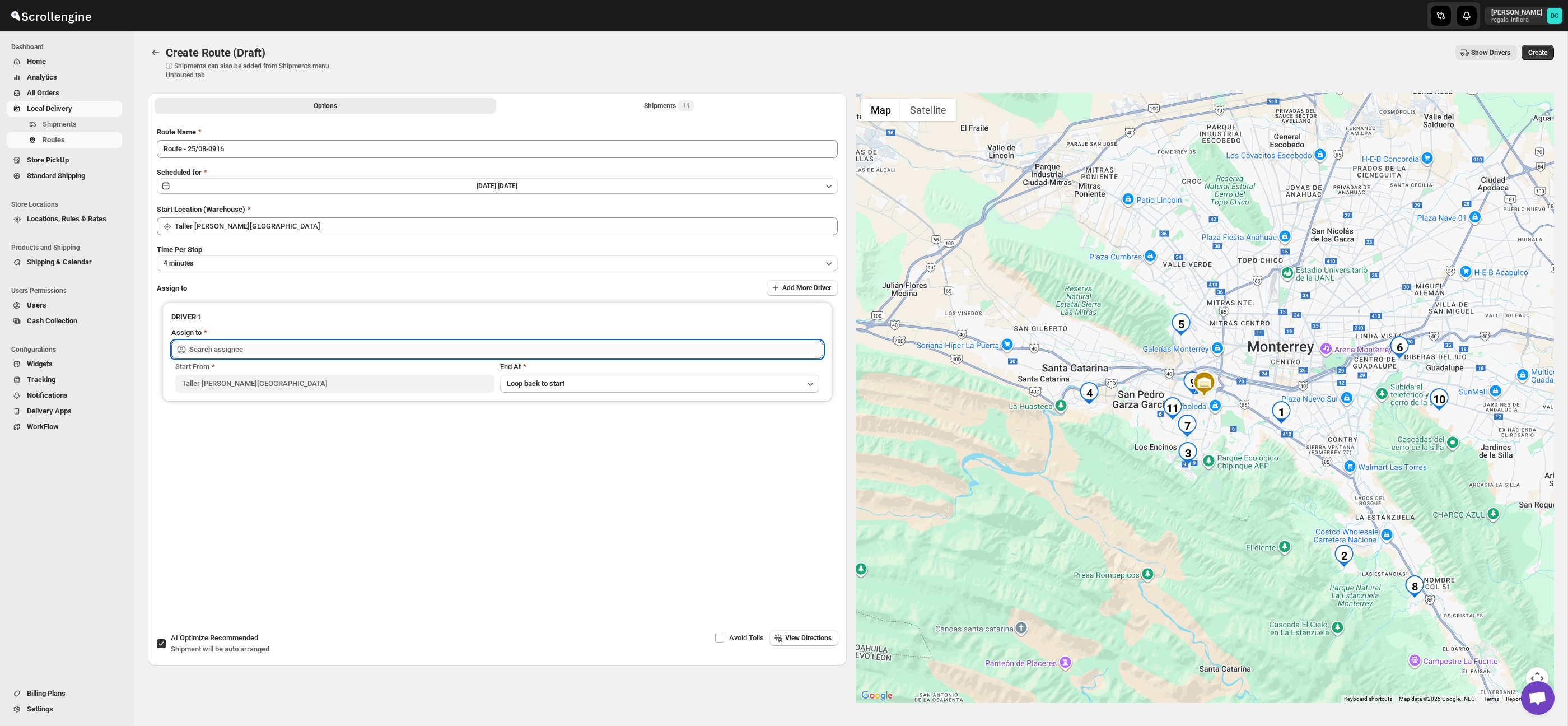
click at [381, 347] on input "text" at bounding box center [506, 350] width 634 height 18
click at [386, 372] on div "[PERSON_NAME] ([EMAIL_ADDRESS][DOMAIN_NAME])" at bounding box center [498, 373] width 630 height 11
type input "[PERSON_NAME] ([EMAIL_ADDRESS][DOMAIN_NAME])"
click at [1546, 53] on span "Create" at bounding box center [1538, 52] width 19 height 9
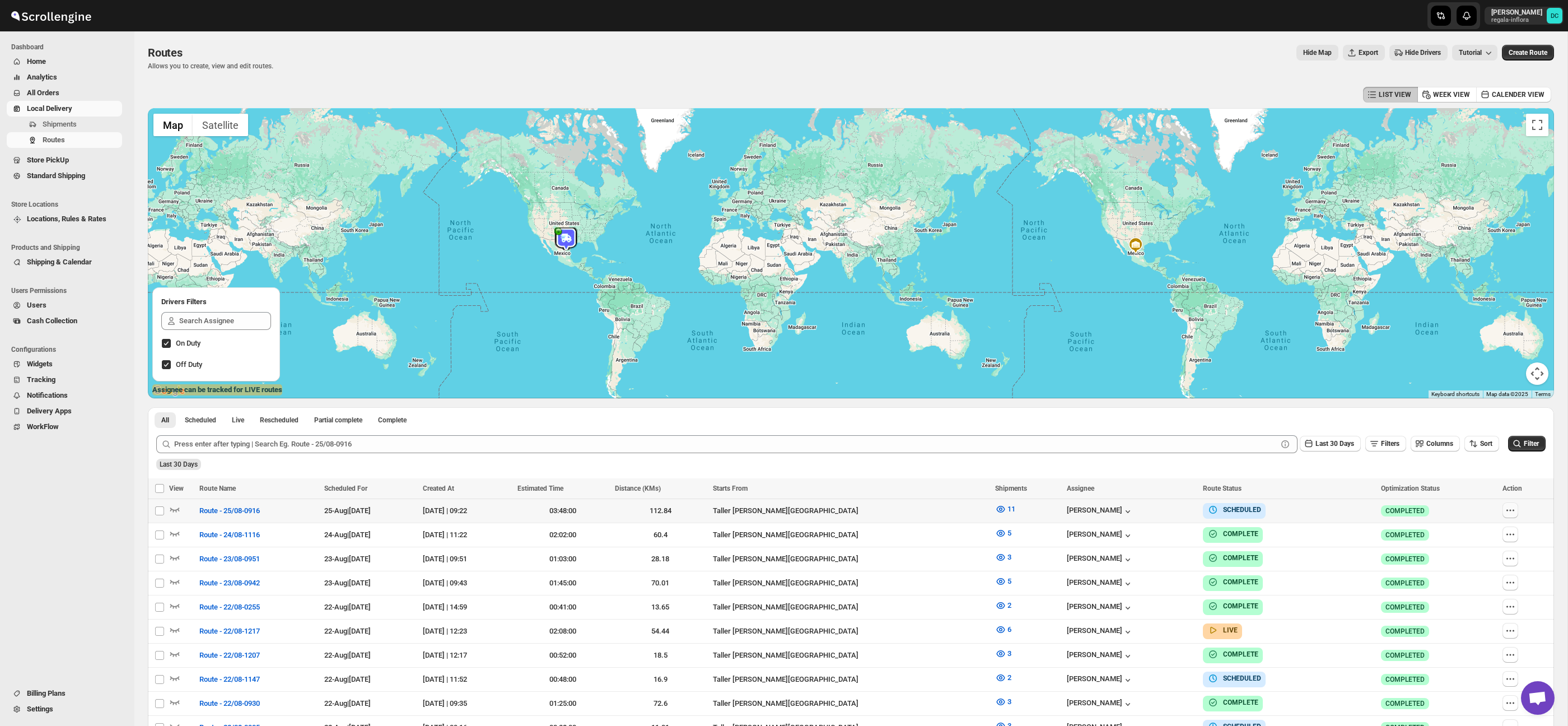
drag, startPoint x: 1509, startPoint y: 509, endPoint x: 1486, endPoint y: 504, distance: 23.5
click at [1509, 509] on icon "button" at bounding box center [1510, 510] width 11 height 11
checkbox input "true"
click at [1499, 597] on button "Edit" at bounding box center [1486, 591] width 58 height 18
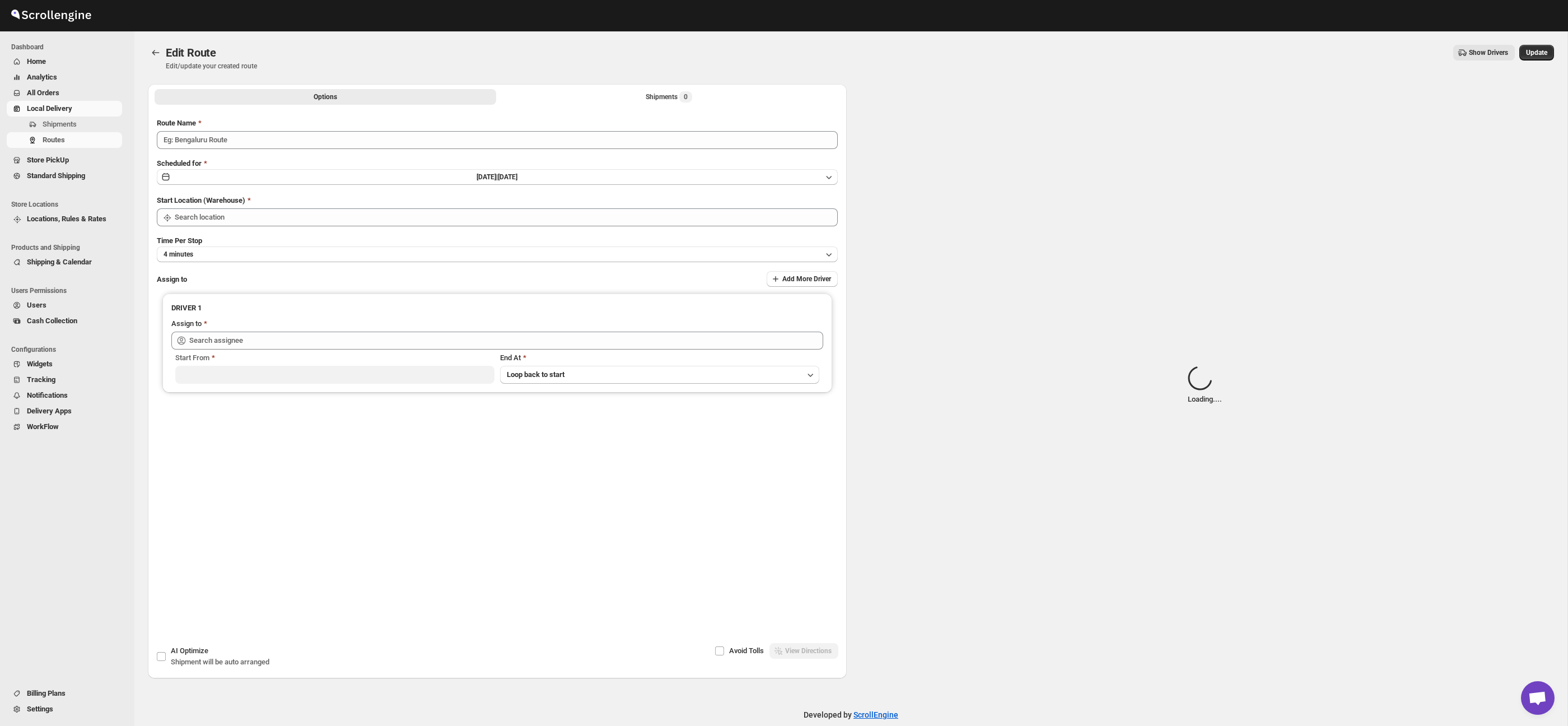
type input "Route - 25/08-0916"
type input "Taller [PERSON_NAME][GEOGRAPHIC_DATA]"
type input "[PERSON_NAME] ([EMAIL_ADDRESS][DOMAIN_NAME])"
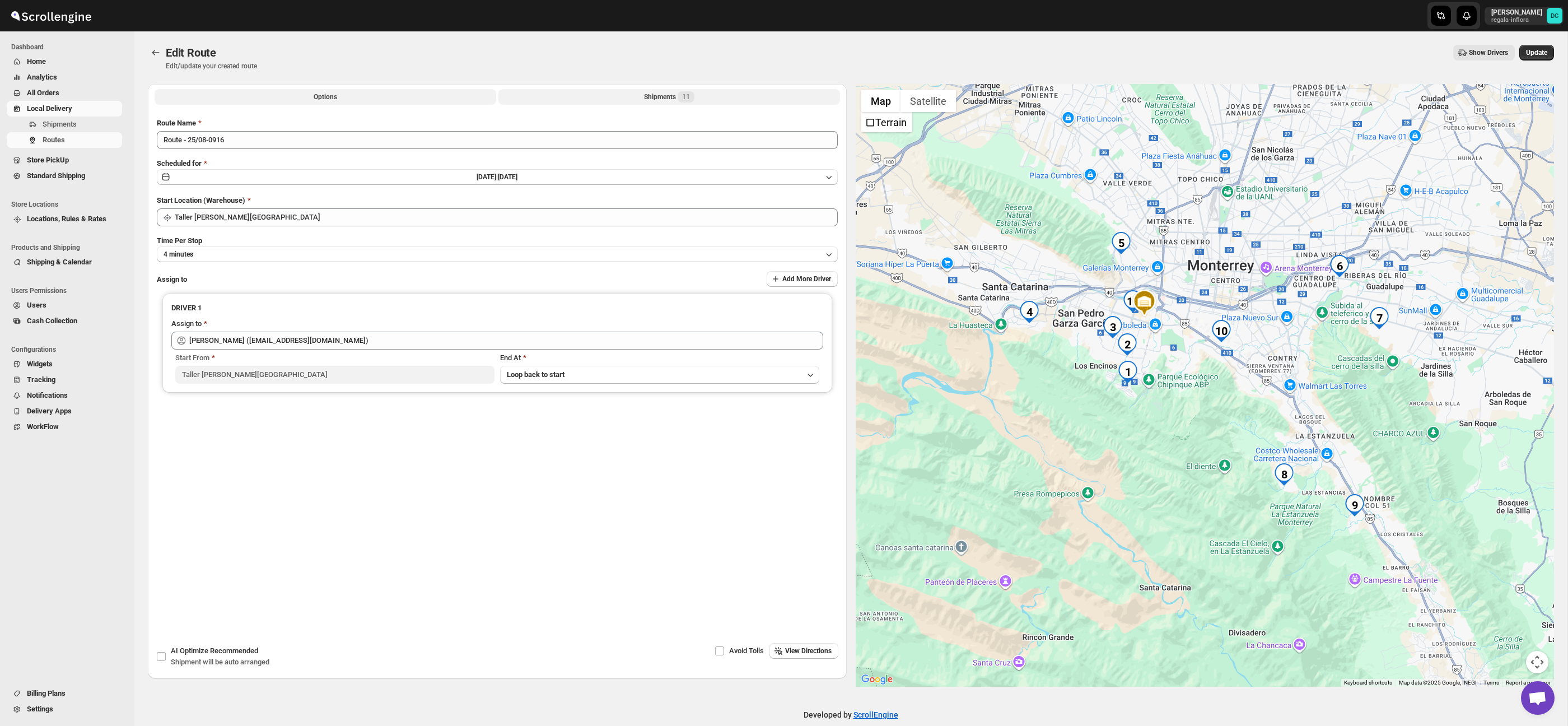
click at [716, 102] on button "Shipments 11" at bounding box center [670, 97] width 342 height 16
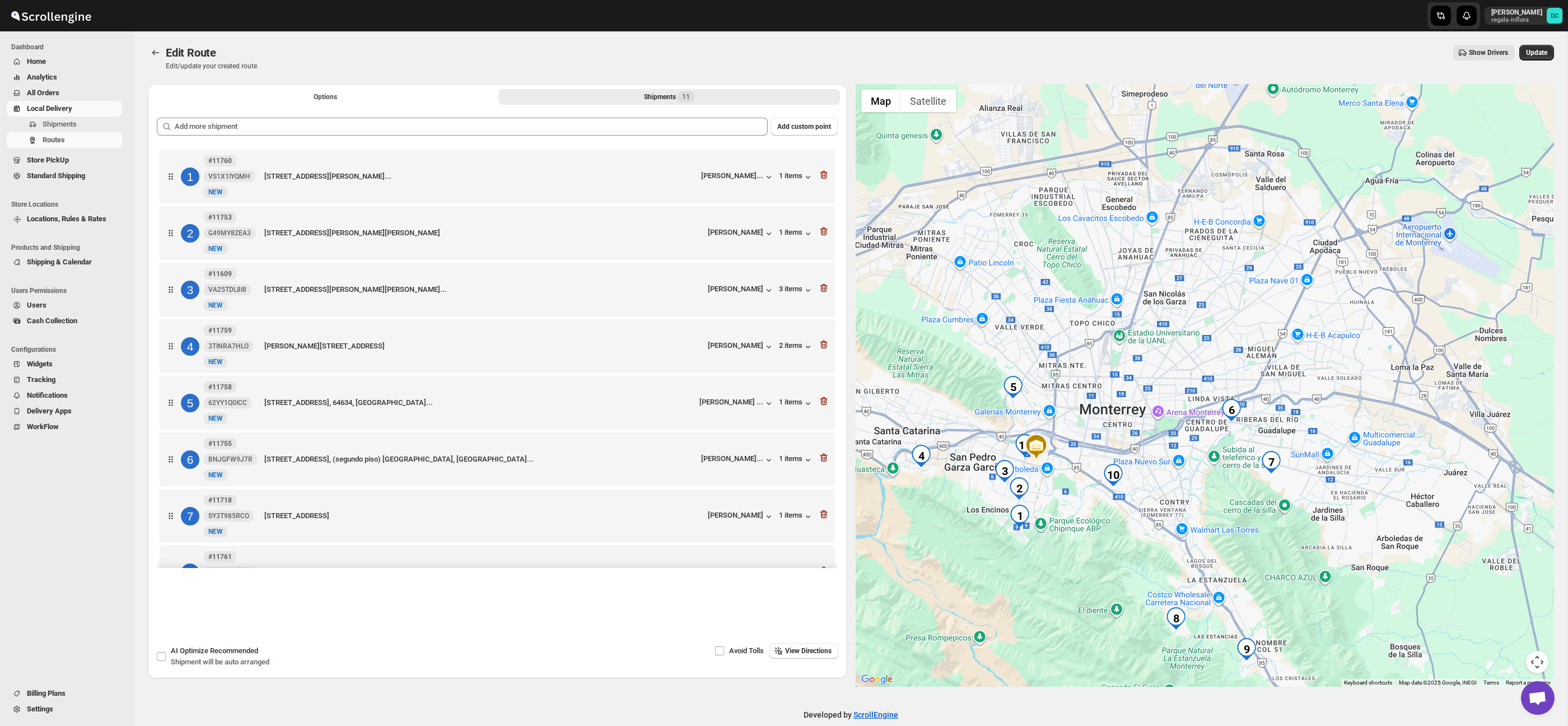
drag, startPoint x: 1361, startPoint y: 391, endPoint x: 1219, endPoint y: 461, distance: 158.3
click at [1219, 461] on div at bounding box center [1204, 385] width 699 height 603
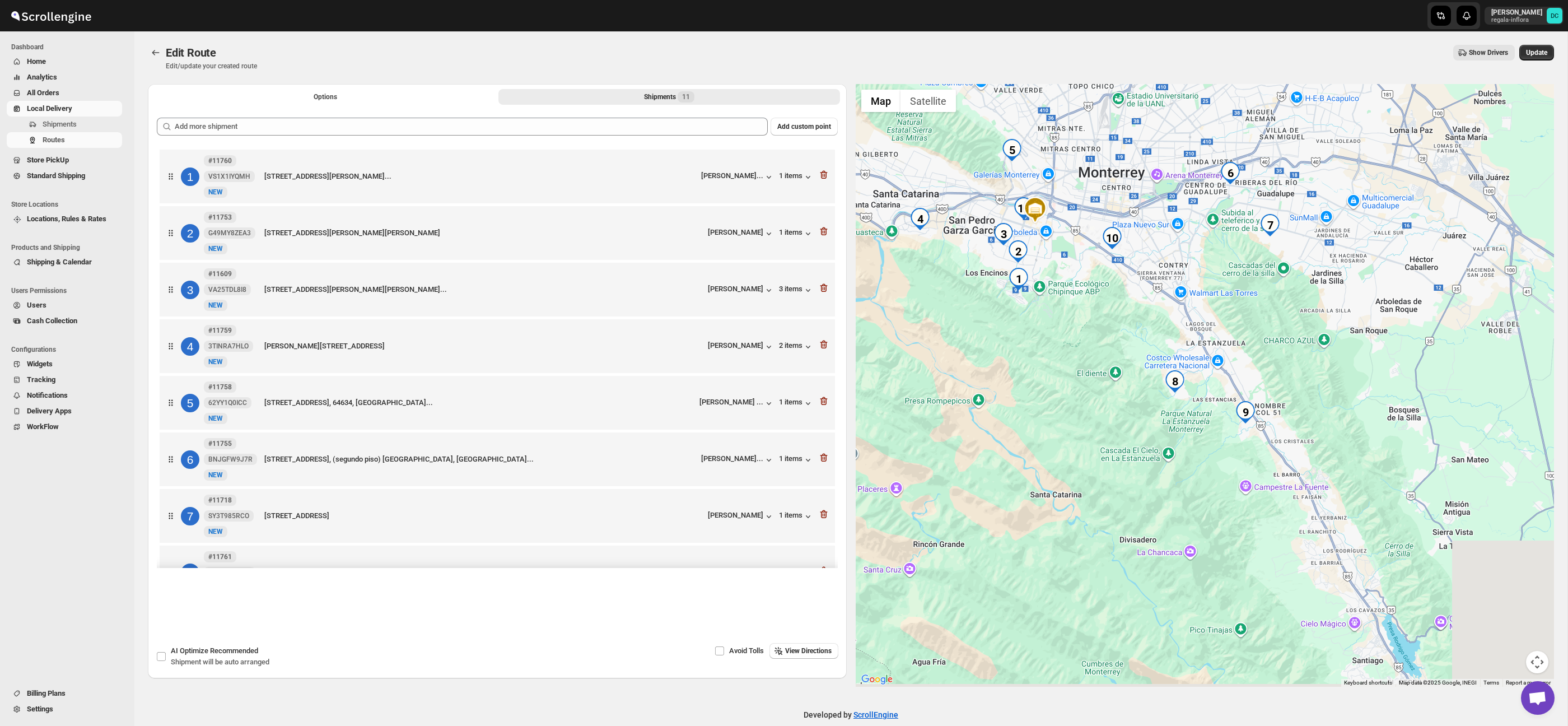
drag, startPoint x: 1195, startPoint y: 543, endPoint x: 1194, endPoint y: 289, distance: 254.0
click at [1194, 289] on div at bounding box center [1204, 385] width 699 height 603
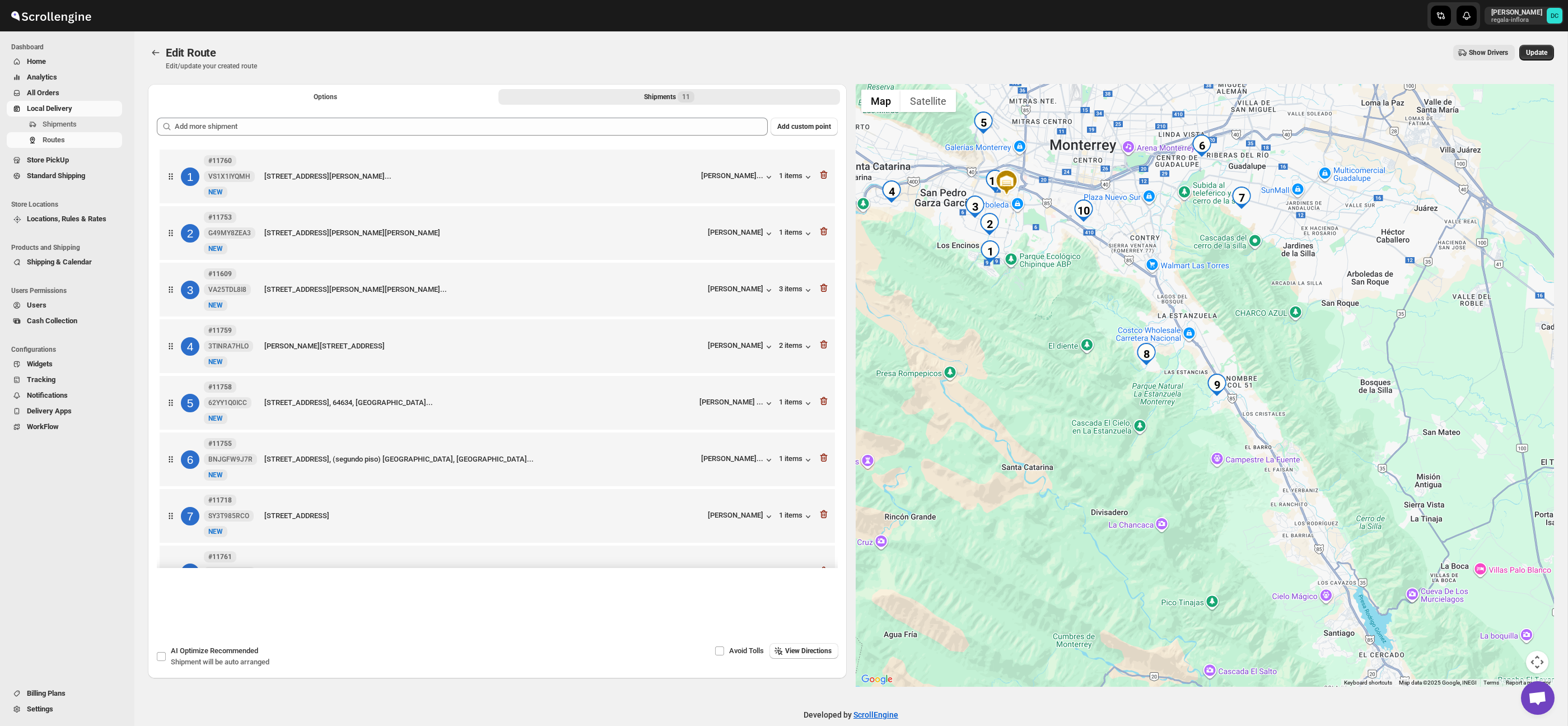
drag, startPoint x: 1393, startPoint y: 427, endPoint x: 1363, endPoint y: 435, distance: 31.0
click at [1363, 435] on div at bounding box center [1204, 385] width 699 height 603
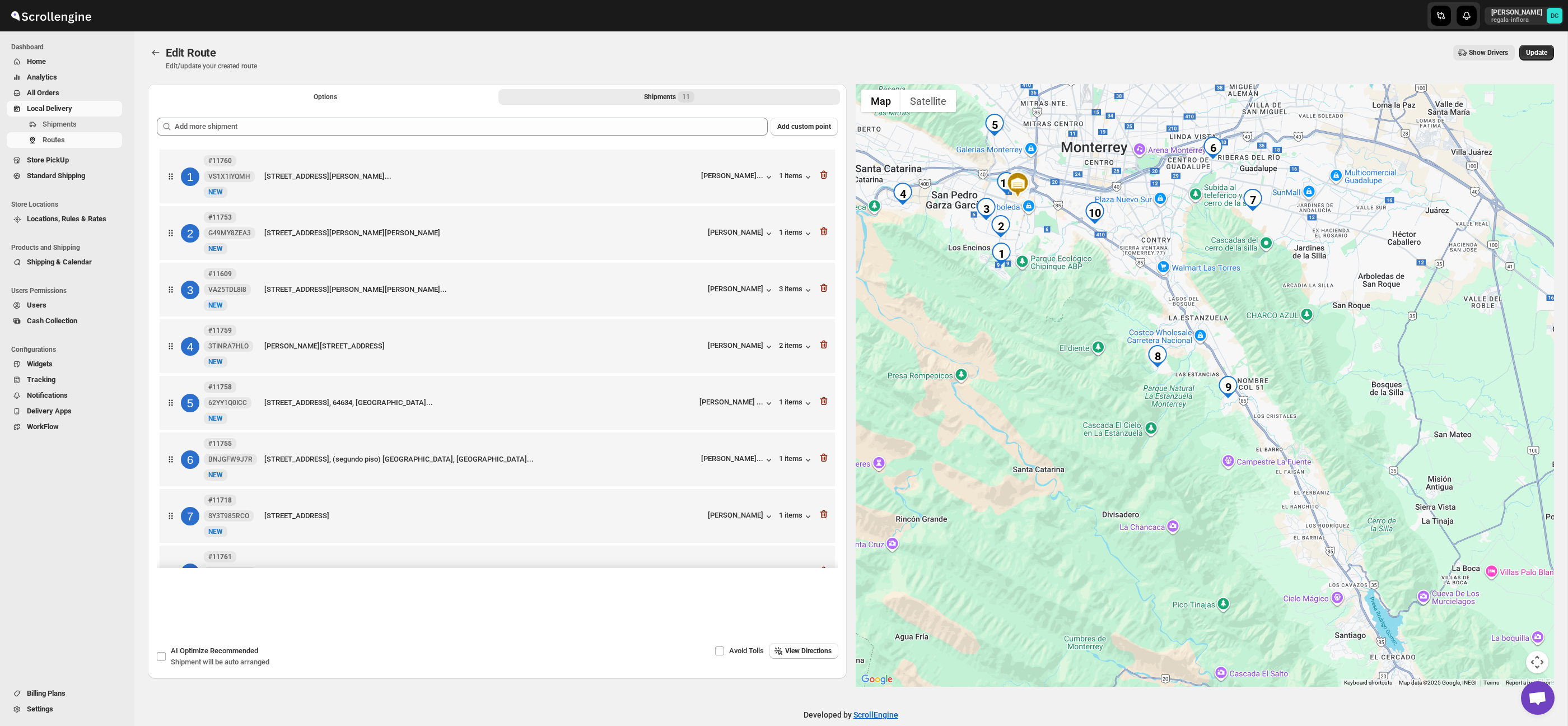
drag, startPoint x: 1170, startPoint y: 332, endPoint x: 1288, endPoint y: 349, distance: 119.2
click at [1274, 340] on div at bounding box center [1204, 385] width 699 height 603
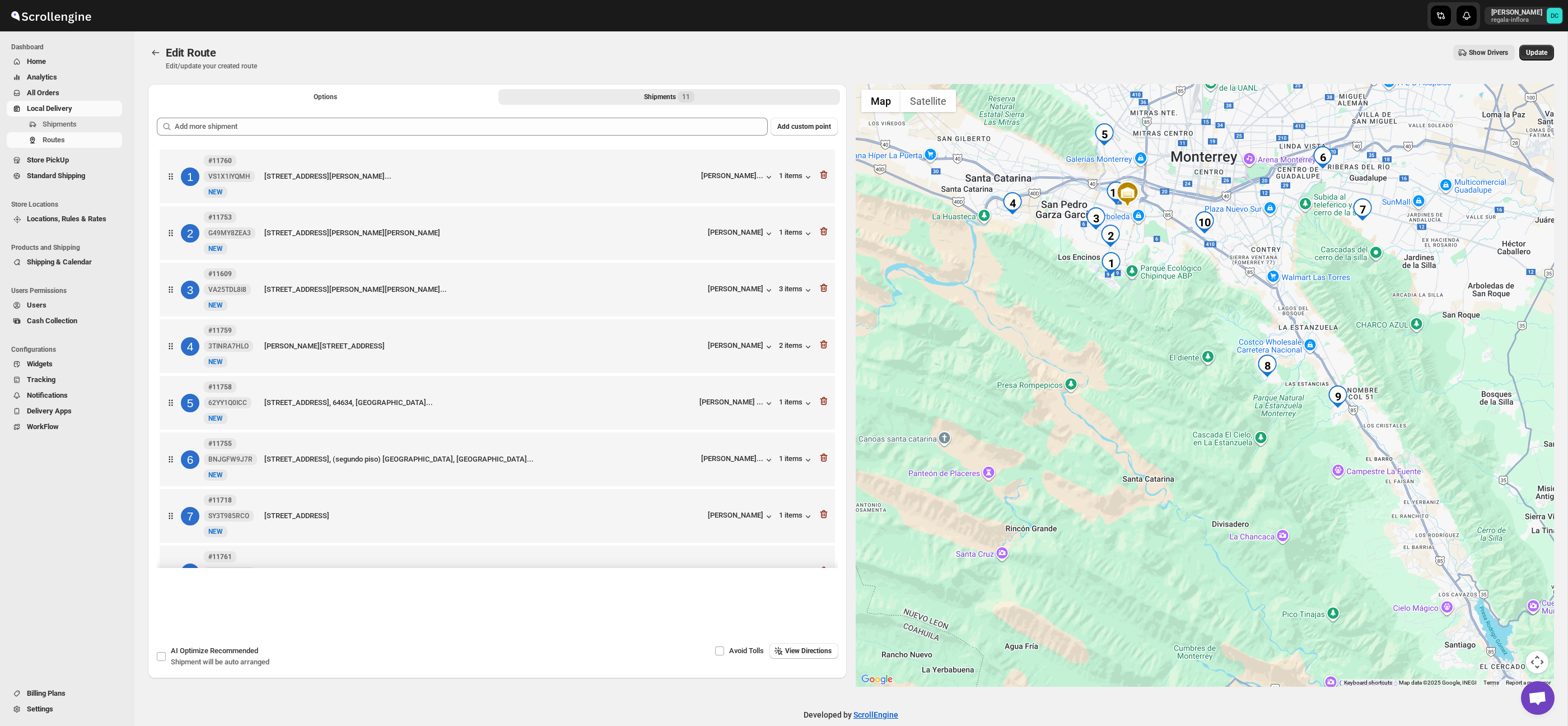
click at [1534, 656] on button "Map camera controls" at bounding box center [1537, 662] width 22 height 22
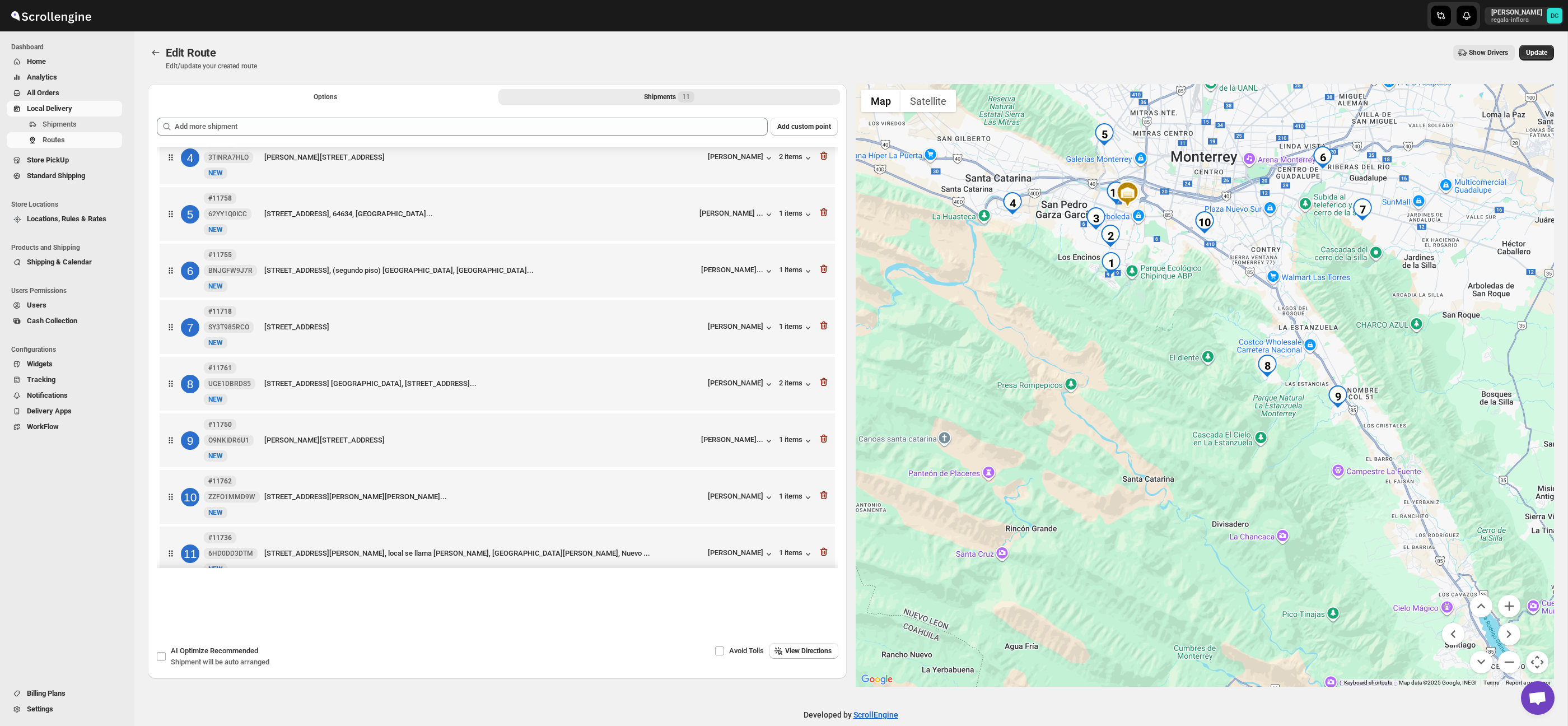
scroll to position [196, 0]
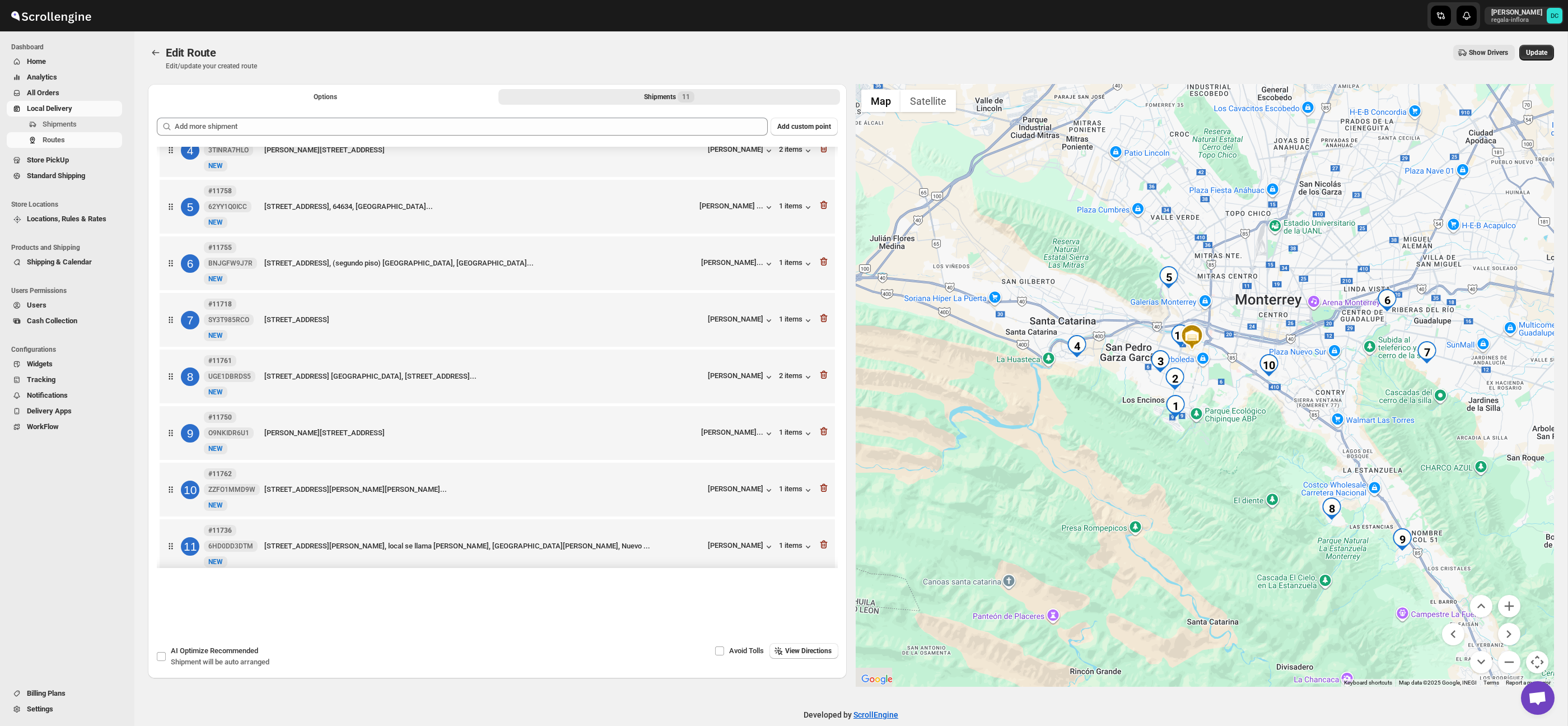
drag, startPoint x: 1149, startPoint y: 381, endPoint x: 1221, endPoint y: 536, distance: 170.9
click at [1221, 536] on div at bounding box center [1204, 385] width 699 height 603
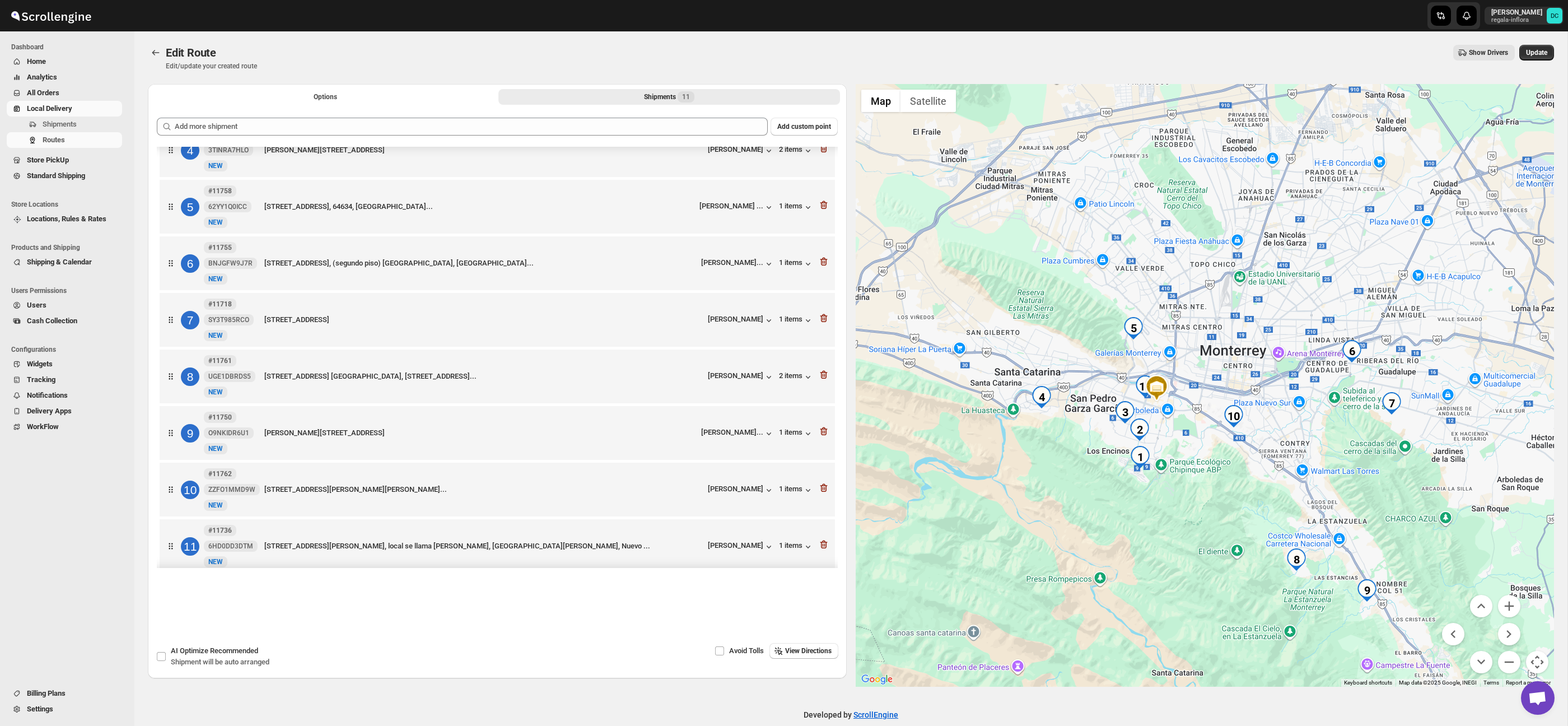
drag, startPoint x: 1252, startPoint y: 442, endPoint x: 1249, endPoint y: 500, distance: 58.1
click at [1214, 495] on div at bounding box center [1204, 385] width 699 height 603
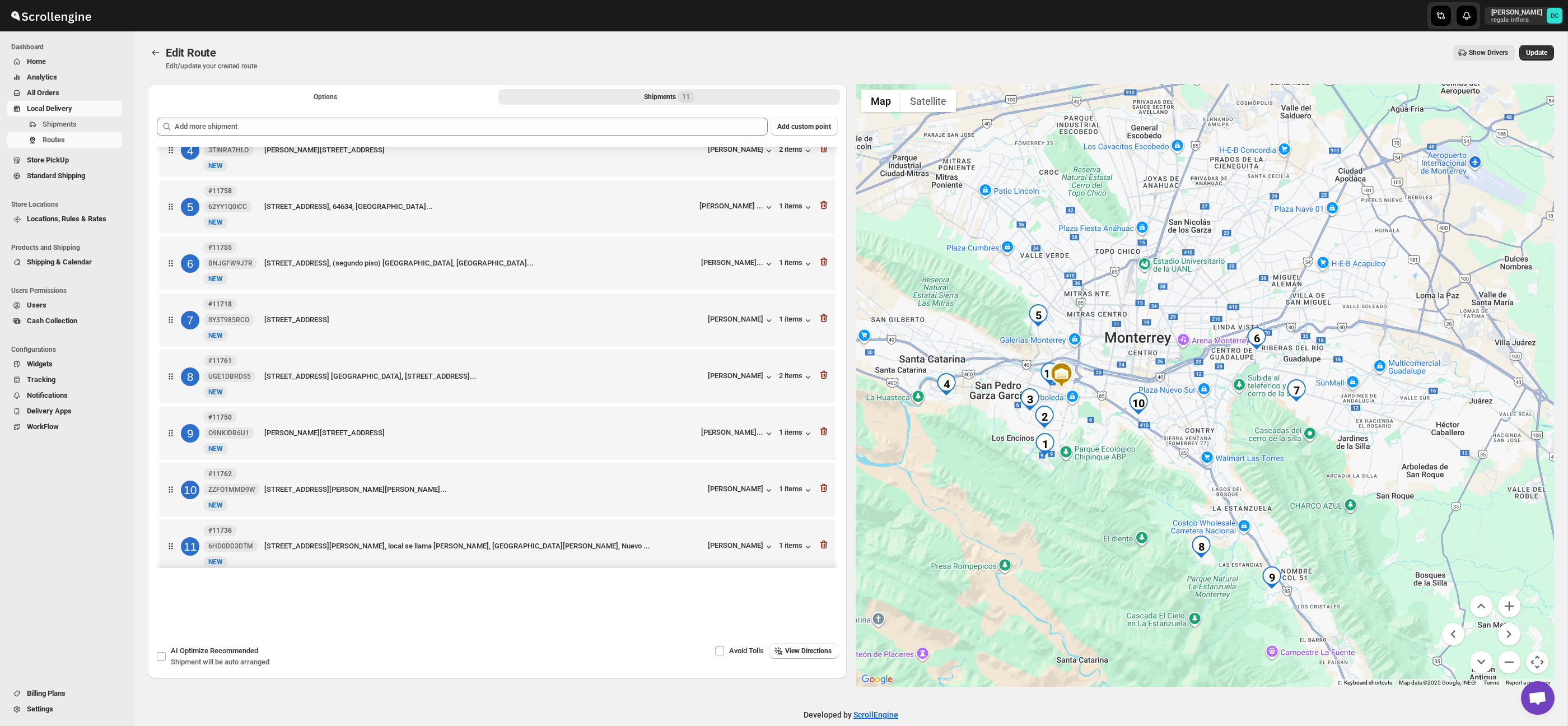
drag, startPoint x: 1376, startPoint y: 479, endPoint x: 1309, endPoint y: 471, distance: 67.5
click at [1309, 471] on div at bounding box center [1204, 385] width 699 height 603
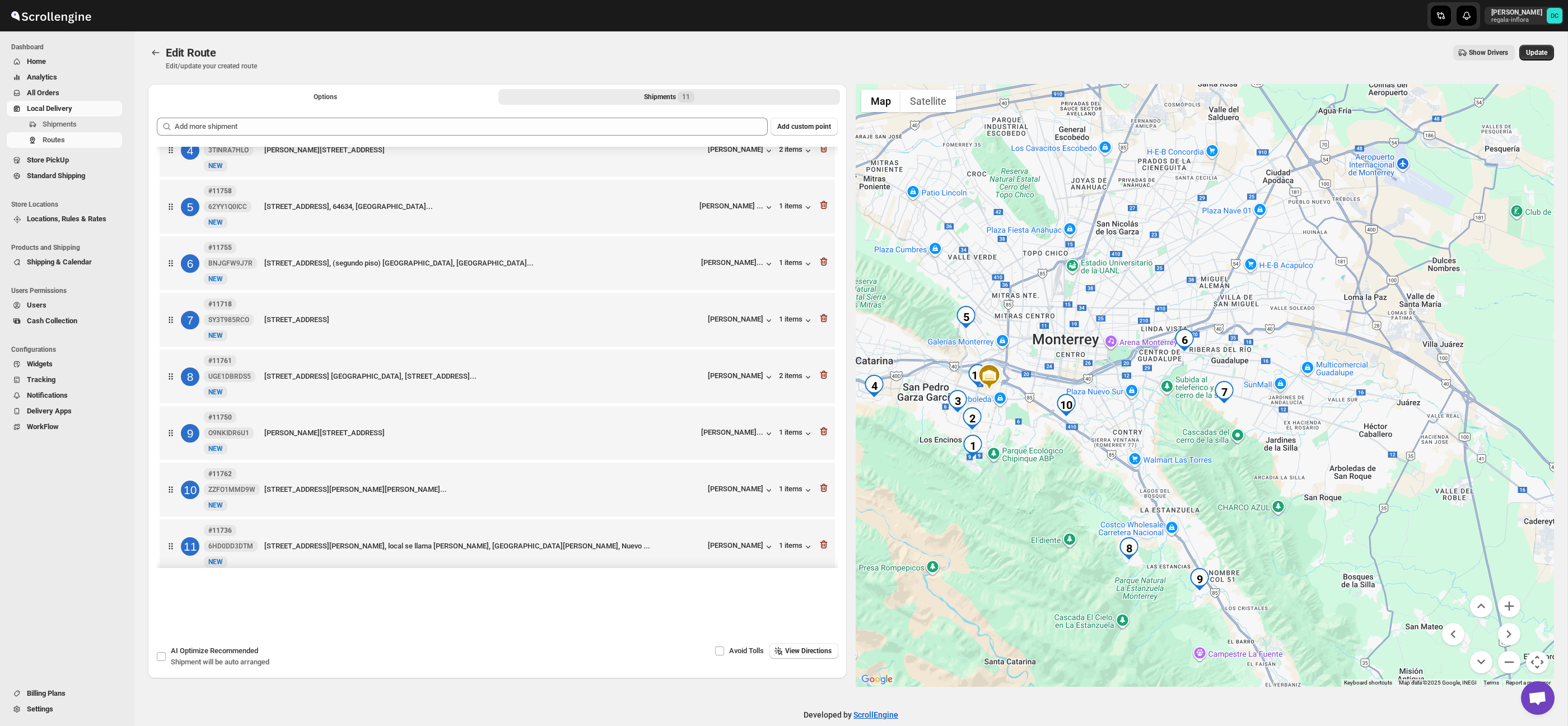
drag, startPoint x: 1350, startPoint y: 488, endPoint x: 1281, endPoint y: 492, distance: 69.1
click at [1281, 492] on div at bounding box center [1204, 385] width 699 height 603
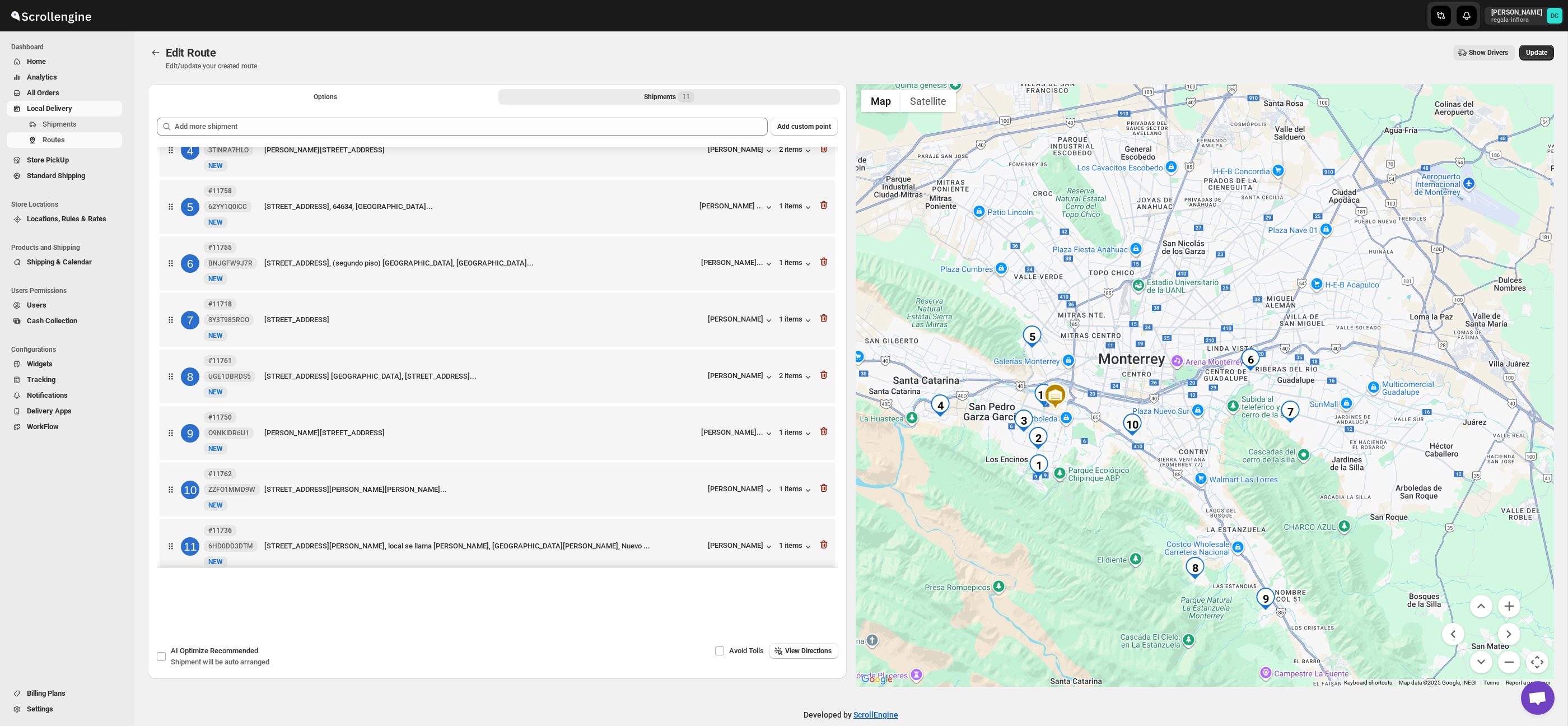
drag, startPoint x: 1257, startPoint y: 489, endPoint x: 1318, endPoint y: 507, distance: 63.6
click at [1318, 507] on div at bounding box center [1204, 385] width 699 height 603
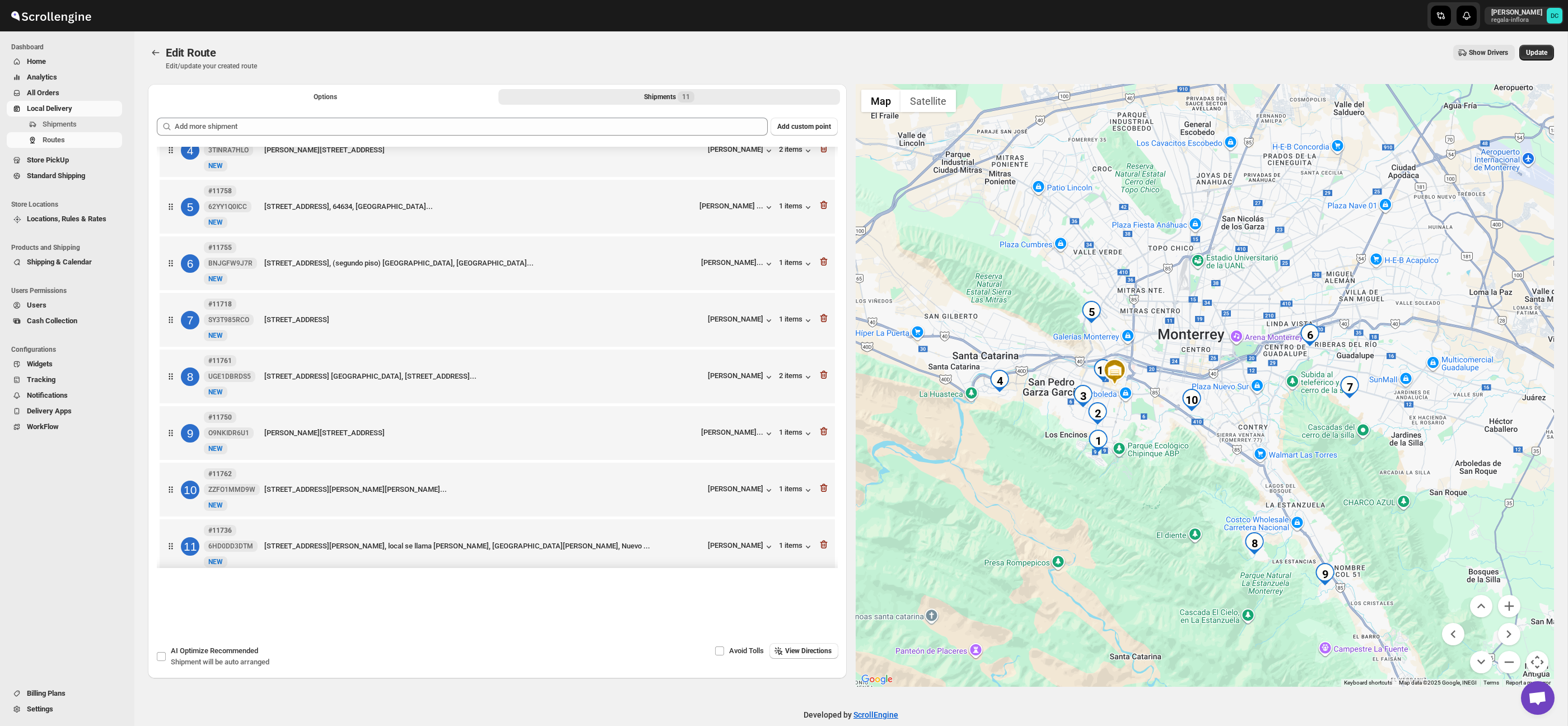
drag, startPoint x: 1167, startPoint y: 463, endPoint x: 1251, endPoint y: 469, distance: 84.2
click at [1261, 427] on div at bounding box center [1204, 385] width 699 height 603
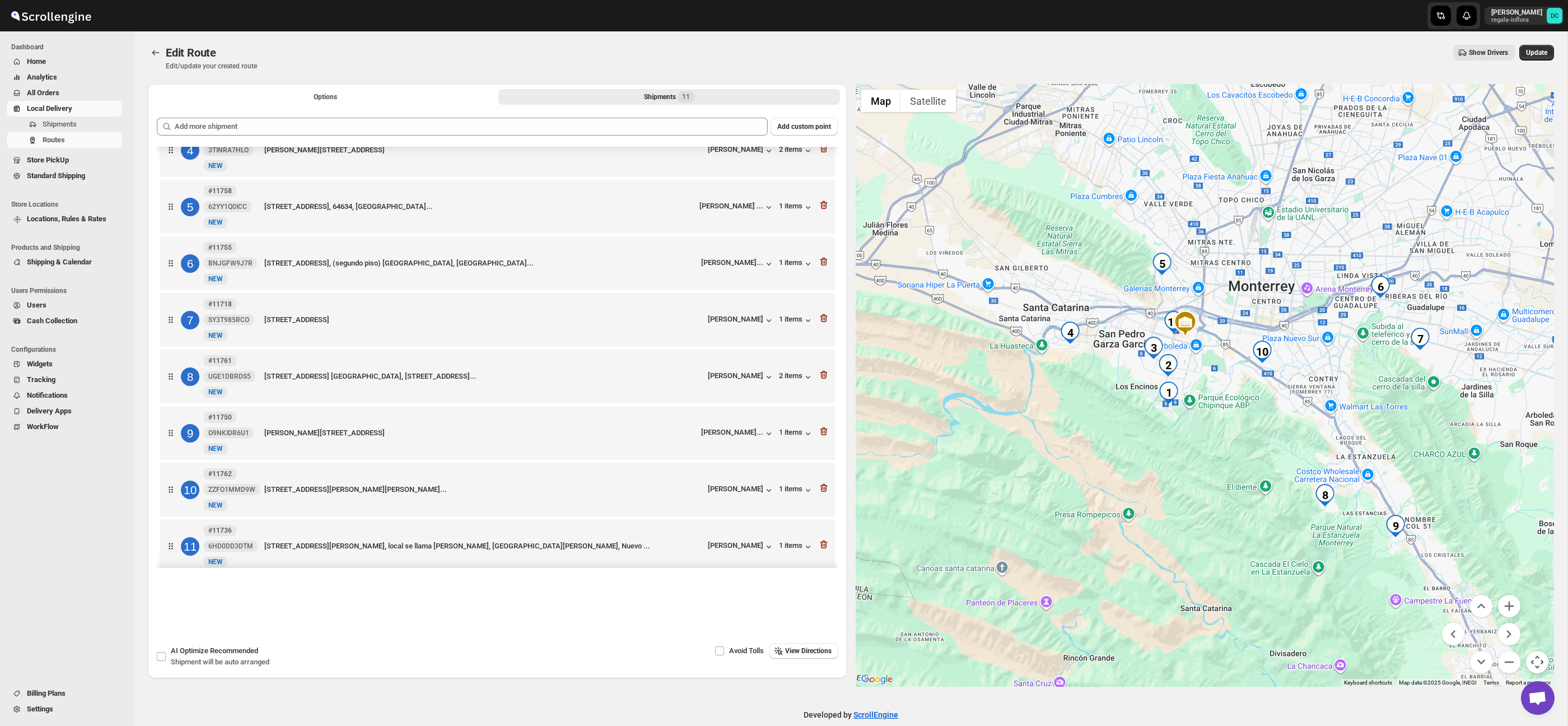
drag, startPoint x: 1235, startPoint y: 504, endPoint x: 1441, endPoint y: 621, distance: 236.9
click at [1266, 467] on div at bounding box center [1204, 385] width 699 height 603
click at [1508, 604] on button "Zoom in" at bounding box center [1509, 606] width 22 height 22
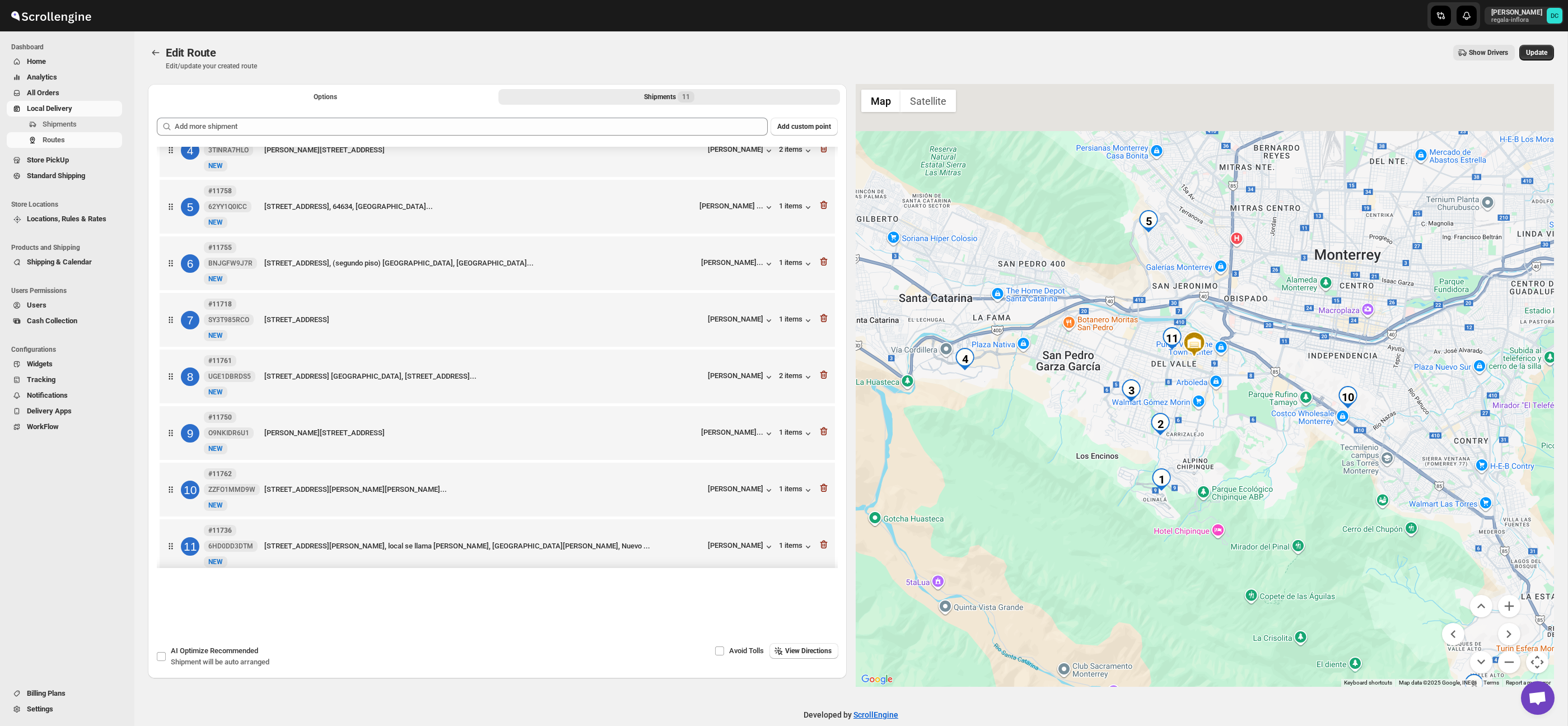
drag, startPoint x: 1242, startPoint y: 411, endPoint x: 1263, endPoint y: 444, distance: 39.1
click at [1262, 444] on div at bounding box center [1204, 385] width 699 height 603
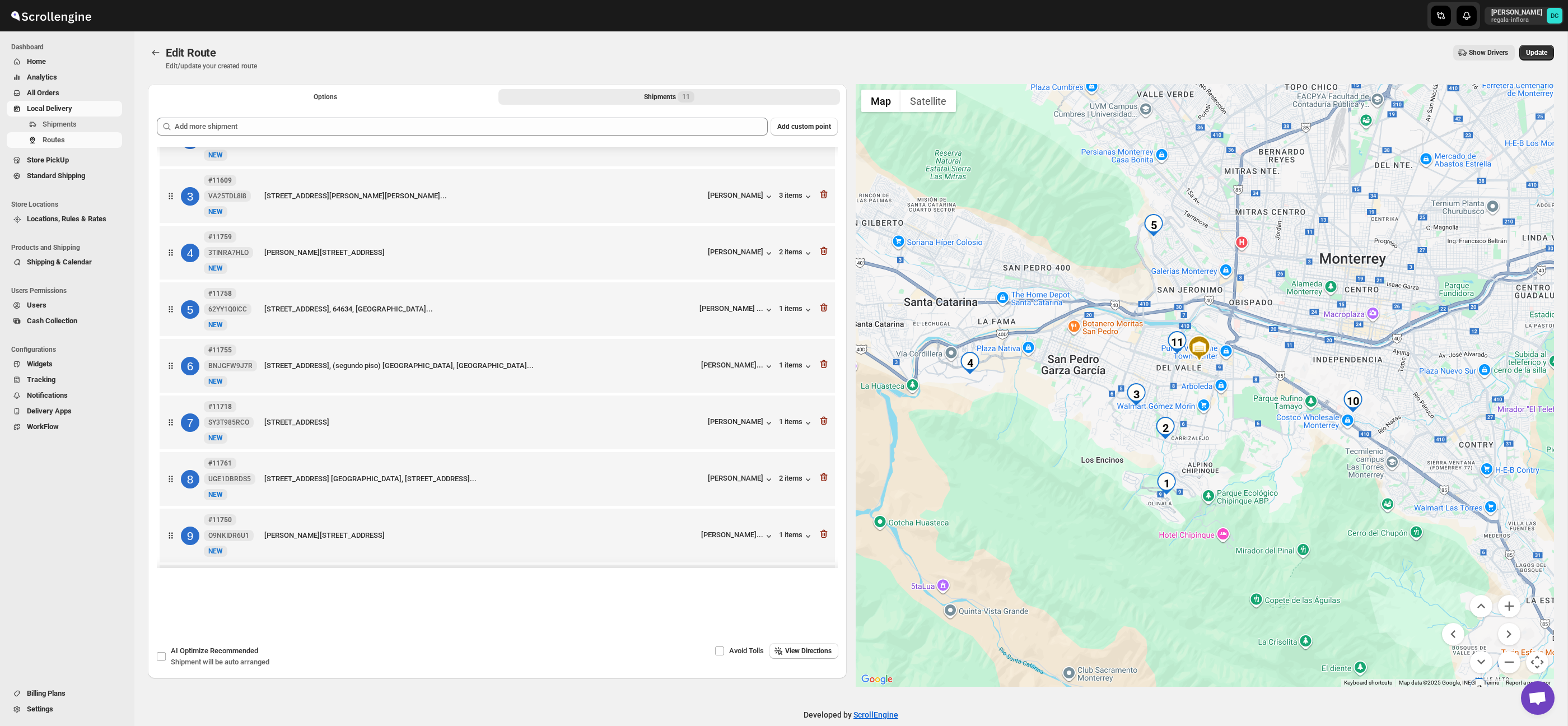
scroll to position [67, 0]
